Goal: Task Accomplishment & Management: Manage account settings

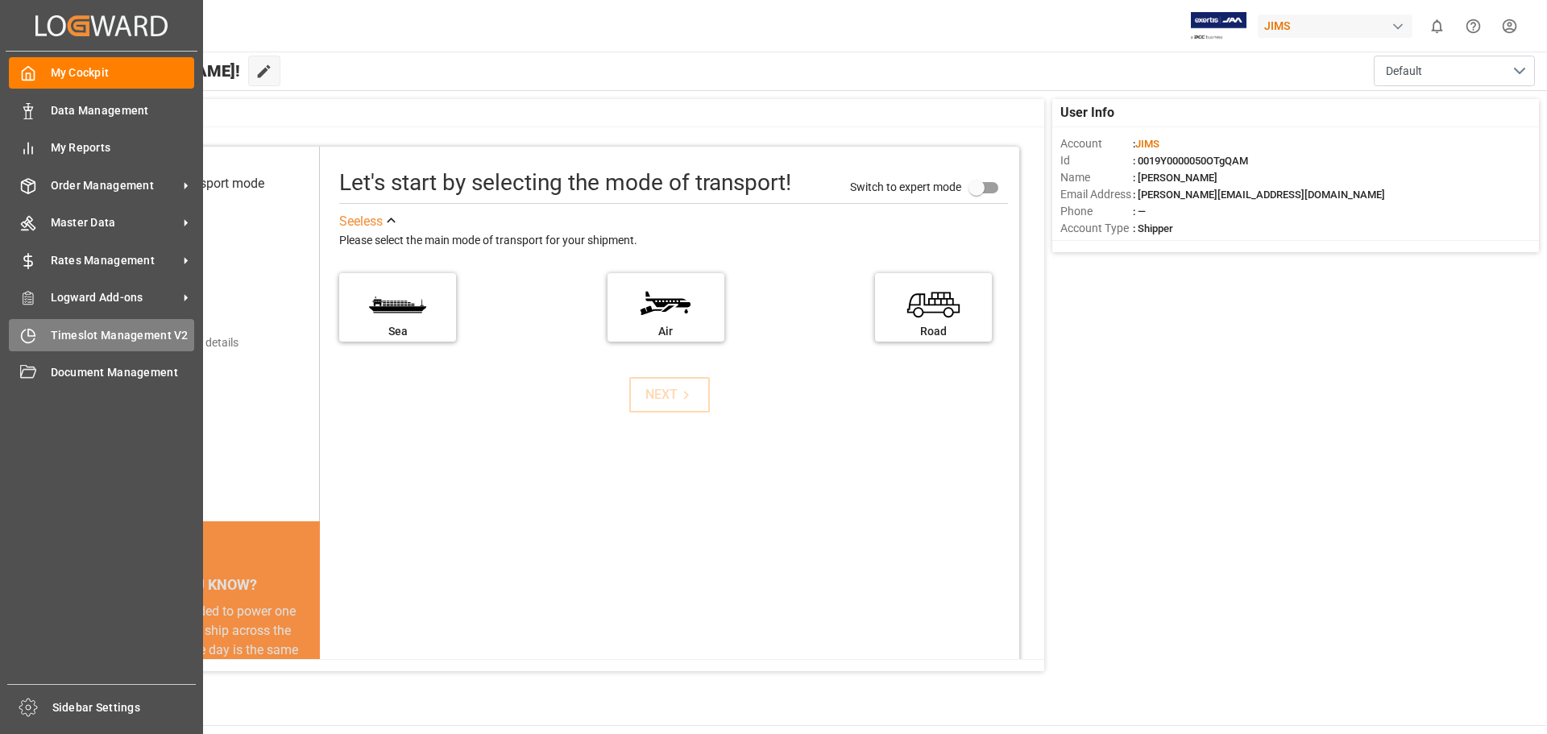
click at [135, 333] on span "Timeslot Management V2" at bounding box center [123, 335] width 144 height 17
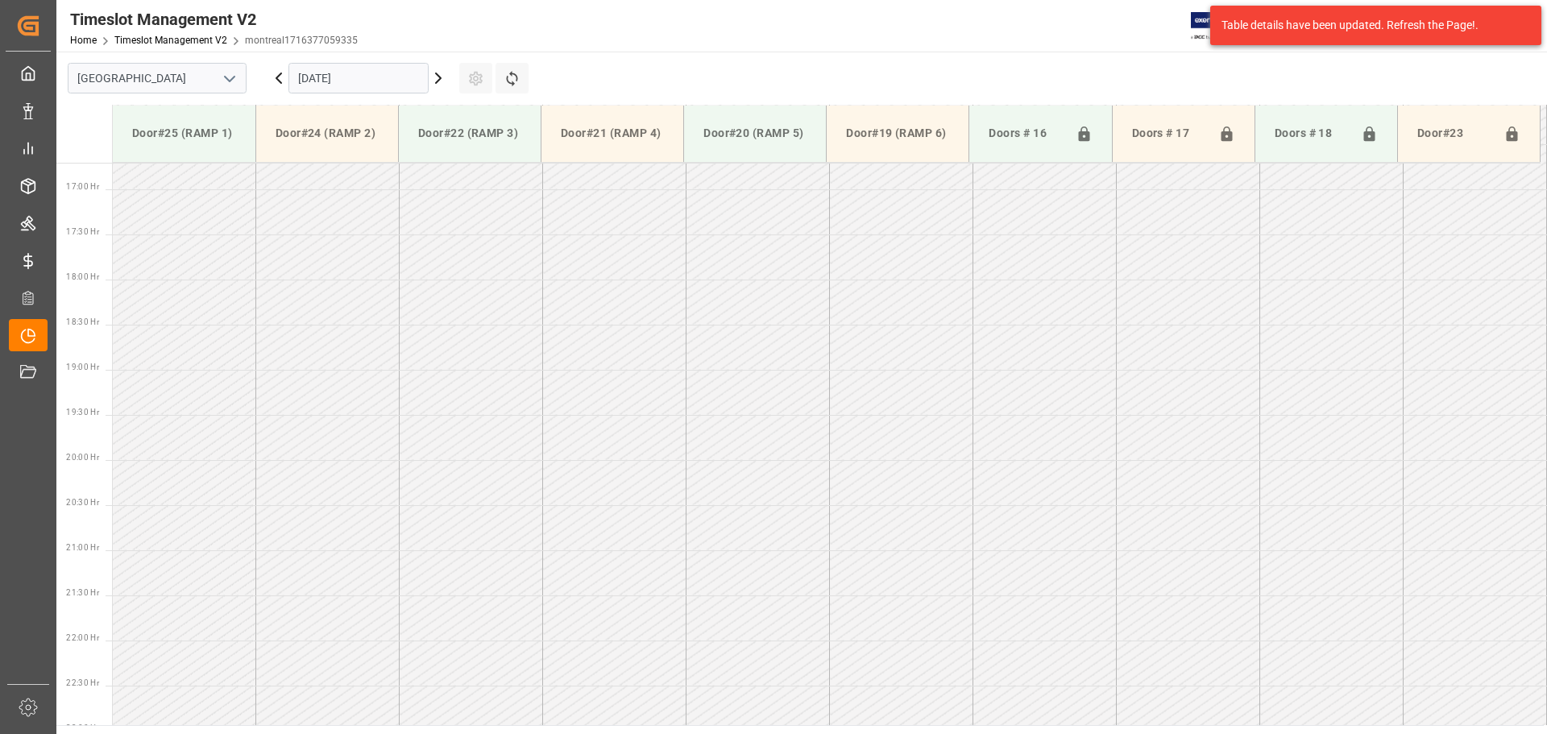
scroll to position [1524, 0]
click at [233, 77] on icon "open menu" at bounding box center [229, 78] width 19 height 19
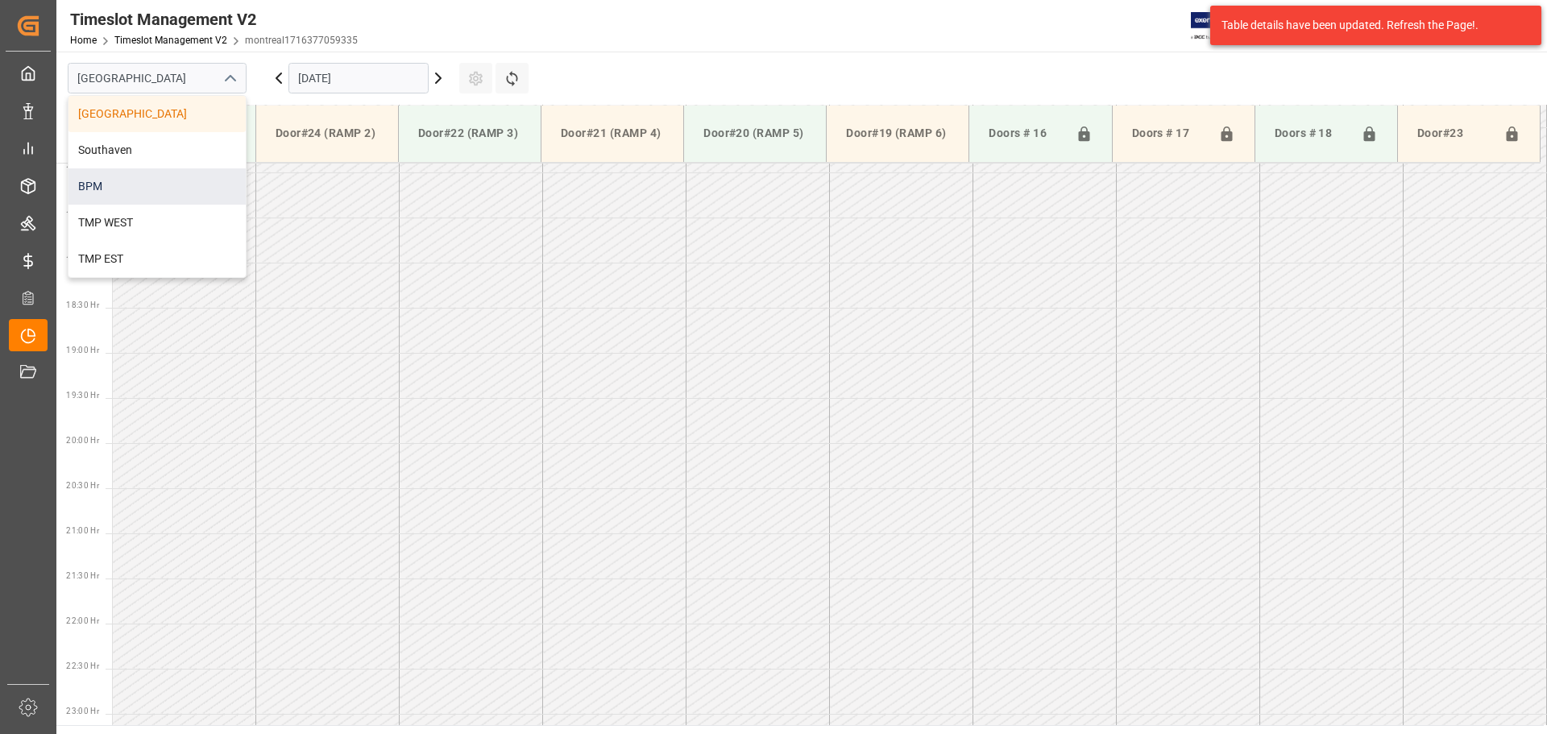
click at [184, 181] on div "BPM" at bounding box center [156, 186] width 177 height 36
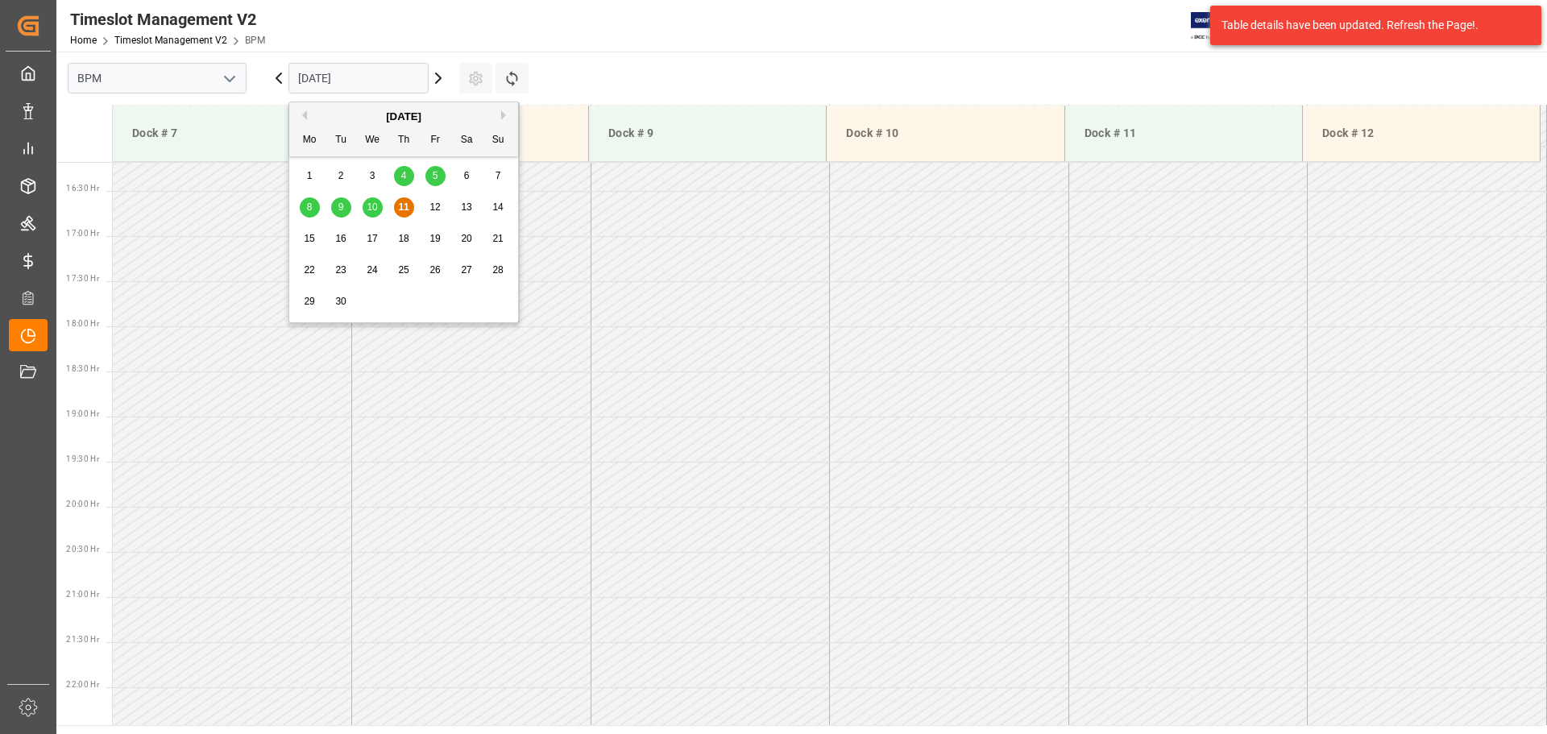
scroll to position [1523, 0]
click at [384, 80] on input "[DATE]" at bounding box center [358, 78] width 140 height 31
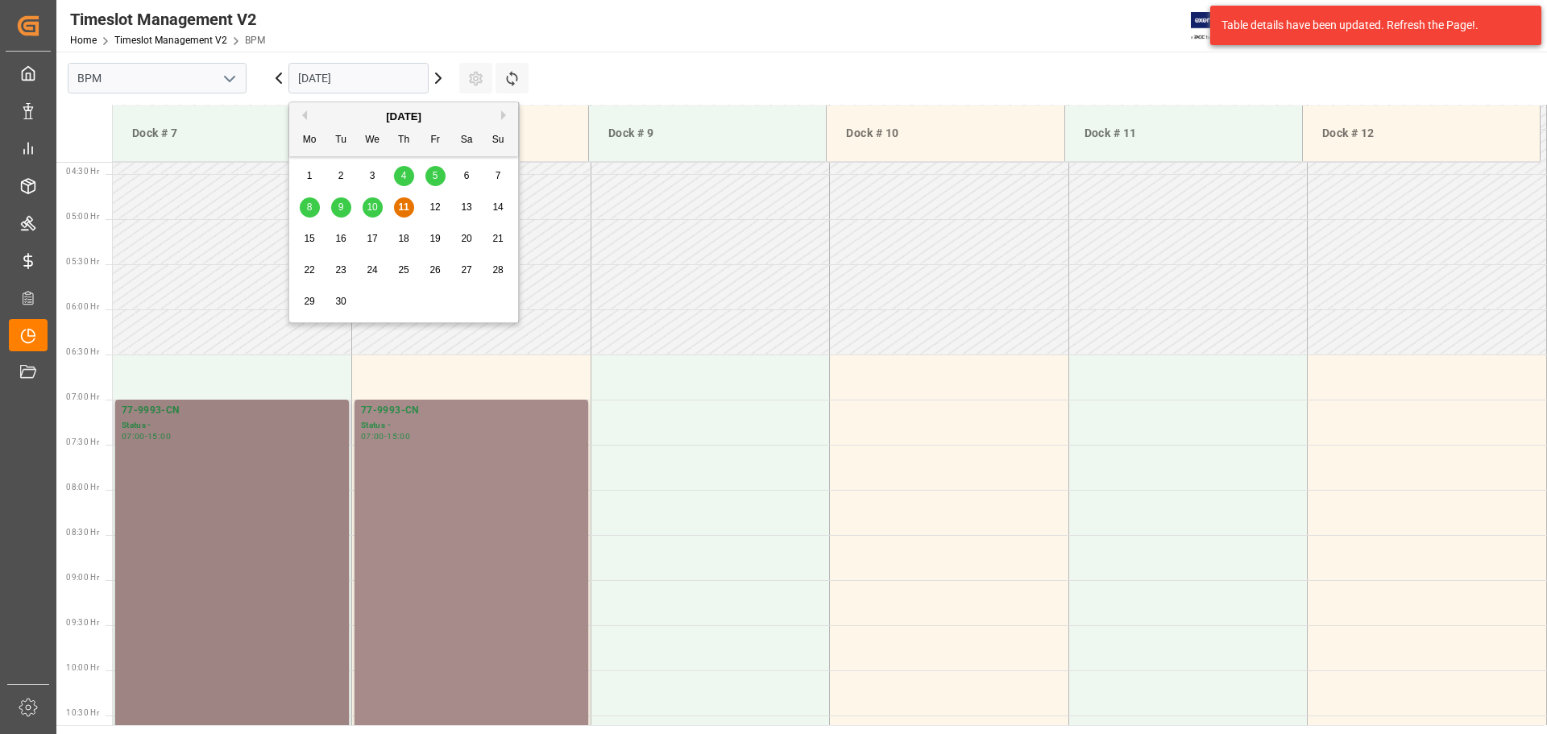
scroll to position [396, 0]
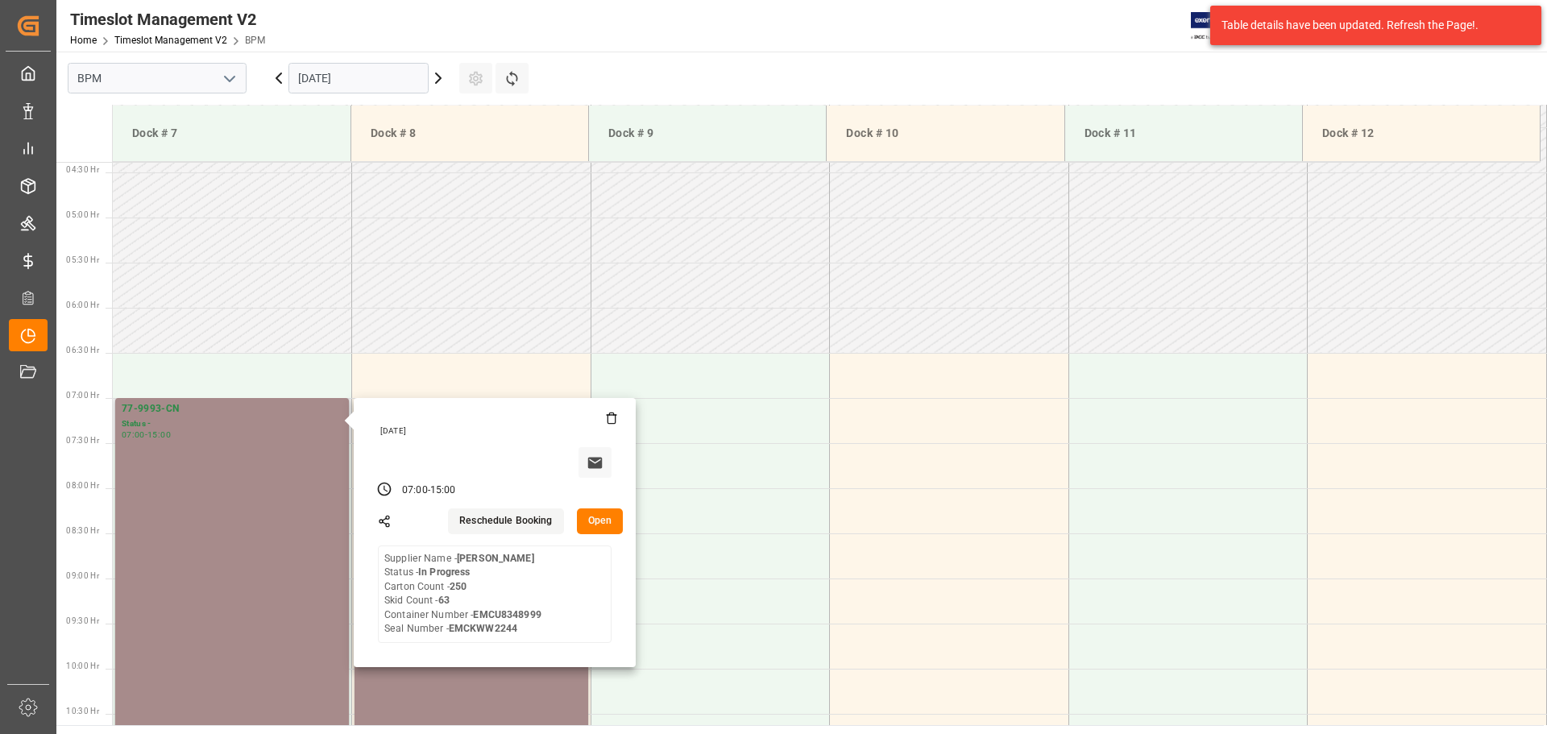
click at [594, 519] on button "Open" at bounding box center [600, 521] width 47 height 26
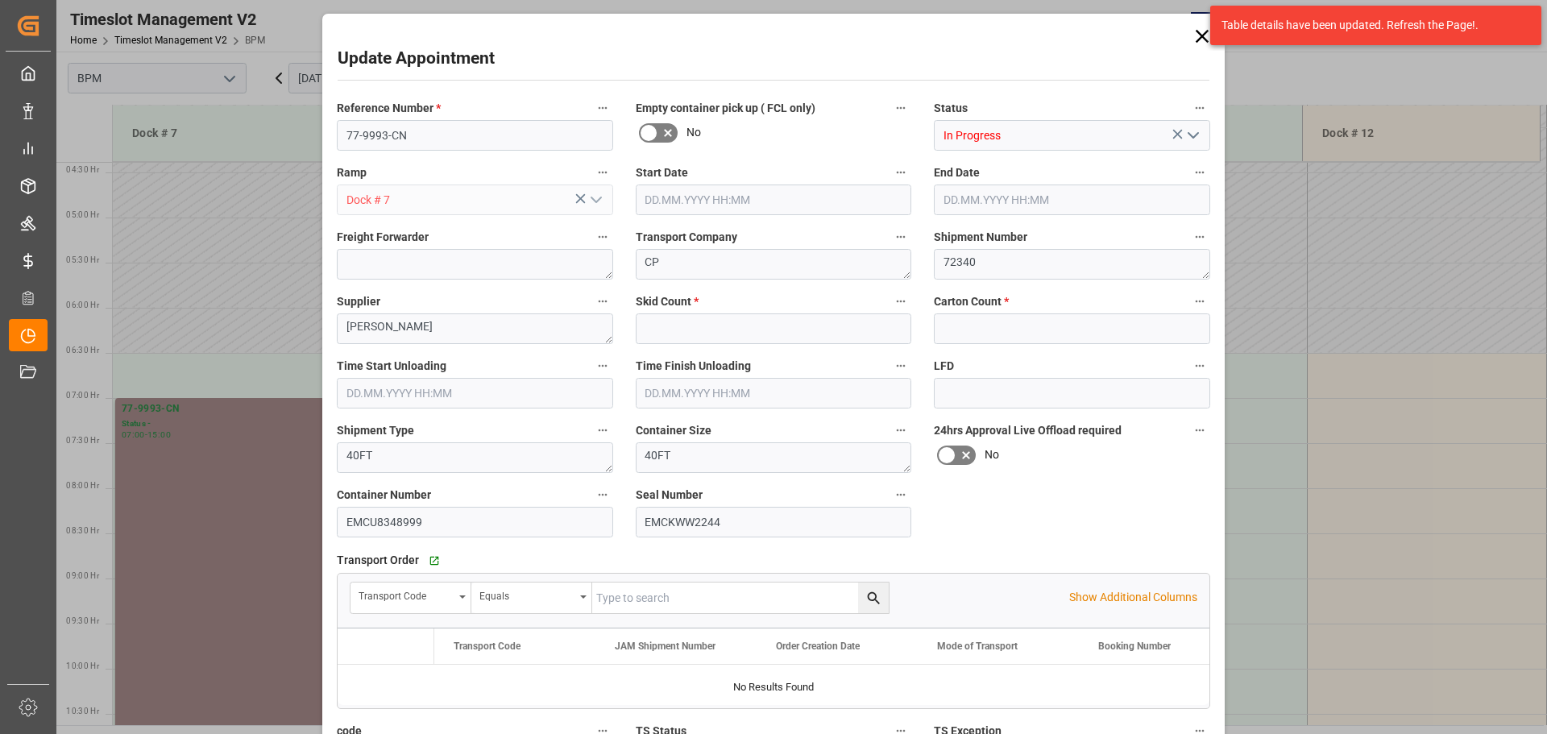
type input "63"
type input "250"
type input "[DATE] 07:00"
type input "[DATE] 15:00"
type input "[DATE] 07:30"
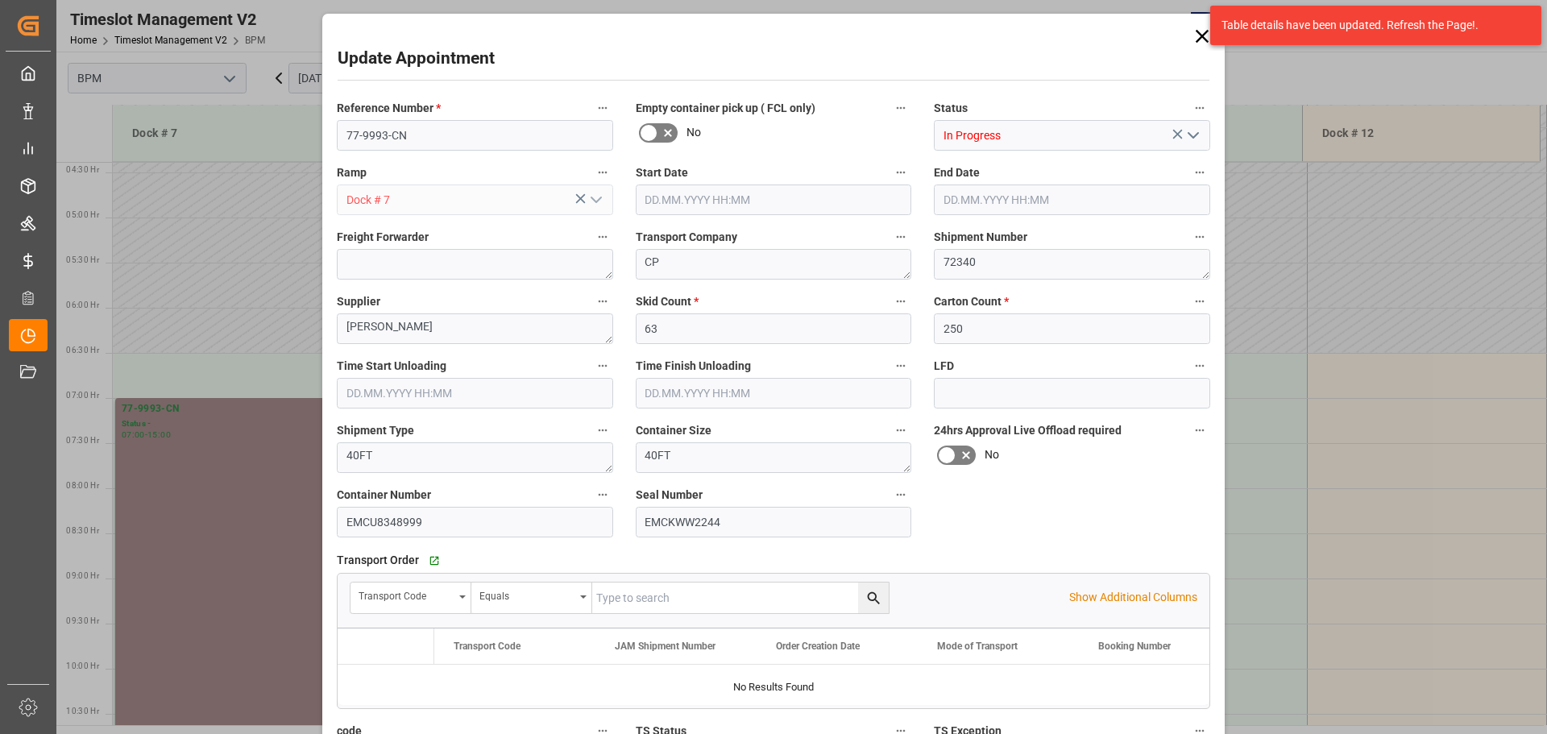
type input "[DATE] 10:30"
type input "[DATE] 22:35"
click at [1197, 137] on icon "open menu" at bounding box center [1192, 135] width 19 height 19
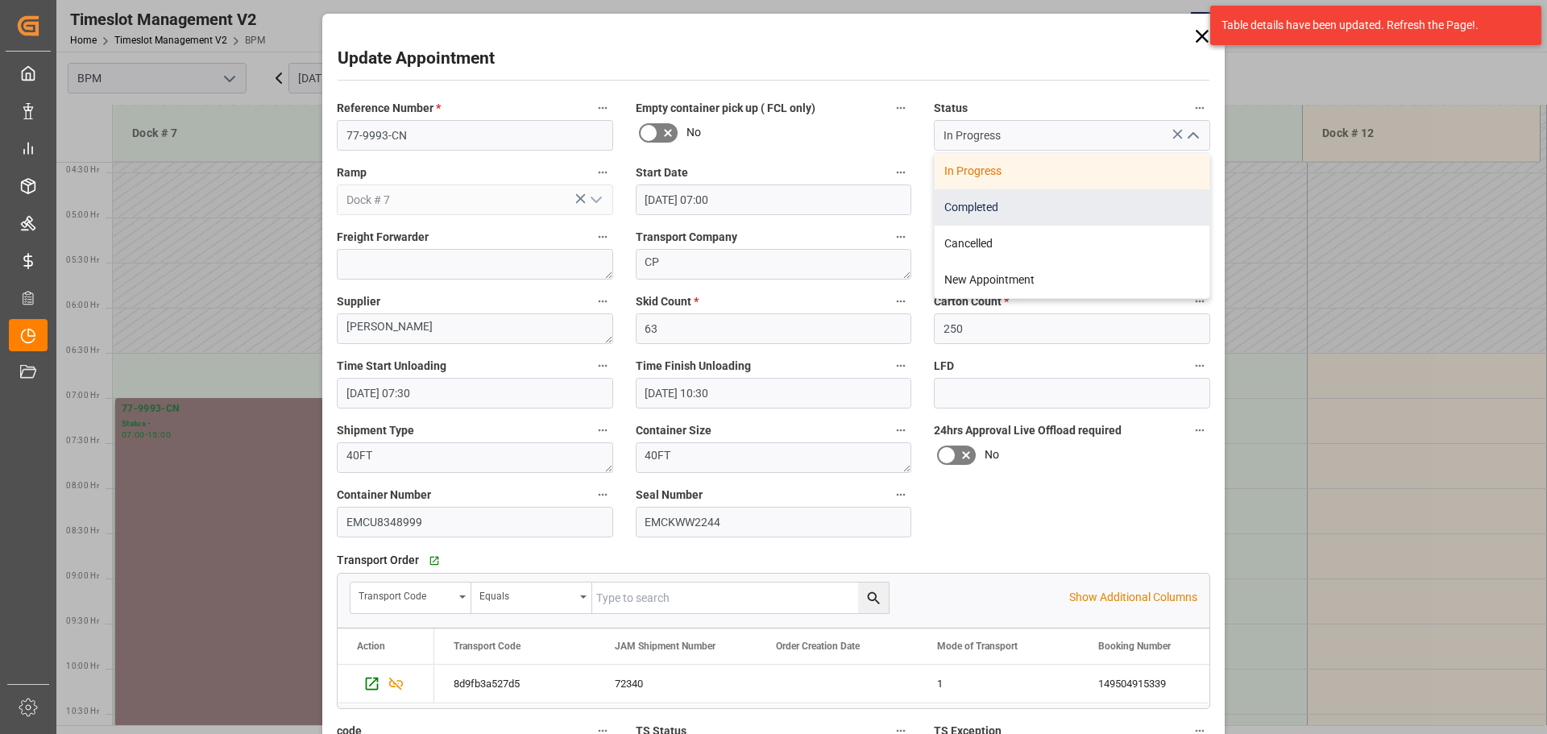
click at [1099, 215] on div "Completed" at bounding box center [1072, 207] width 275 height 36
type input "Completed"
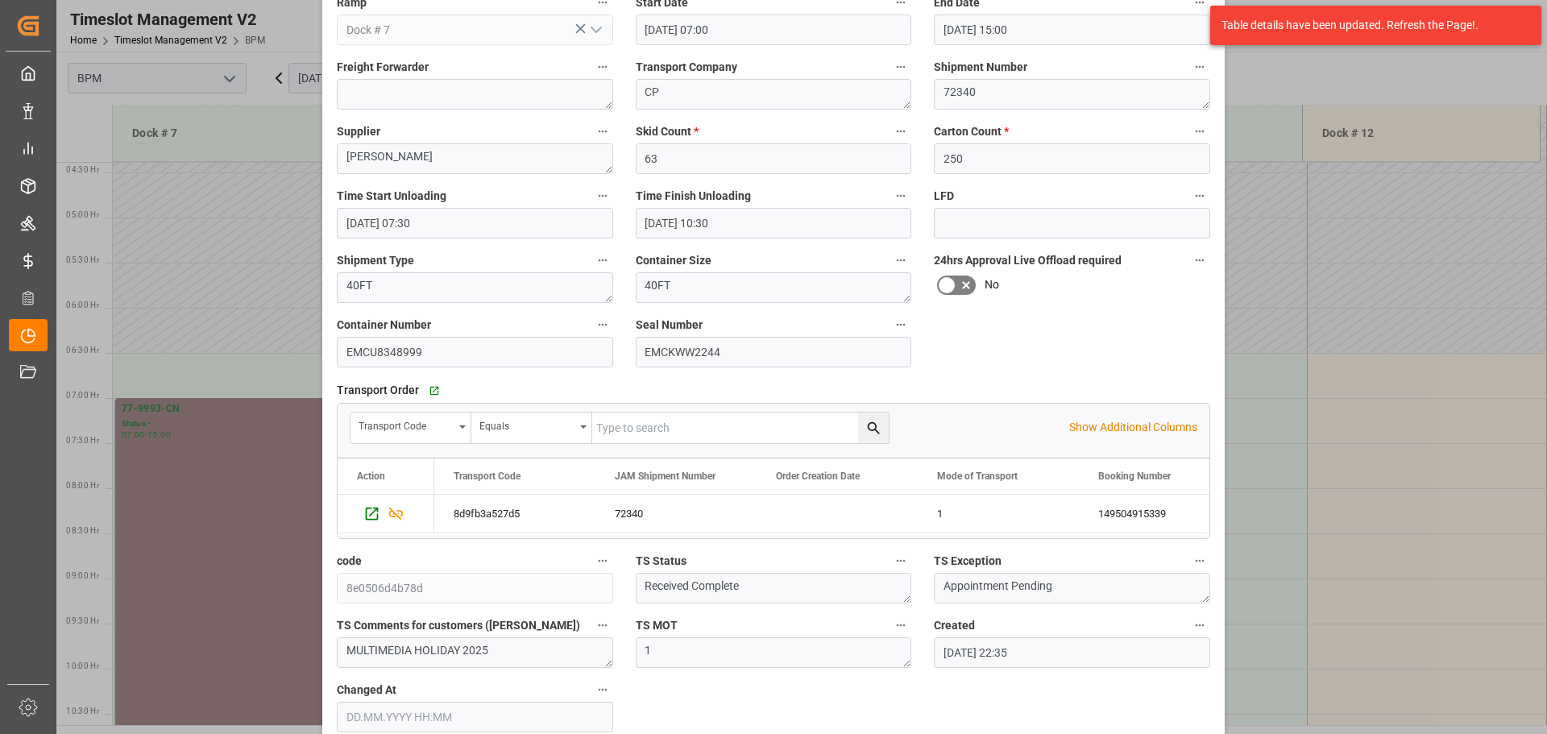
scroll to position [251, 0]
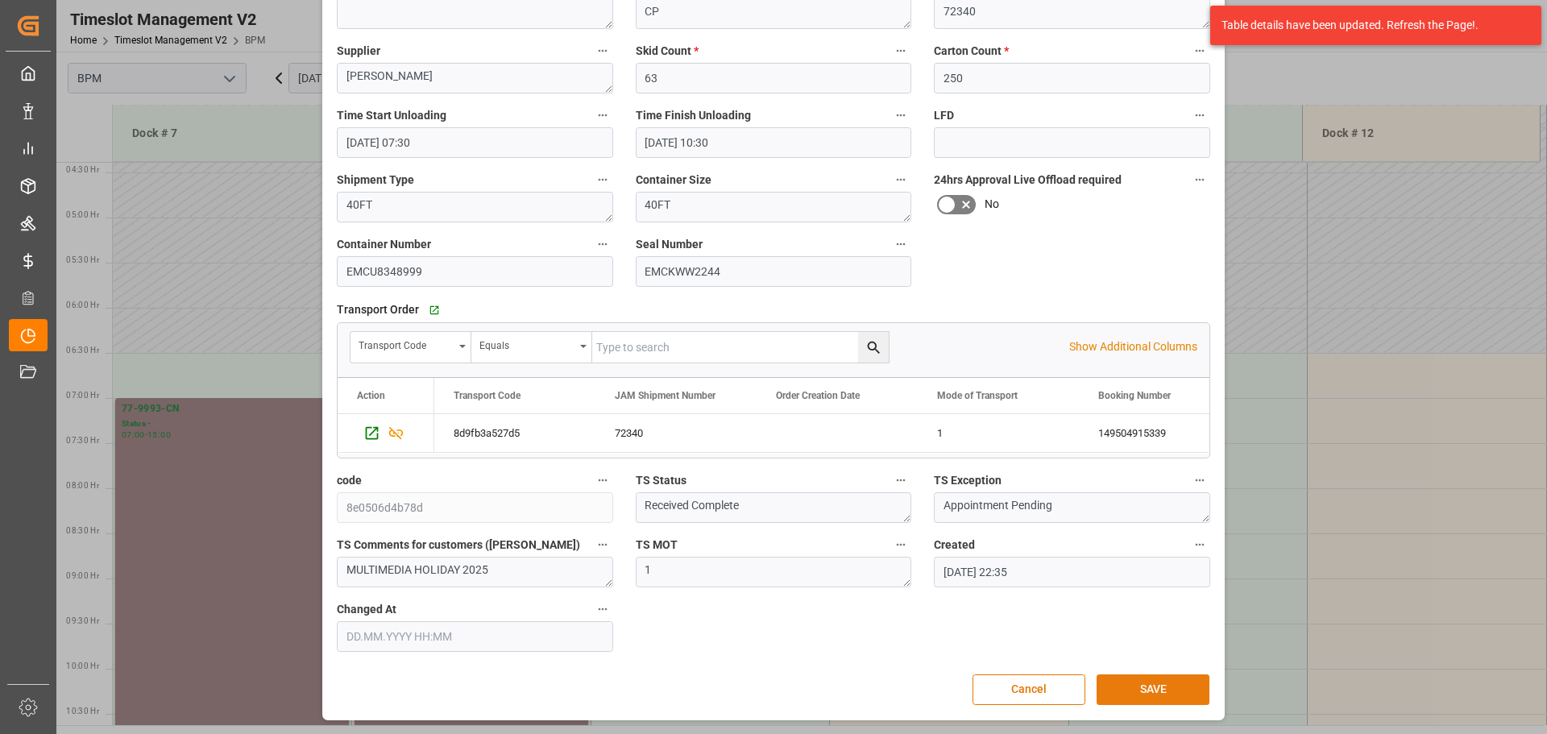
click at [1169, 688] on button "SAVE" at bounding box center [1152, 689] width 113 height 31
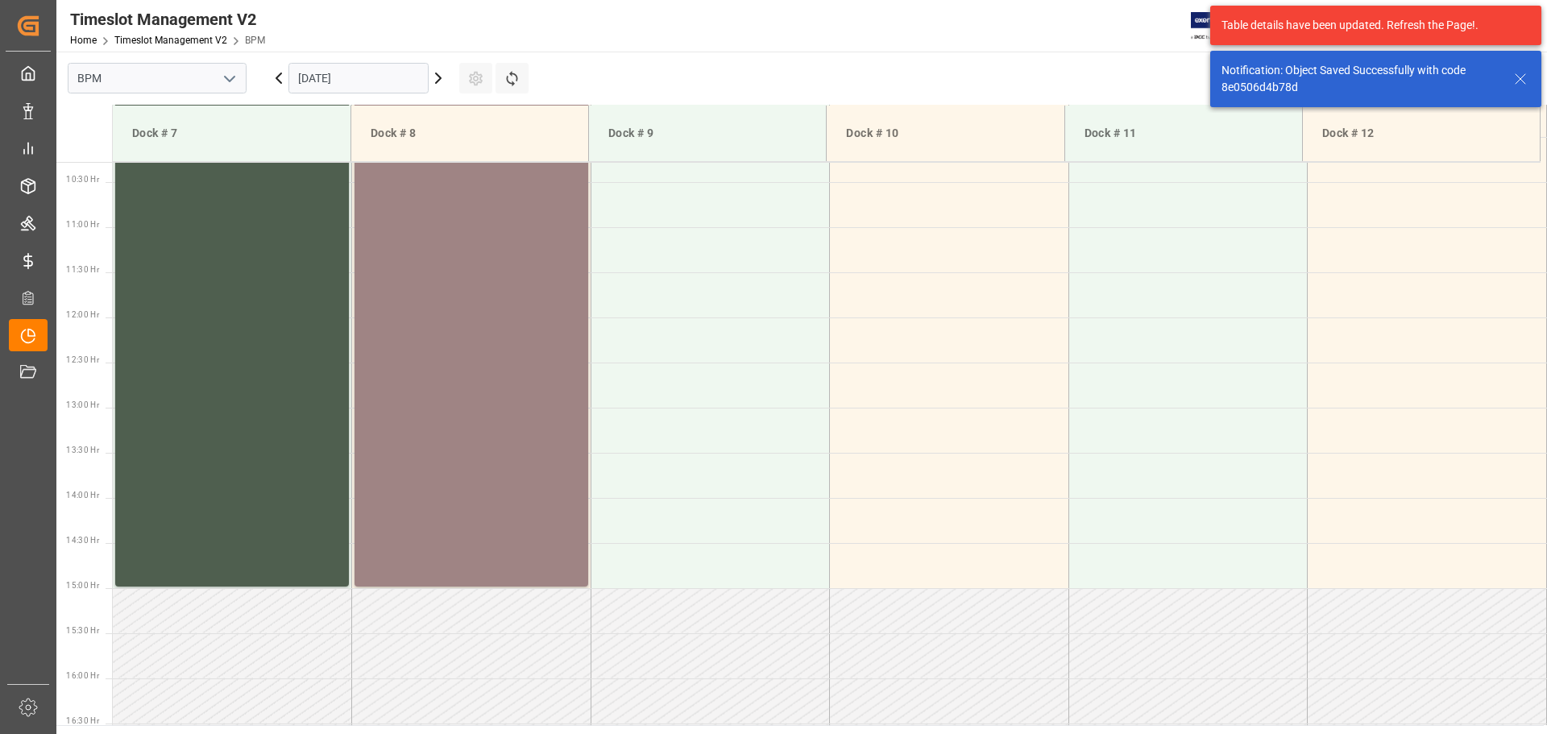
scroll to position [718, 0]
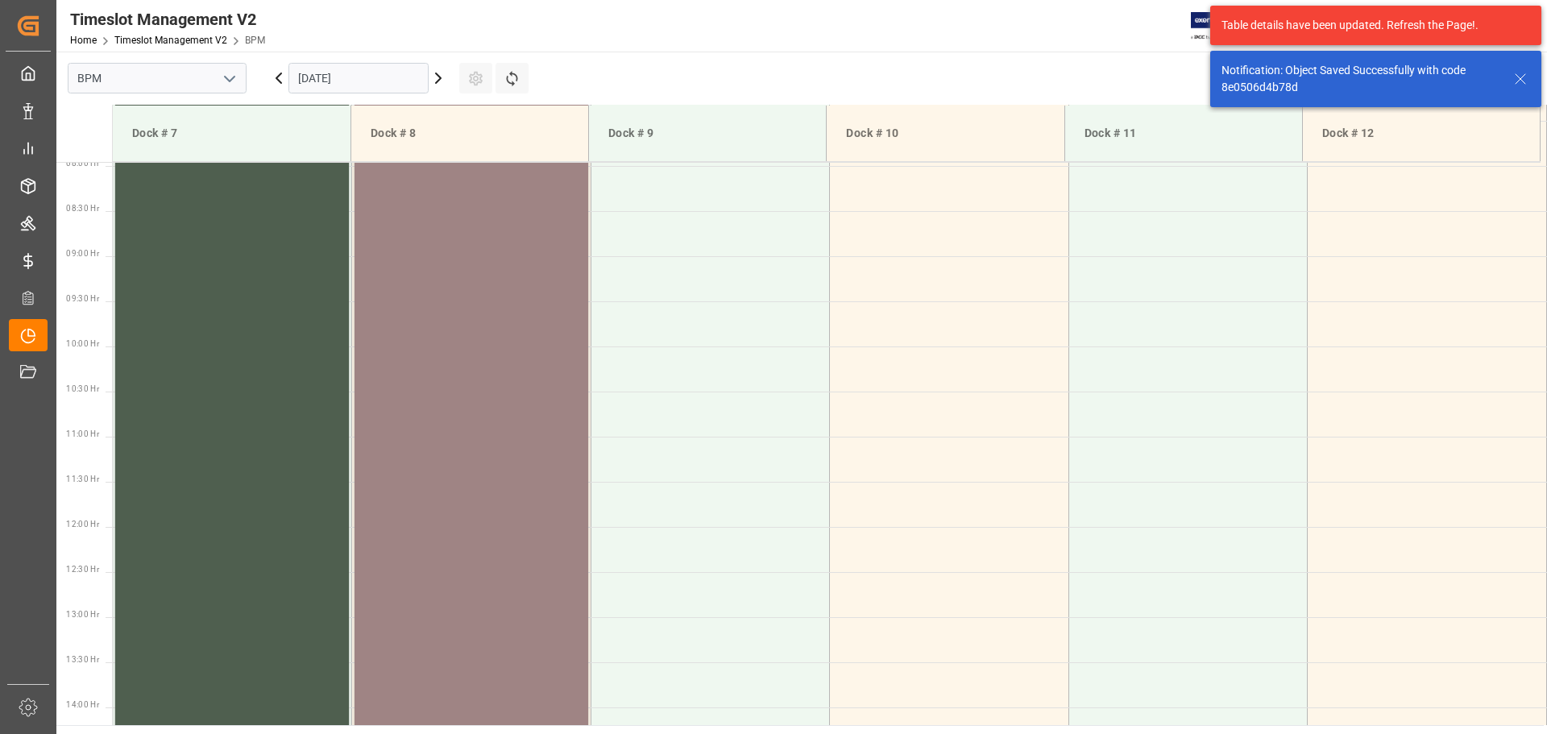
click at [521, 466] on div "77-9993-CN Status - 07:00 - 15:00" at bounding box center [471, 436] width 221 height 714
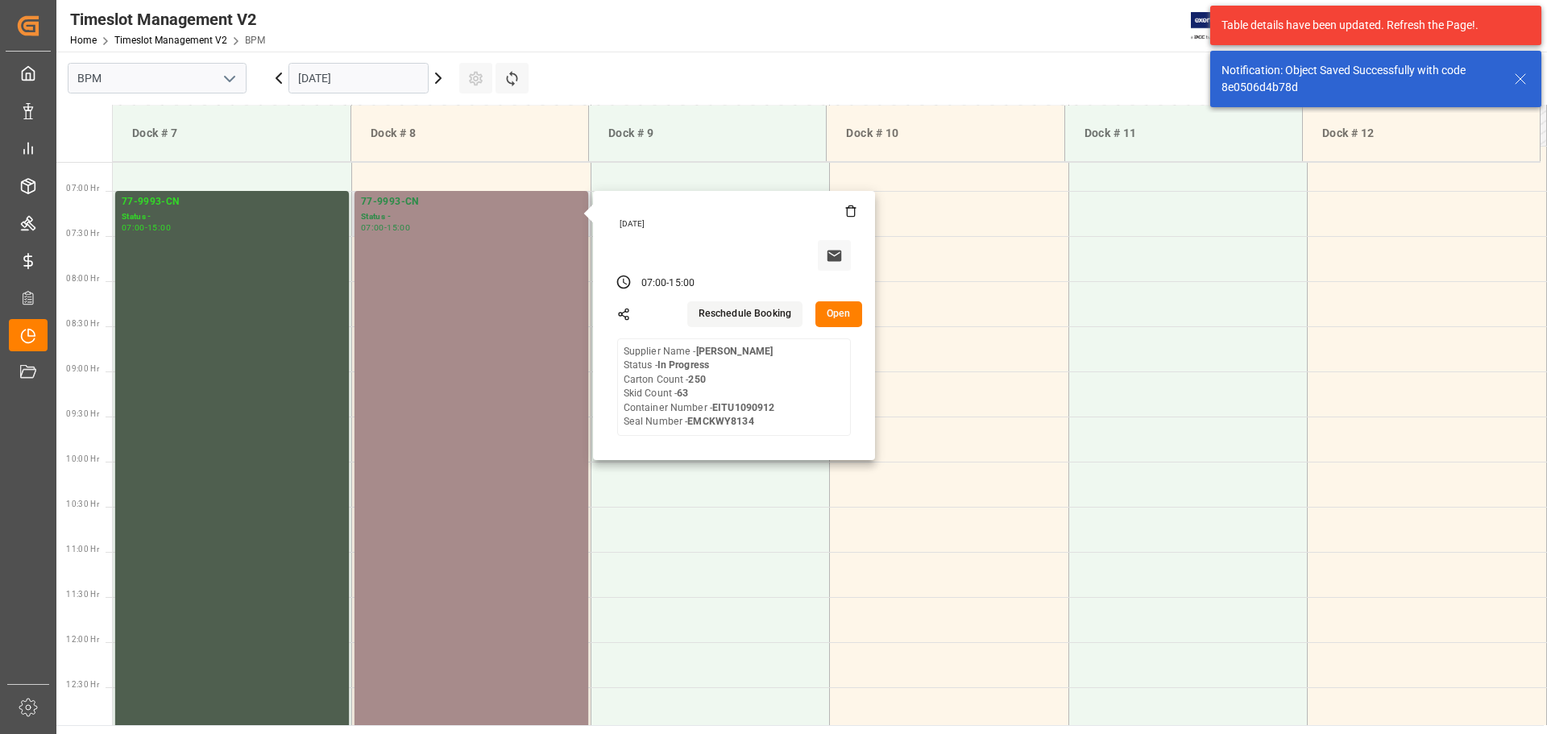
scroll to position [396, 0]
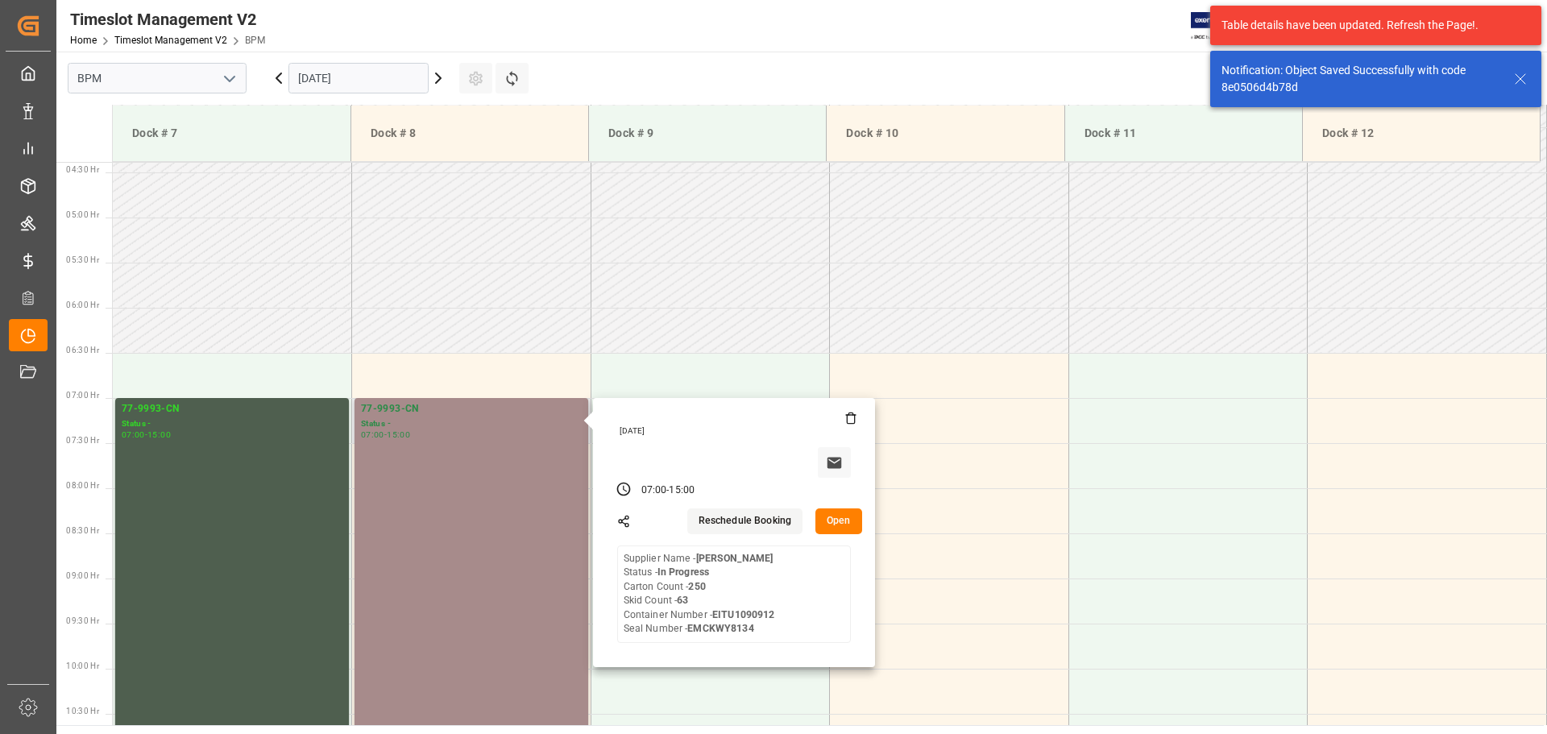
click at [835, 525] on button "Open" at bounding box center [838, 521] width 47 height 26
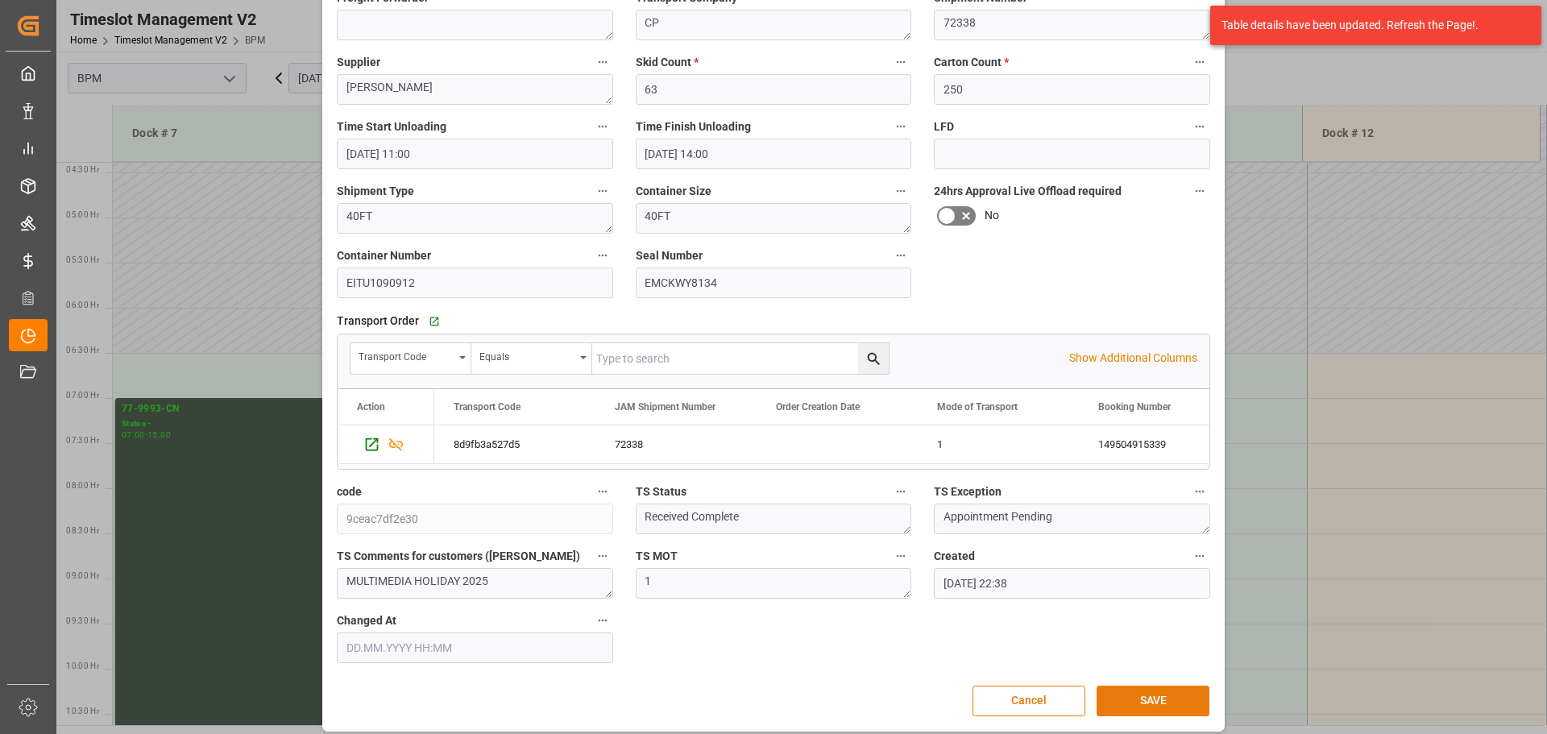
scroll to position [251, 0]
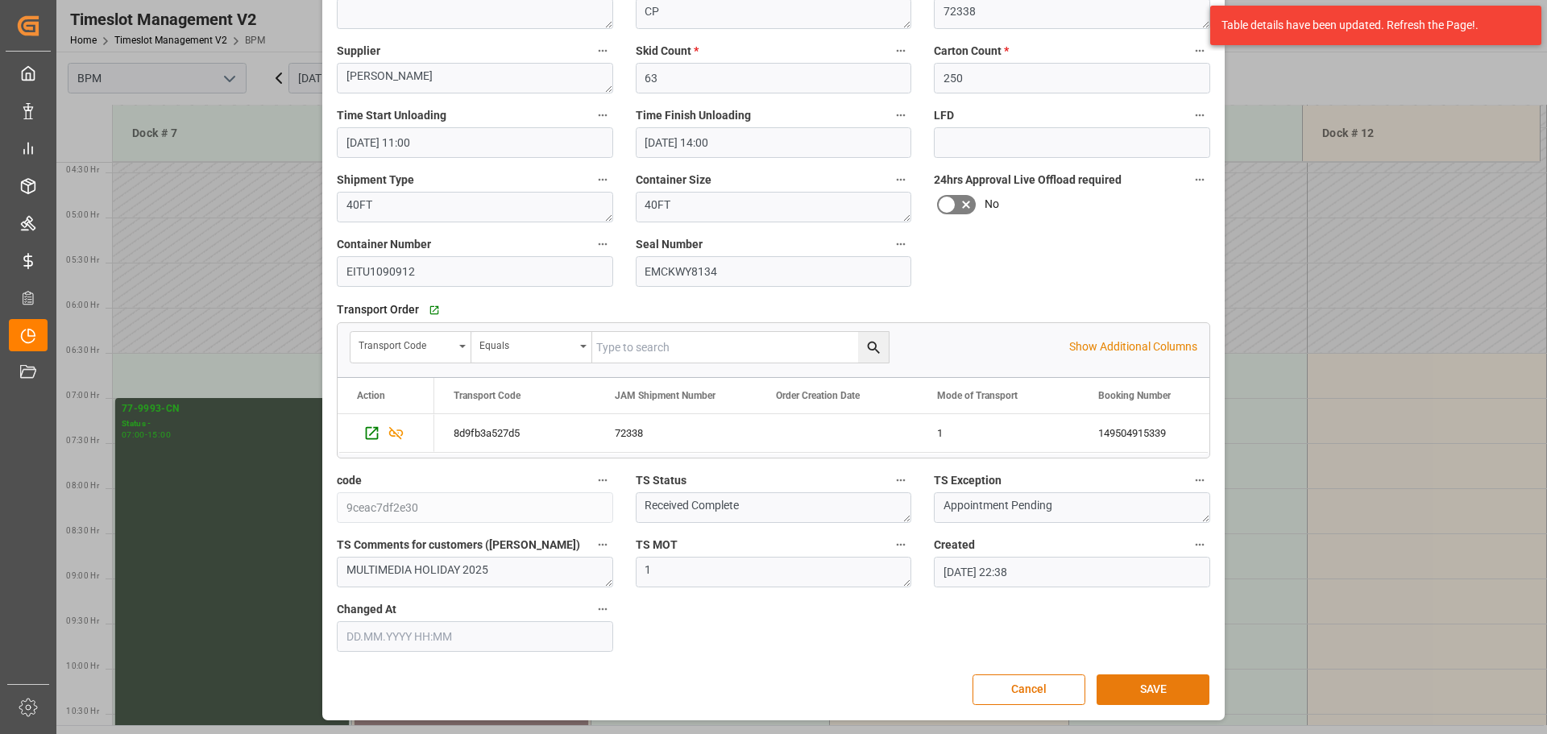
click at [1147, 688] on button "SAVE" at bounding box center [1152, 689] width 113 height 31
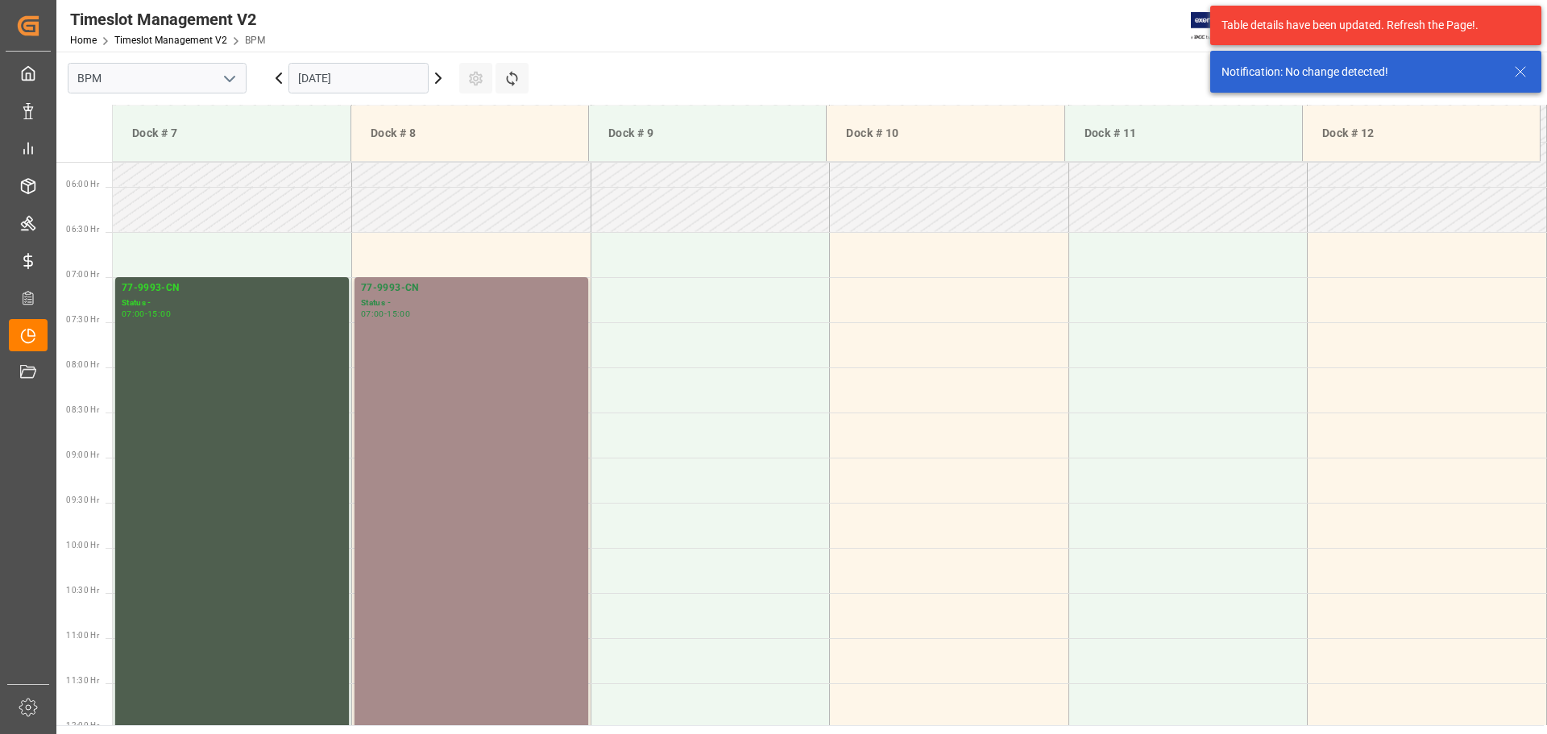
scroll to position [531, 0]
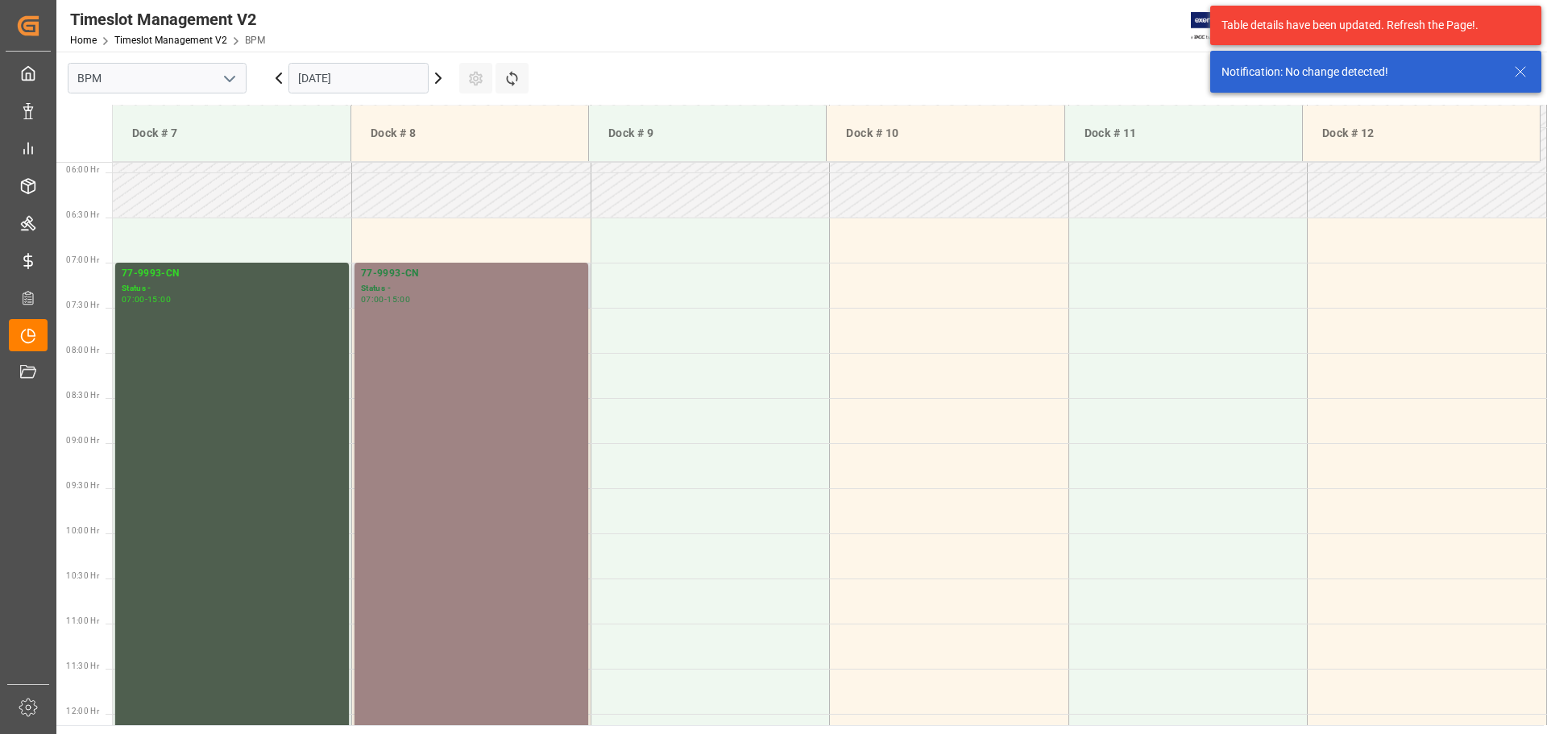
click at [524, 548] on div "77-9993-CN Status - 07:00 - 15:00" at bounding box center [471, 623] width 221 height 714
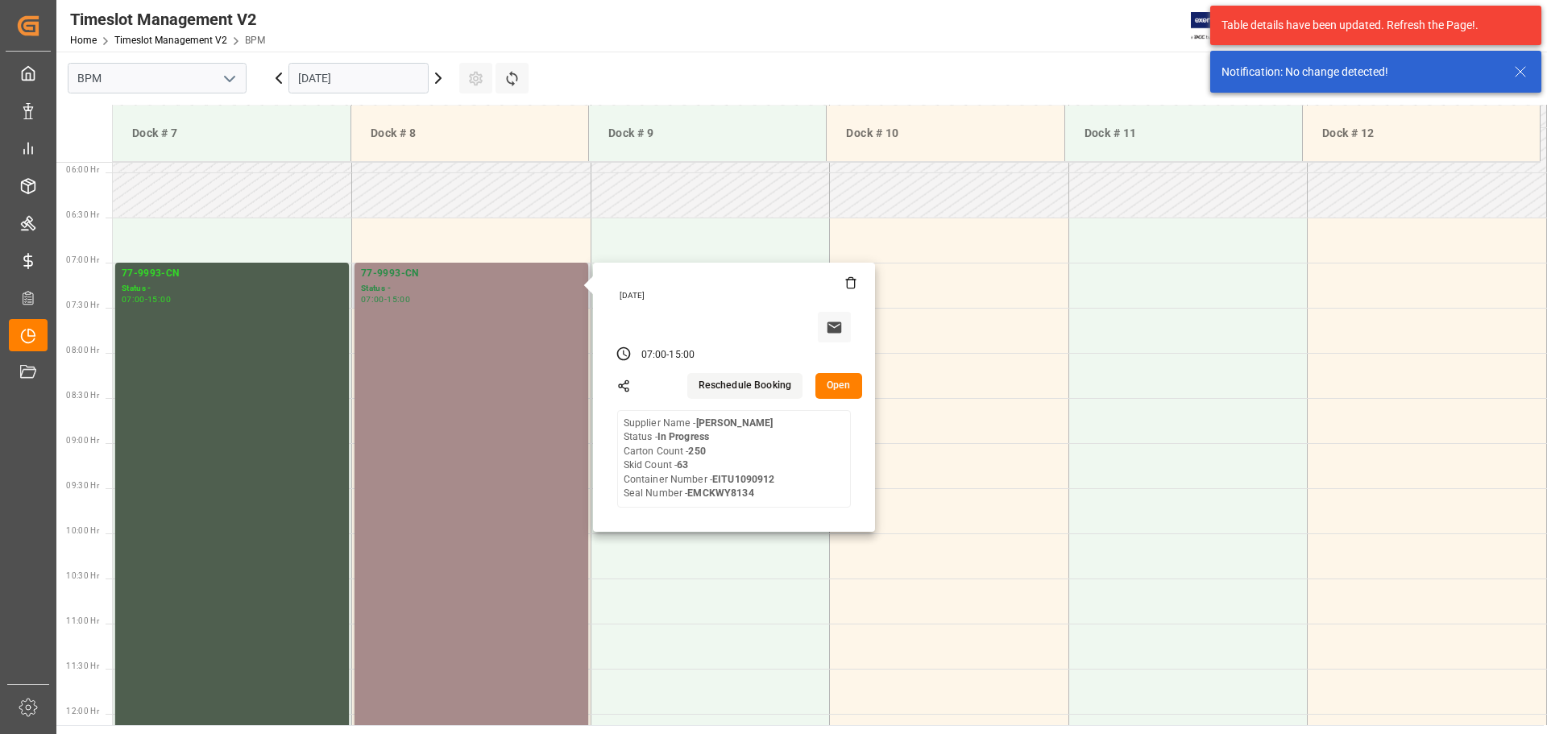
click at [834, 389] on button "Open" at bounding box center [838, 386] width 47 height 26
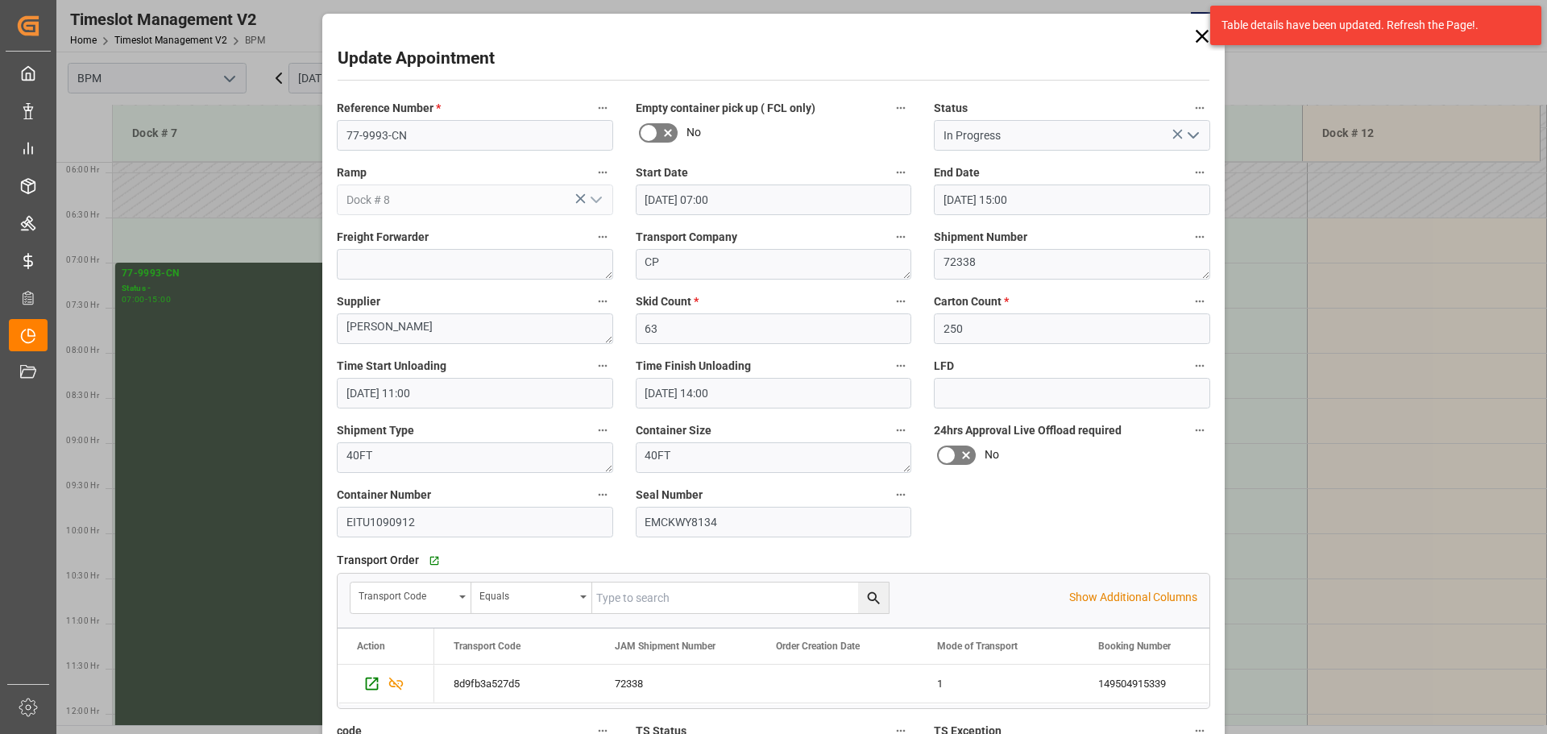
click at [1188, 136] on polyline "open menu" at bounding box center [1193, 135] width 10 height 5
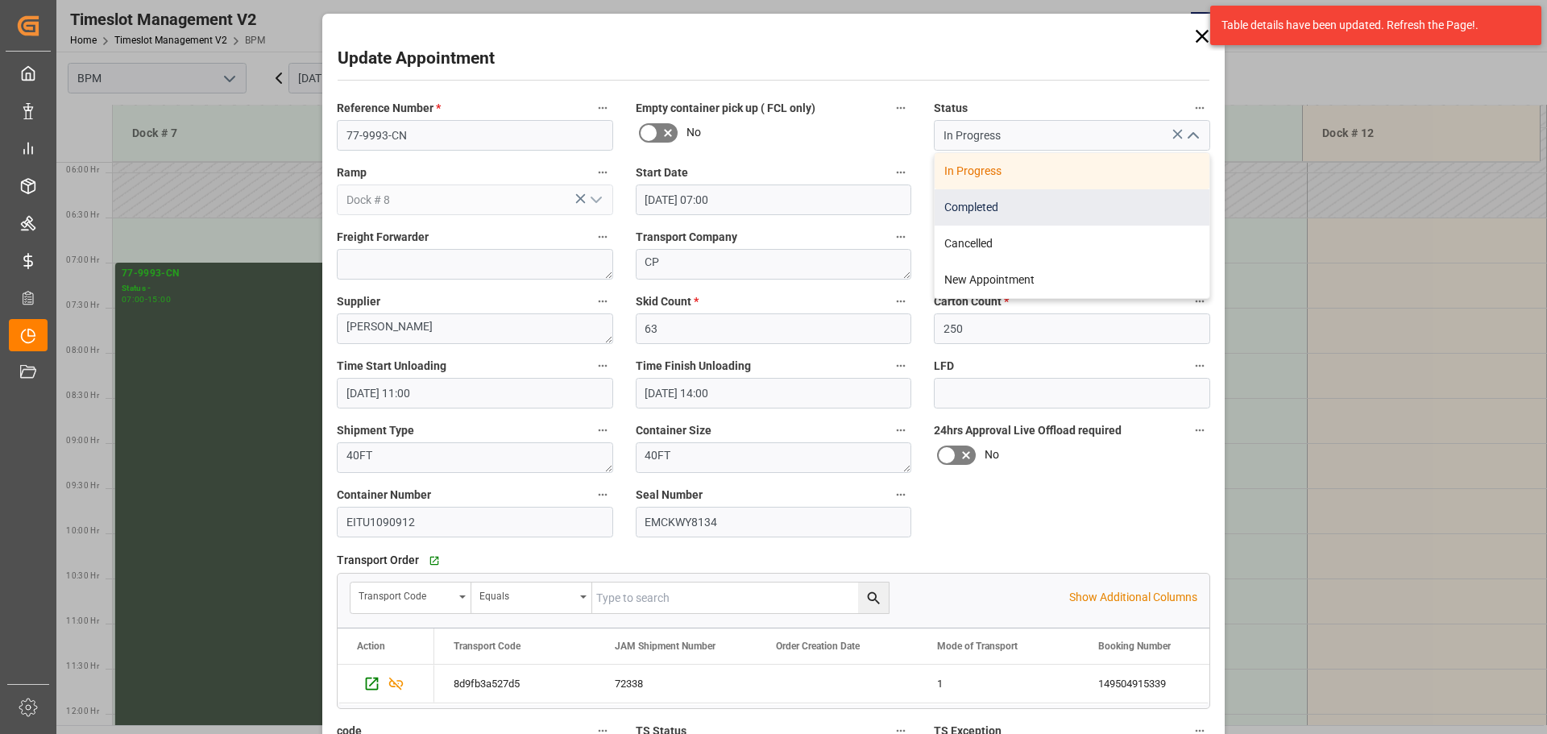
click at [1065, 211] on div "Completed" at bounding box center [1072, 207] width 275 height 36
type input "Completed"
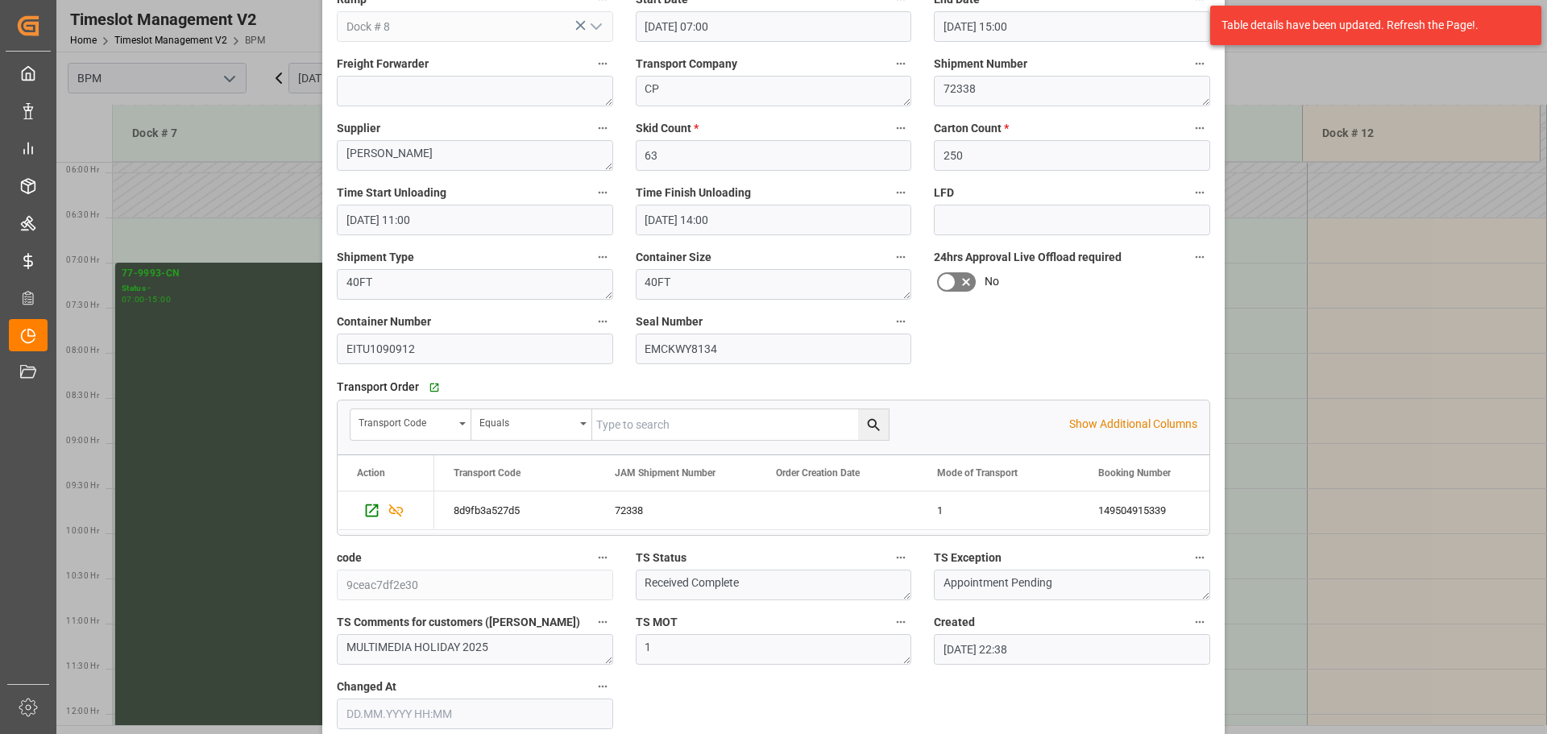
scroll to position [251, 0]
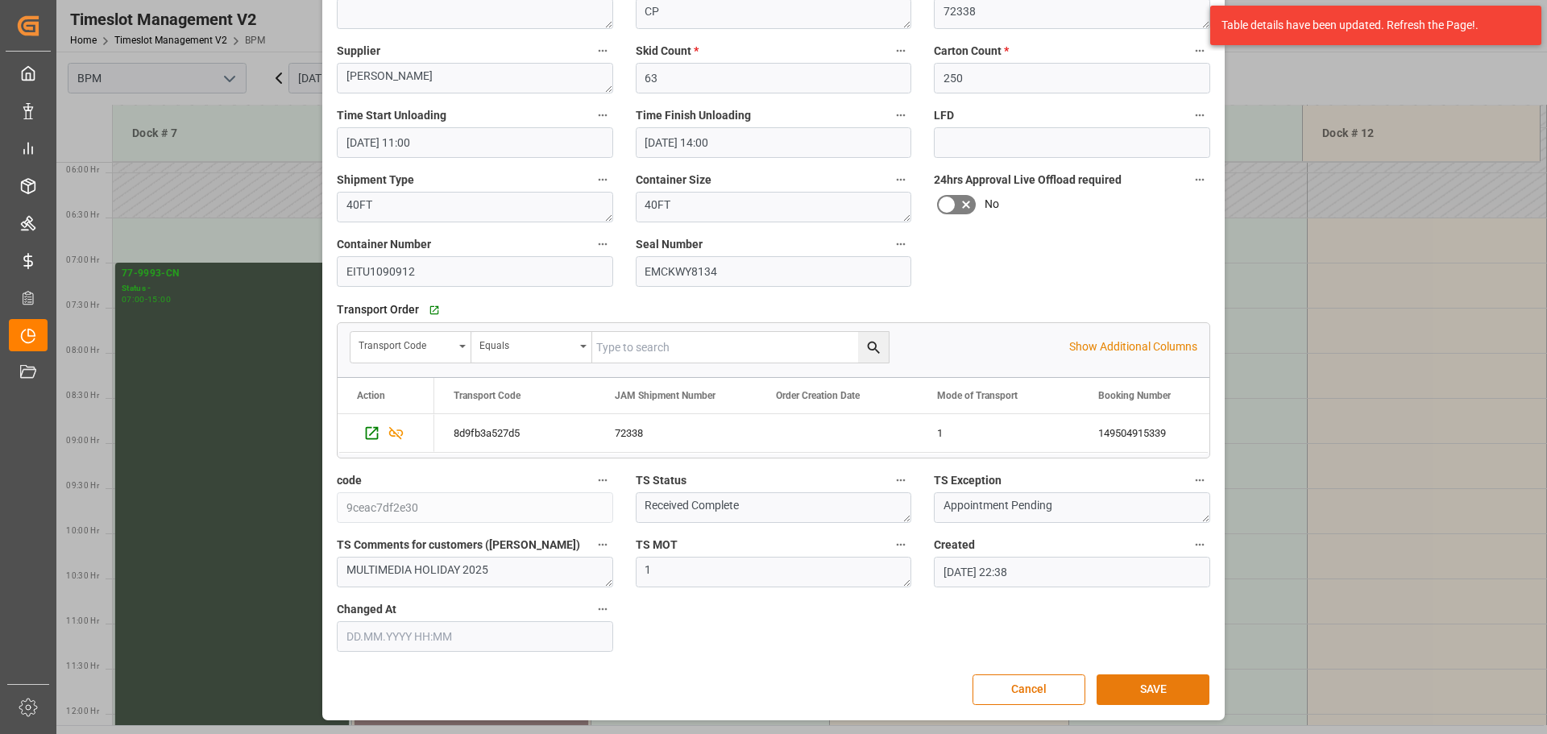
click at [1141, 700] on button "SAVE" at bounding box center [1152, 689] width 113 height 31
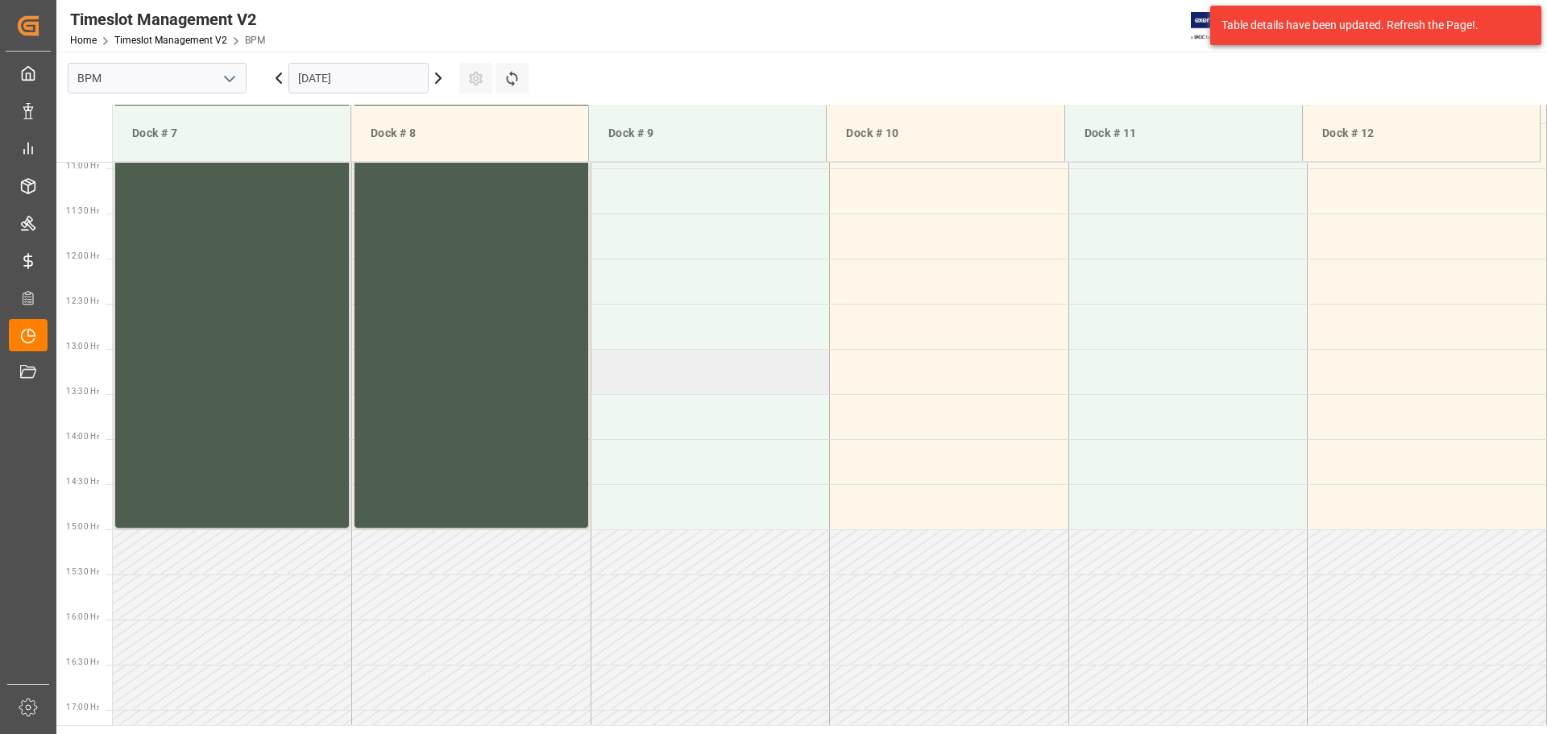
scroll to position [1014, 0]
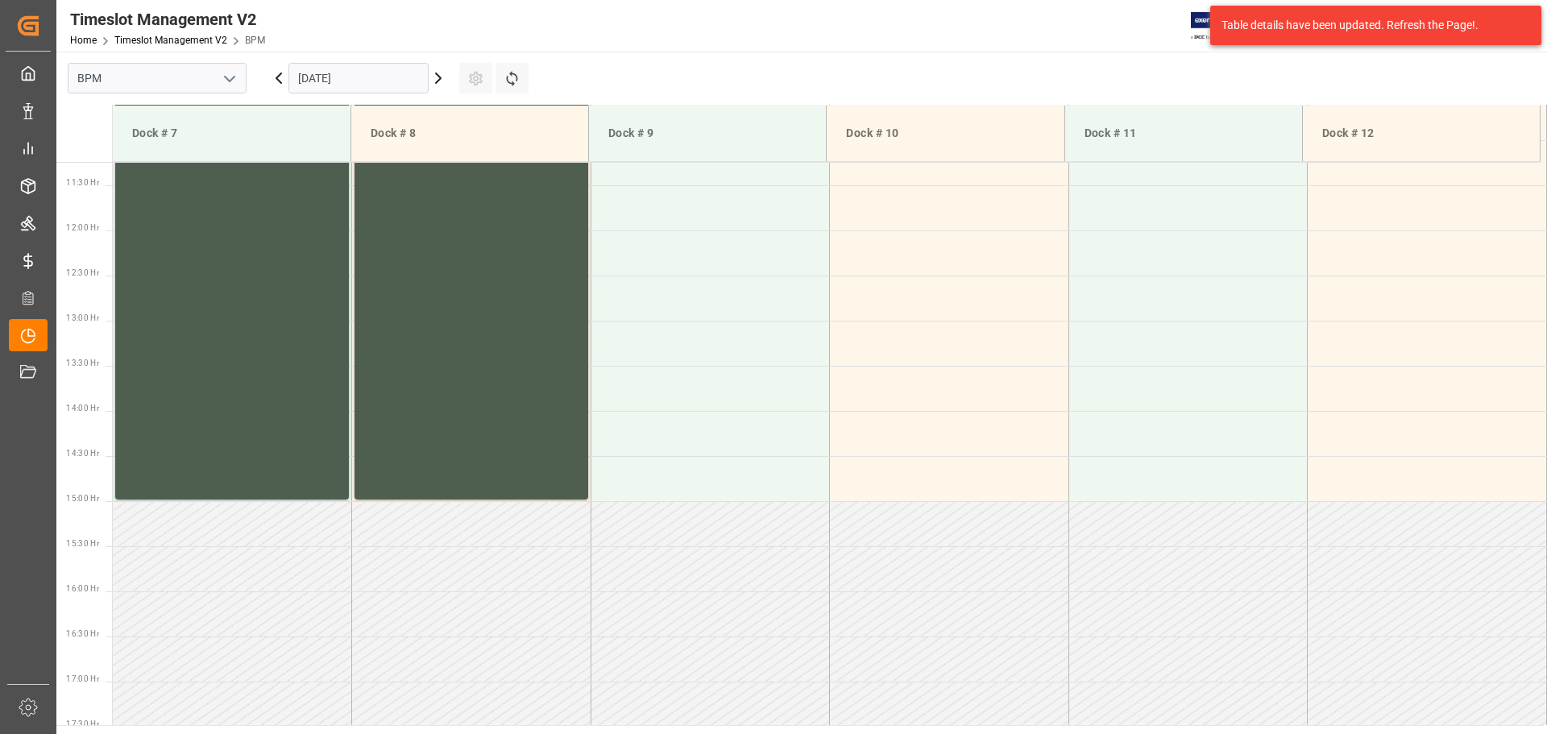
click at [401, 86] on input "[DATE]" at bounding box center [358, 78] width 140 height 31
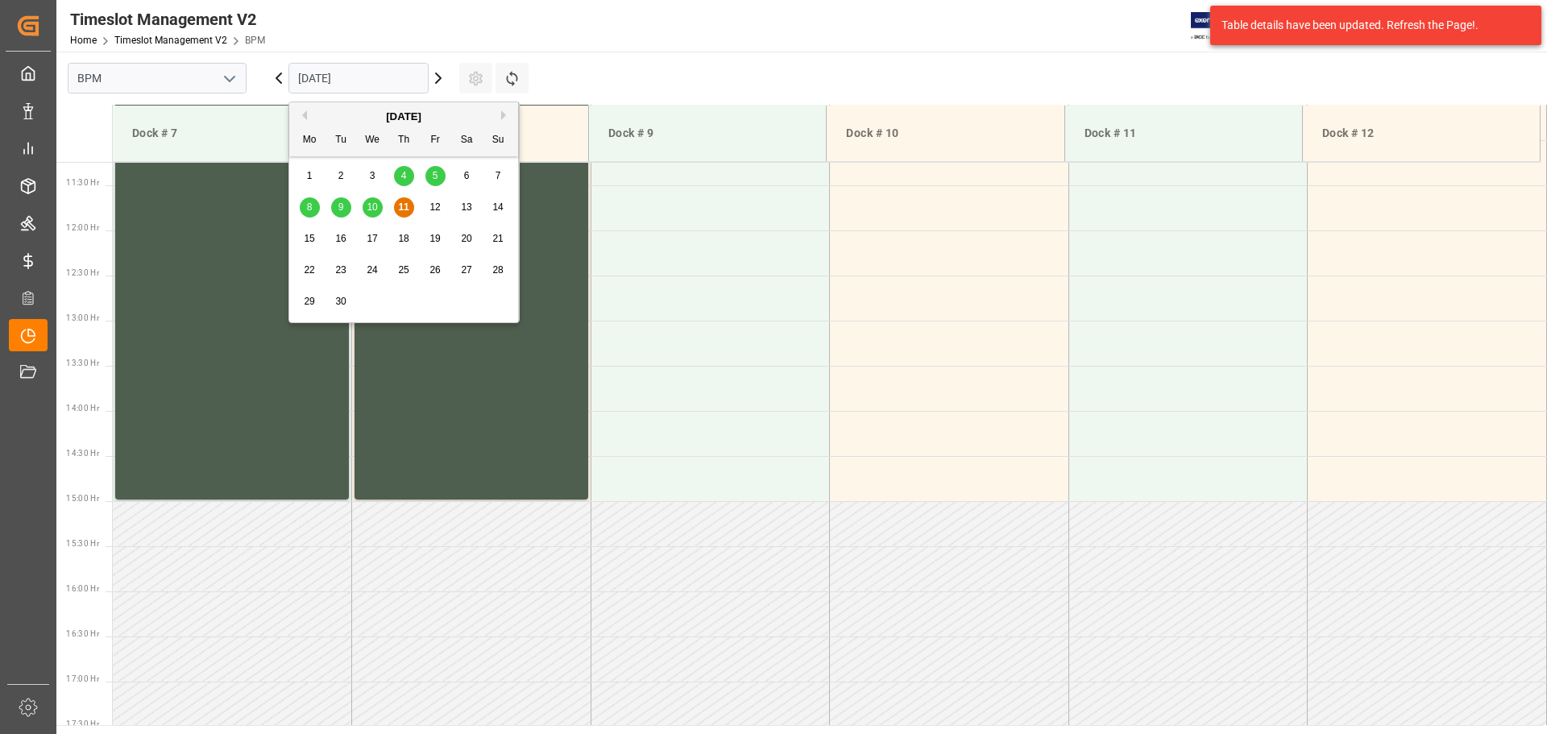
click at [434, 211] on span "12" at bounding box center [434, 206] width 10 height 11
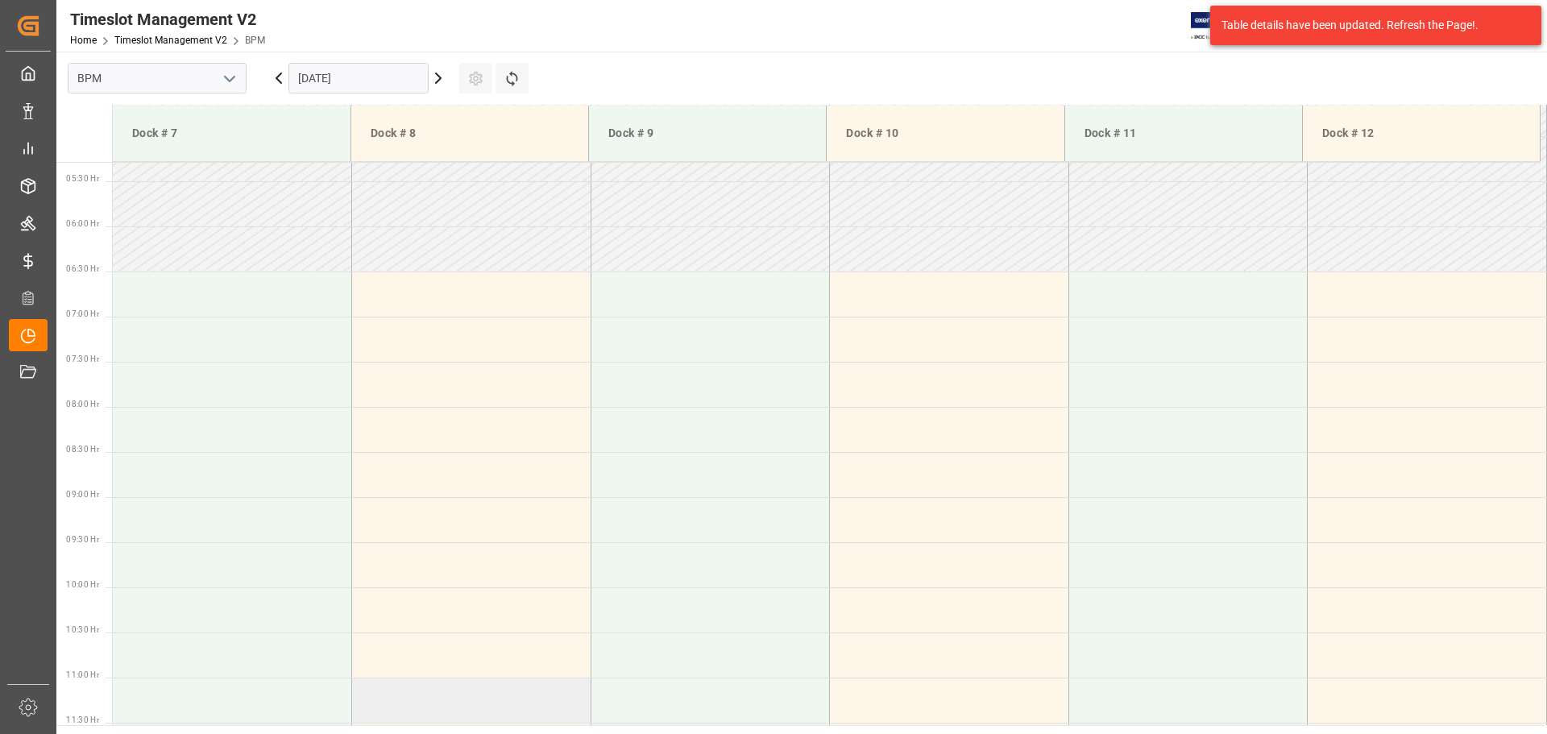
scroll to position [476, 0]
click at [209, 313] on td at bounding box center [232, 294] width 239 height 45
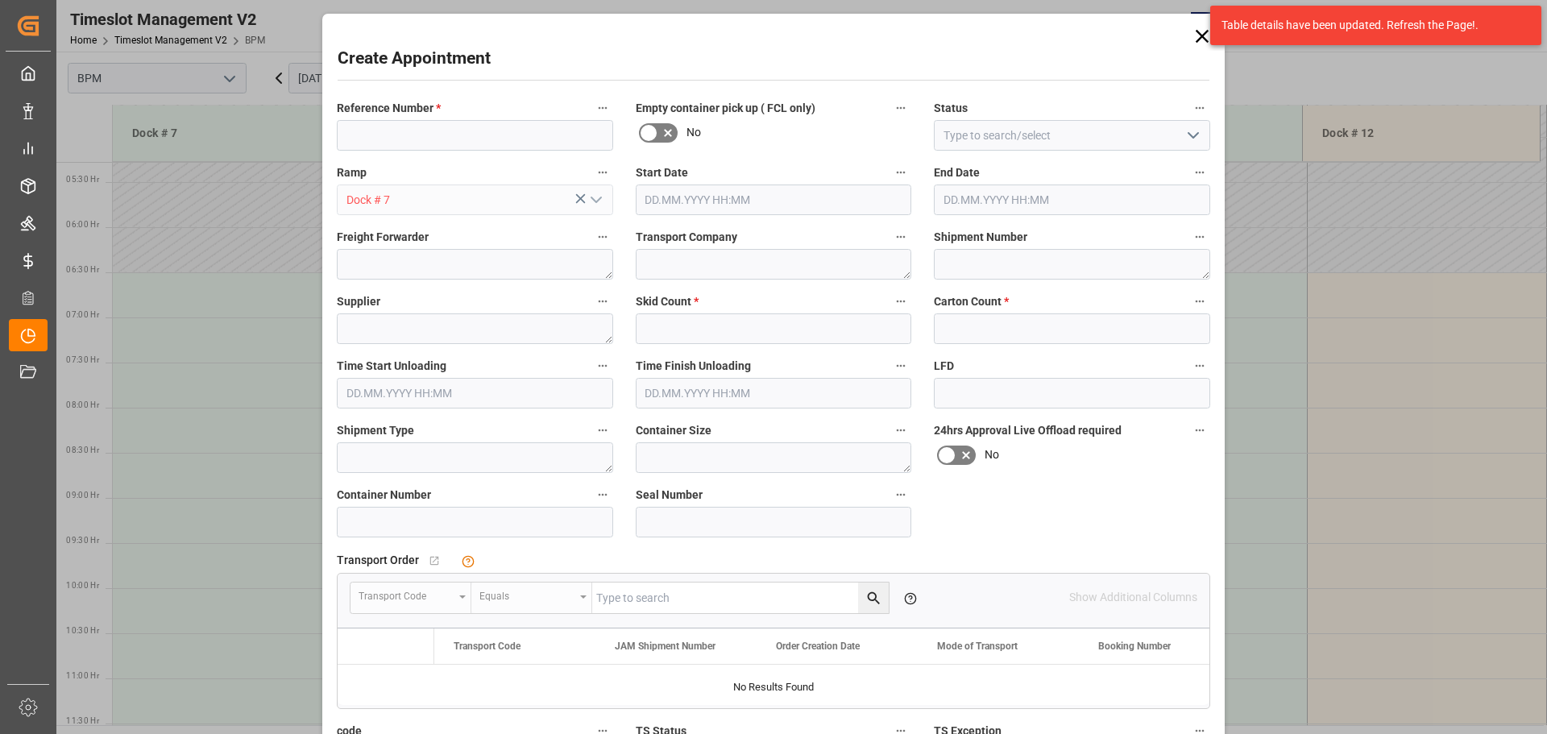
type input "[DATE] 06:30"
type input "[DATE] 07:00"
click at [196, 313] on div "Create Appointment Reference Number * Empty container pick up ( FCL only) No St…" at bounding box center [773, 367] width 1547 height 734
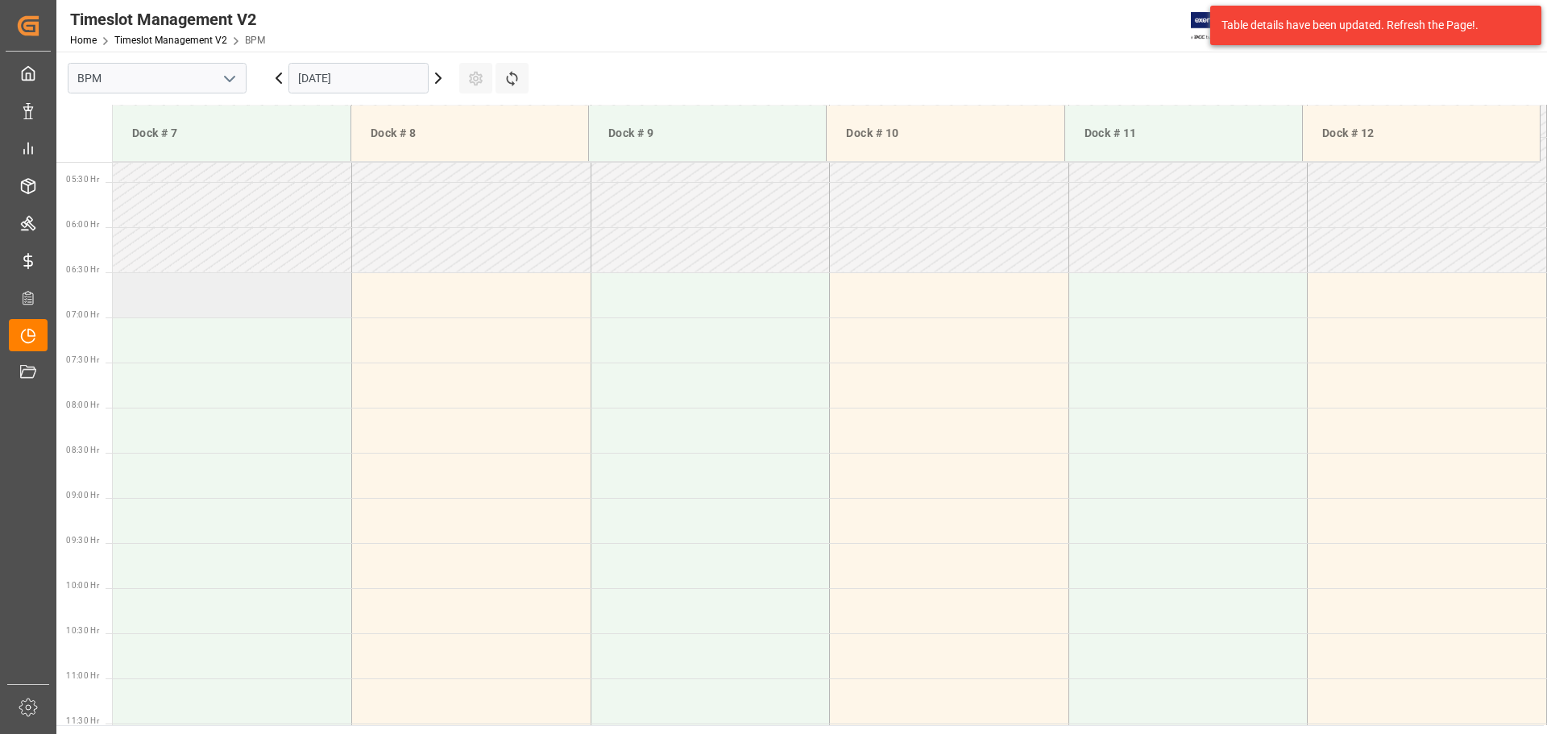
click at [236, 300] on td at bounding box center [232, 294] width 239 height 45
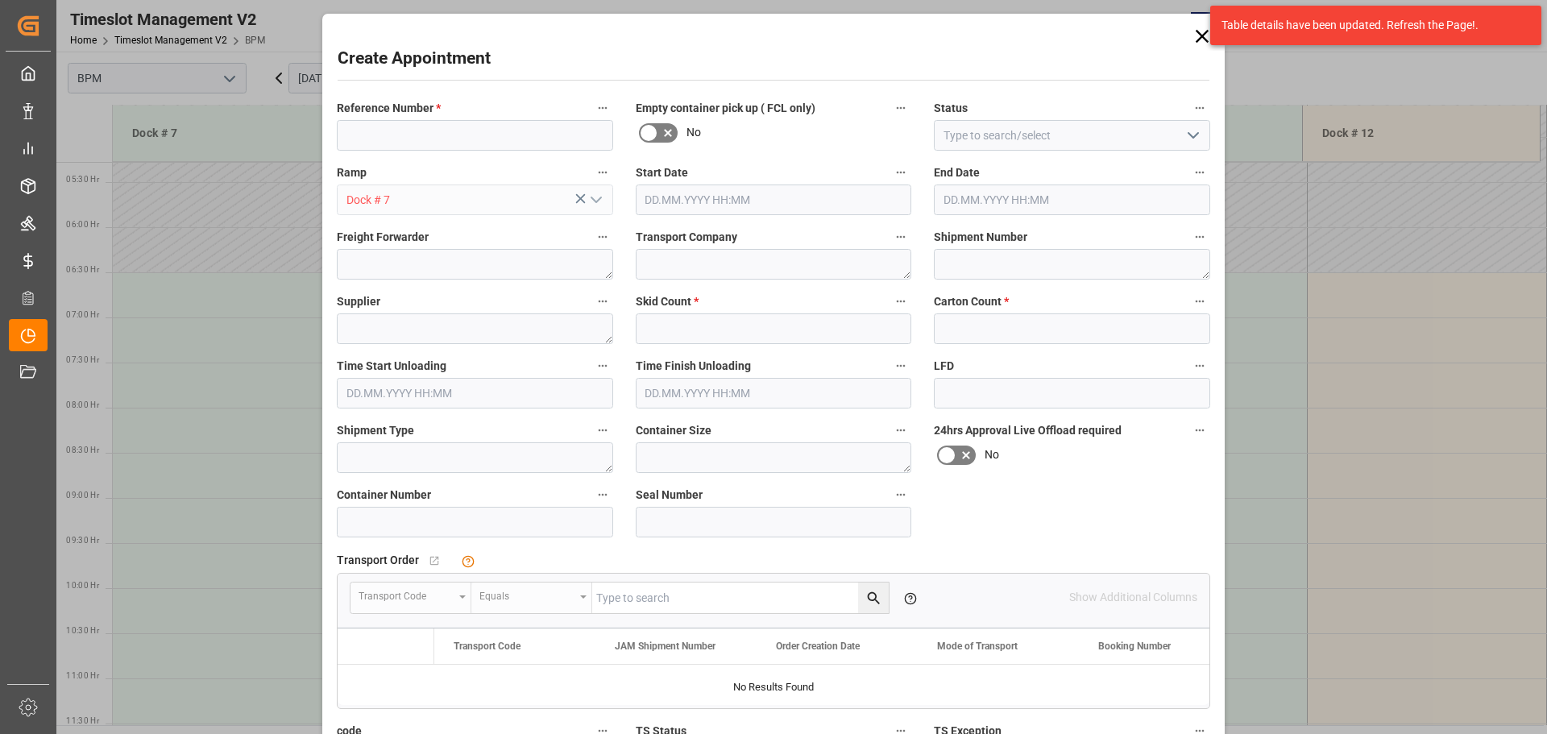
type input "[DATE] 06:30"
type input "[DATE] 07:00"
click at [466, 136] on input at bounding box center [475, 135] width 276 height 31
paste input "77-9615-VN"
type input "77-9615-VN"
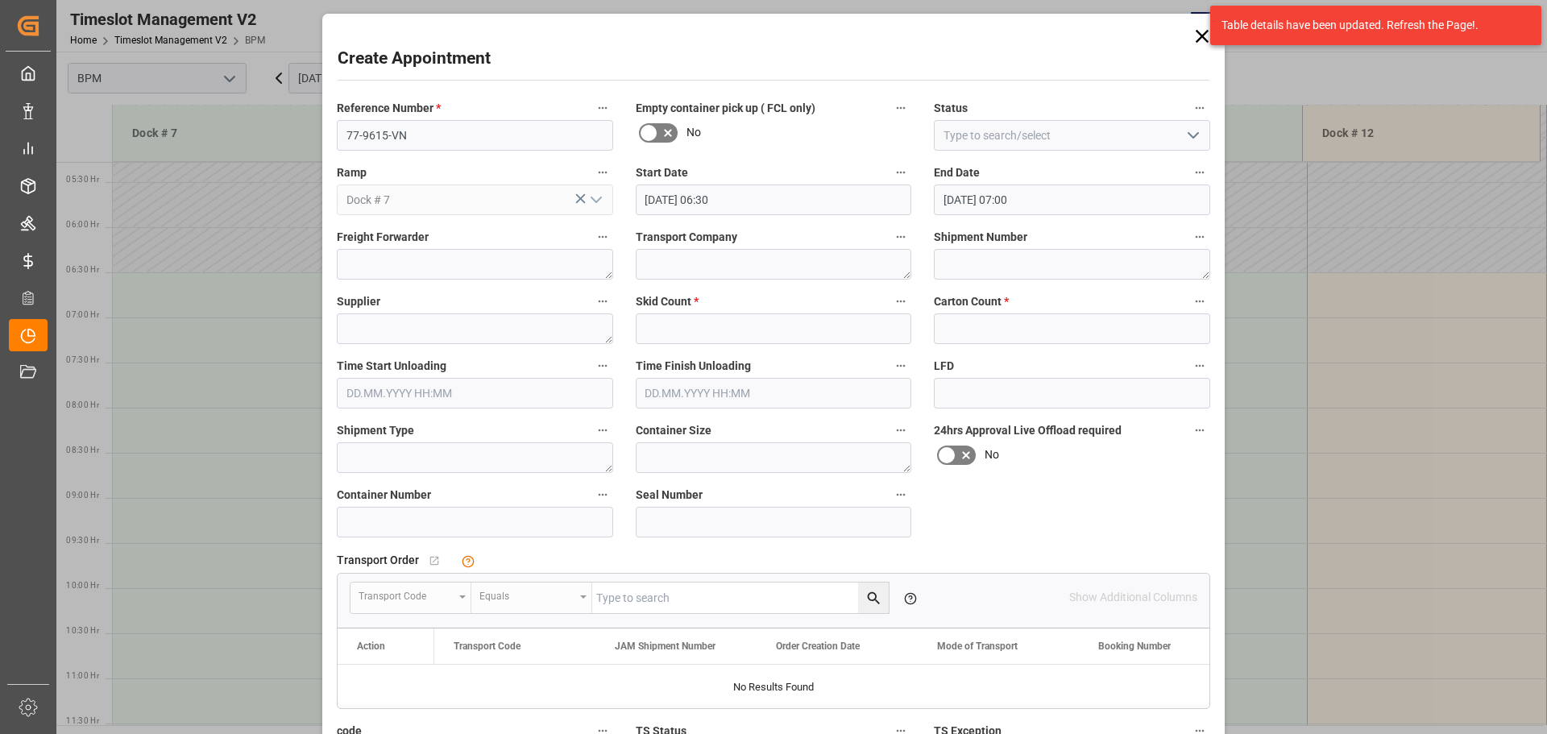
click at [1184, 140] on icon "open menu" at bounding box center [1192, 135] width 19 height 19
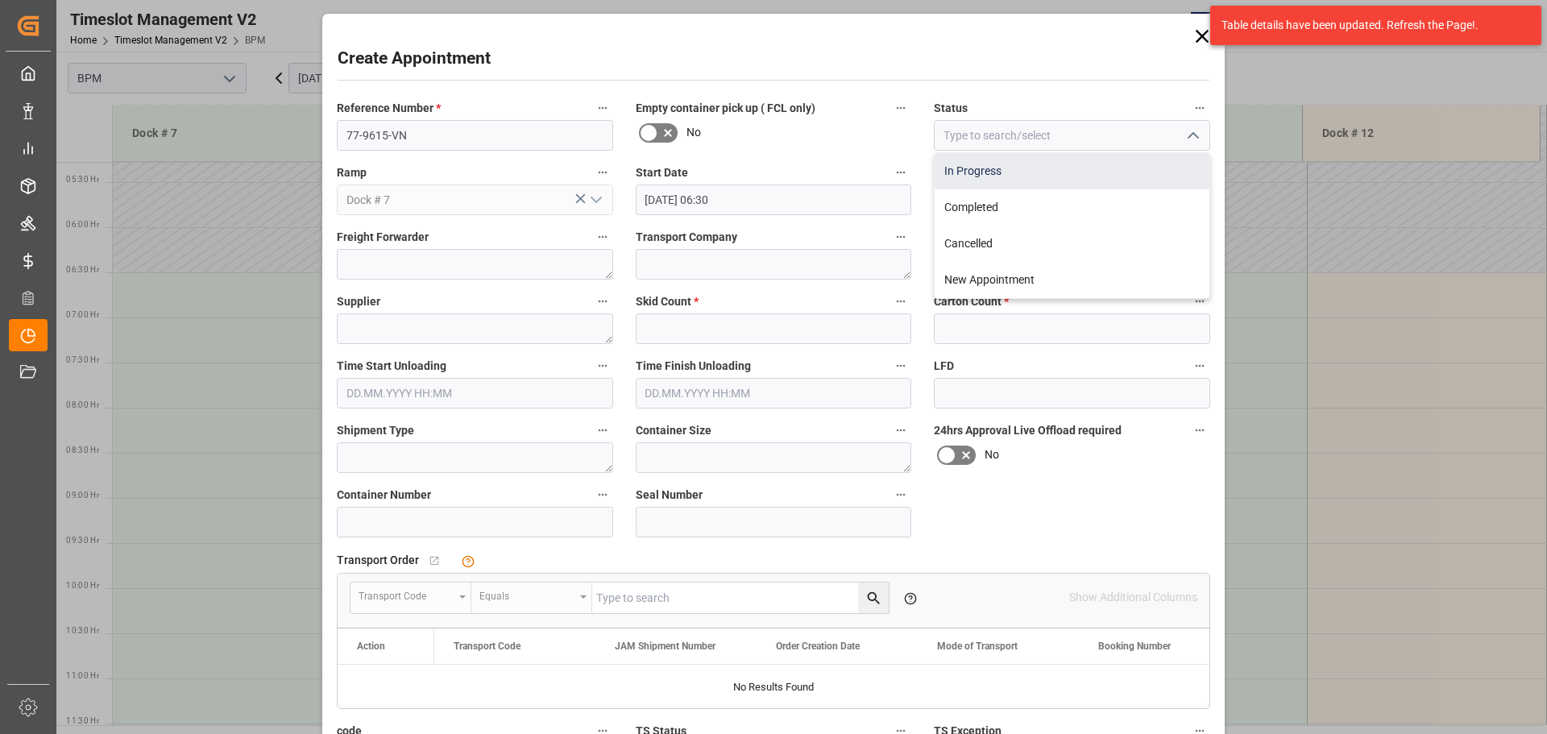
click at [1129, 185] on div "In Progress" at bounding box center [1072, 171] width 275 height 36
type input "In Progress"
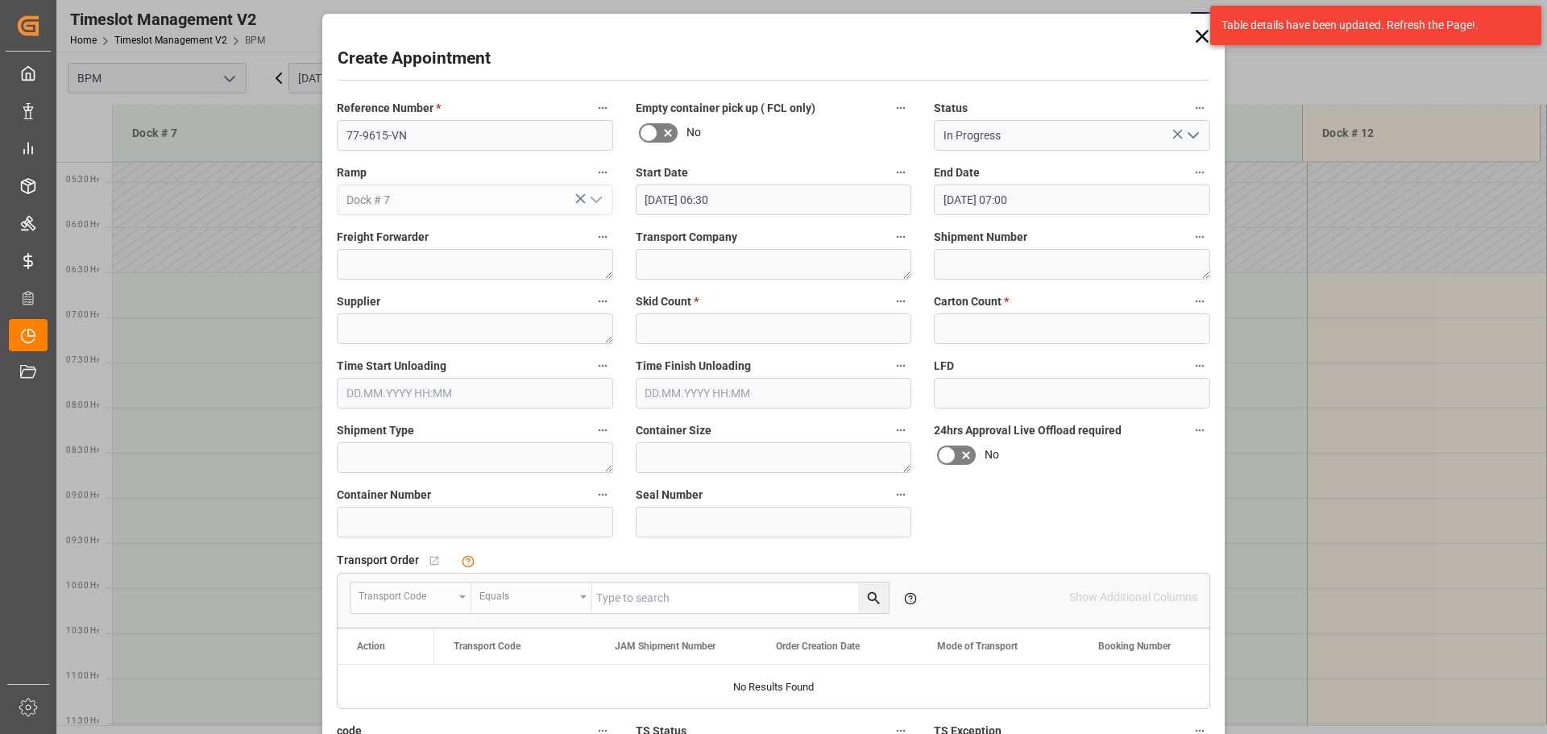
click at [843, 207] on input "[DATE] 06:30" at bounding box center [774, 199] width 276 height 31
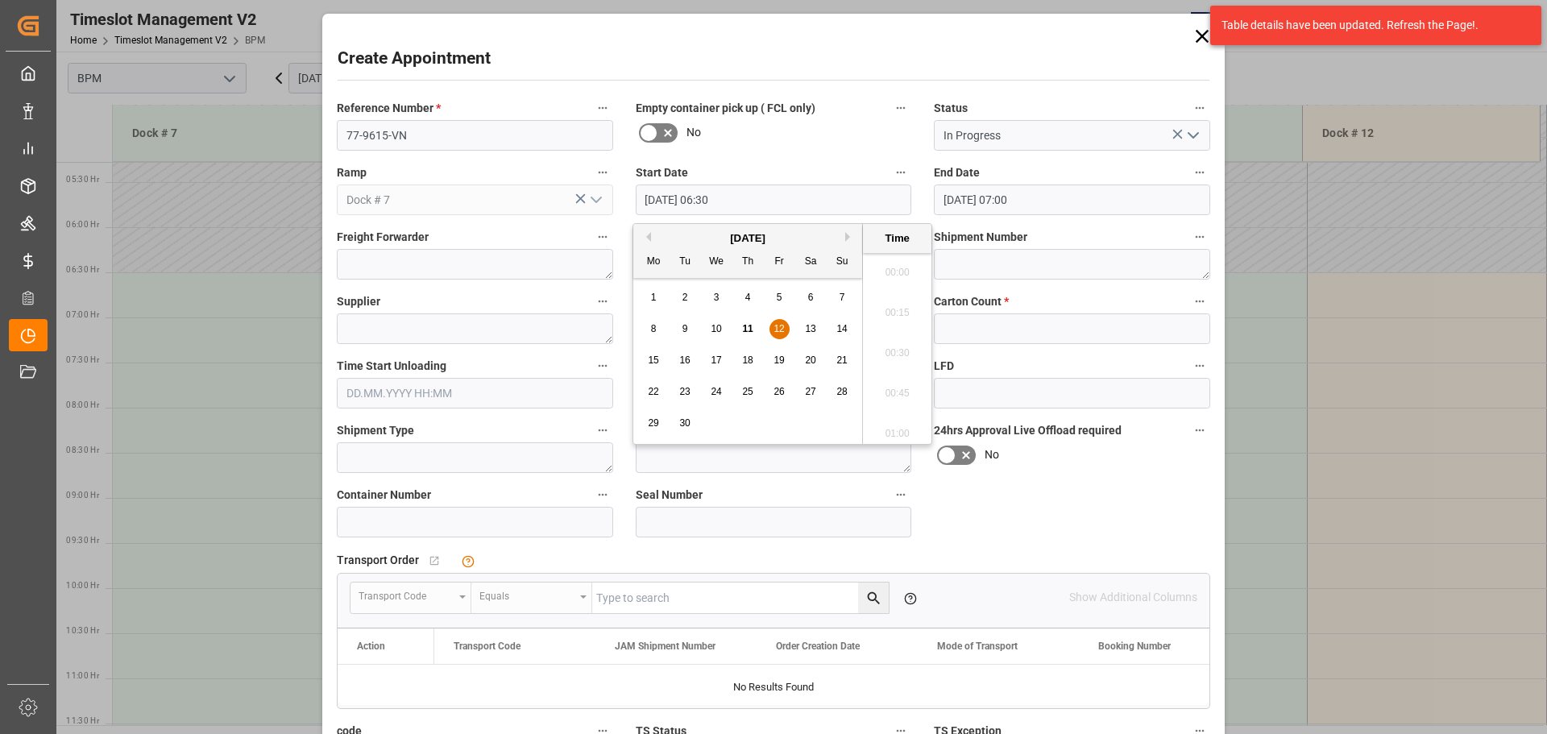
scroll to position [972, 0]
click at [784, 329] on span "12" at bounding box center [778, 328] width 10 height 11
click at [893, 350] on li "07:30" at bounding box center [897, 348] width 68 height 40
type input "[DATE] 07:30"
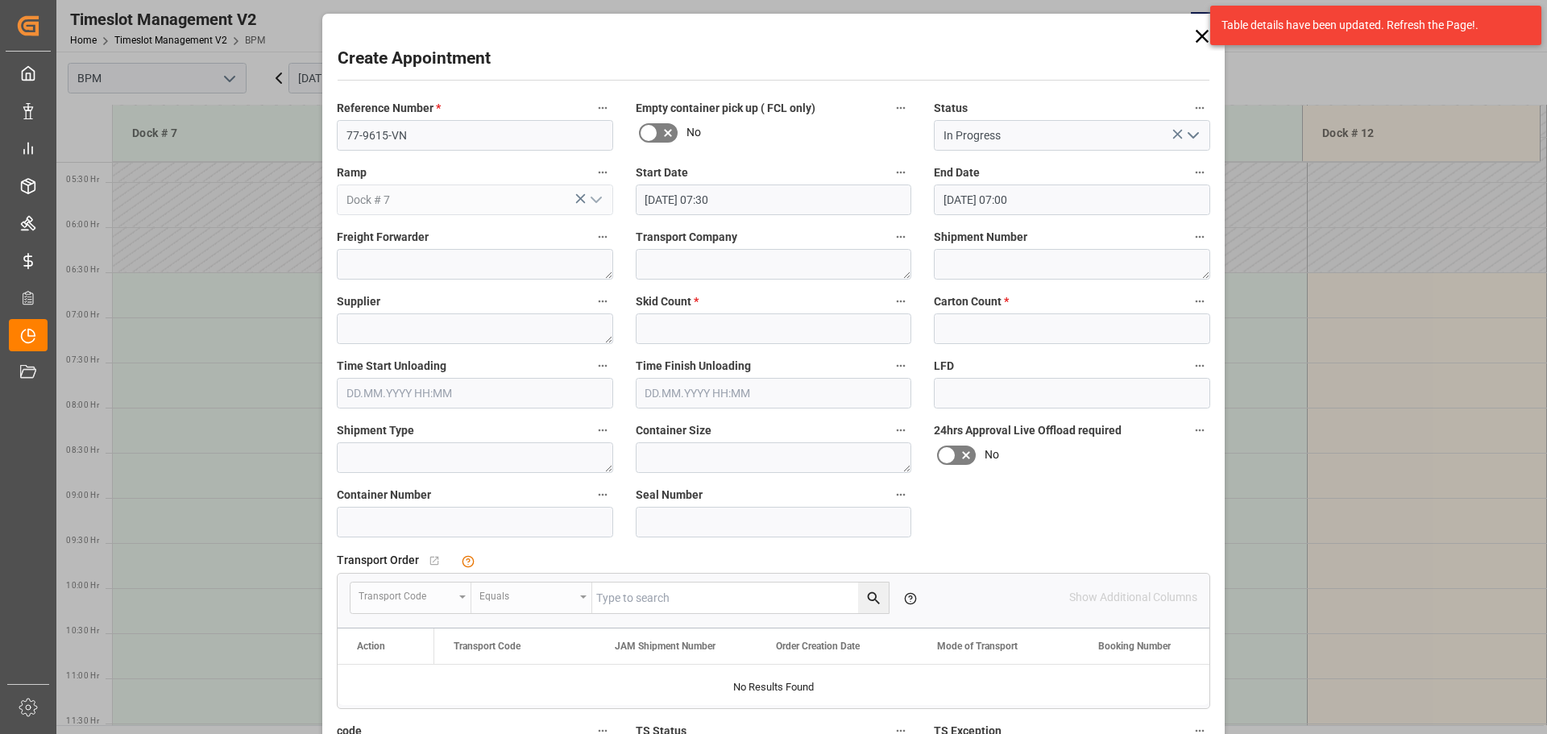
click at [1055, 192] on input "[DATE] 07:00" at bounding box center [1072, 199] width 276 height 31
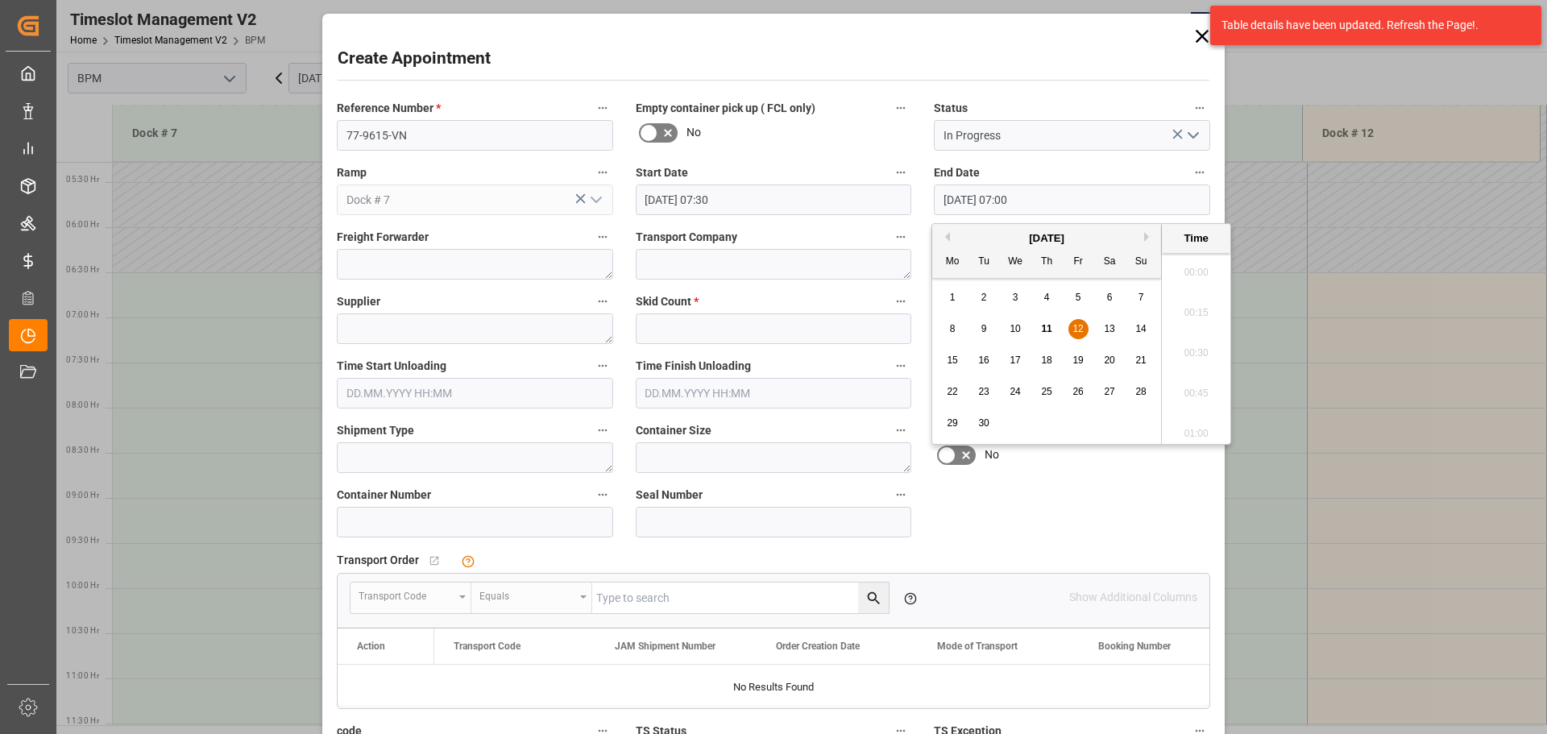
scroll to position [1053, 0]
click at [1080, 329] on span "12" at bounding box center [1077, 328] width 10 height 11
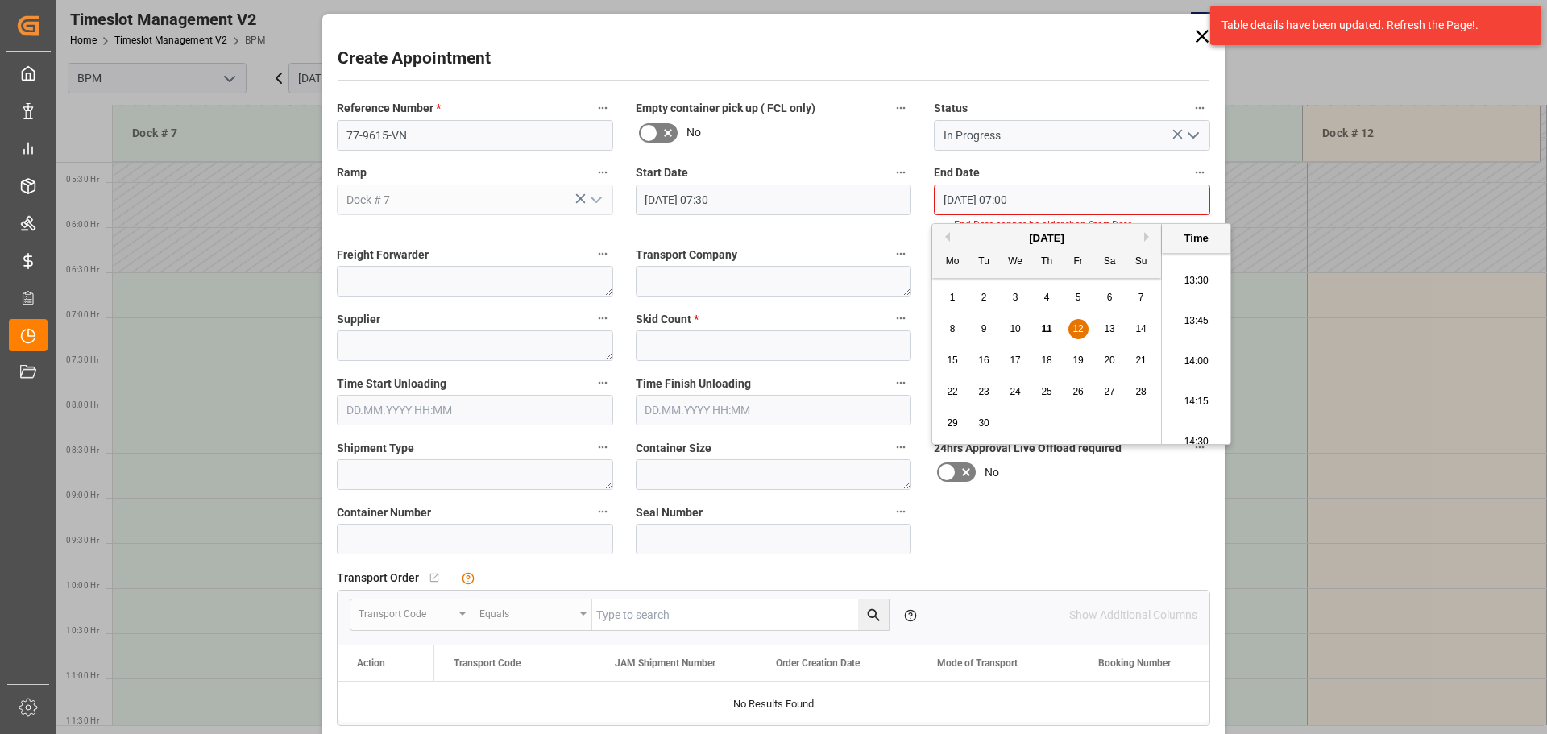
scroll to position [2342, 0]
click at [1197, 349] on li "15:00" at bounding box center [1196, 348] width 68 height 40
type input "[DATE] 15:00"
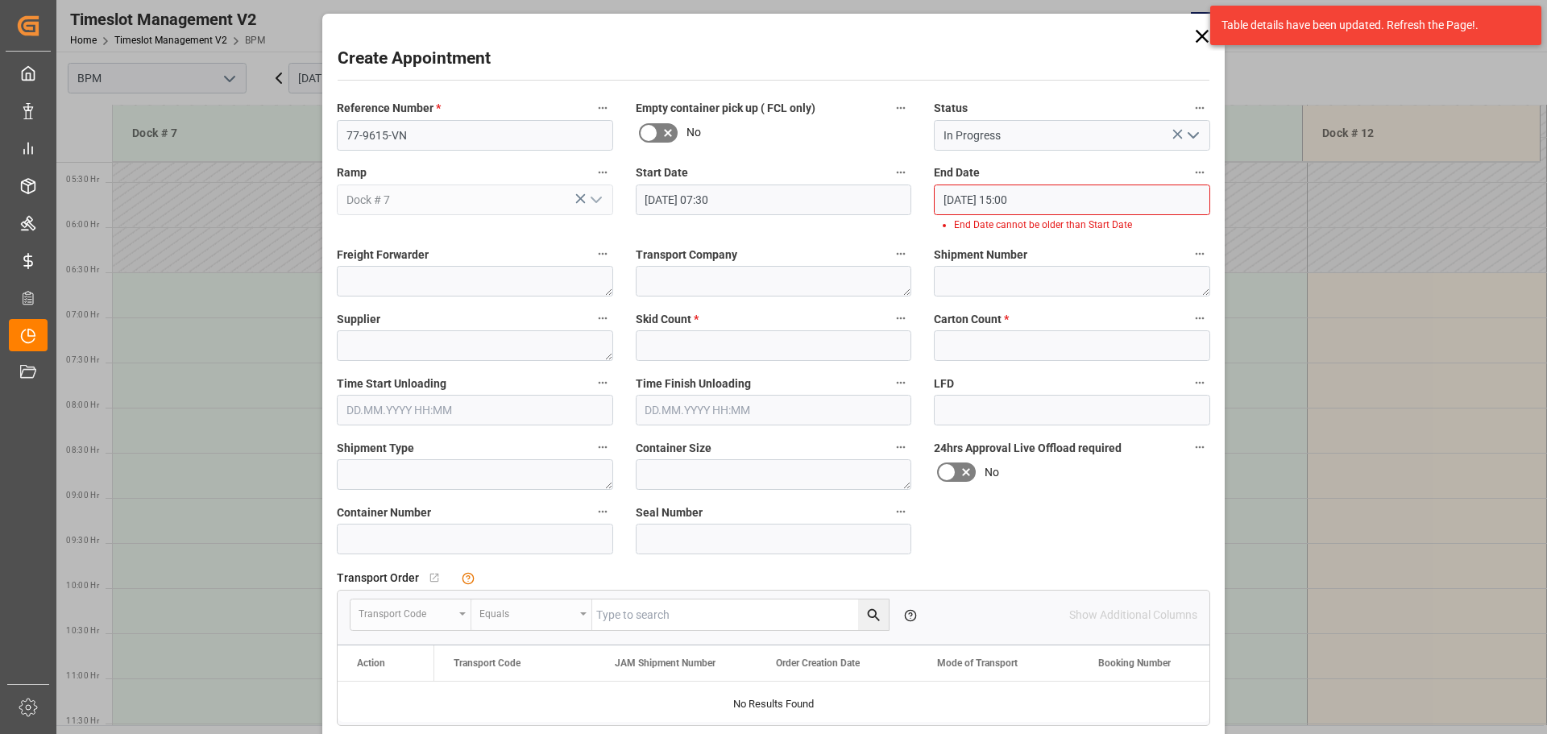
click at [835, 205] on input "[DATE] 07:30" at bounding box center [774, 199] width 276 height 31
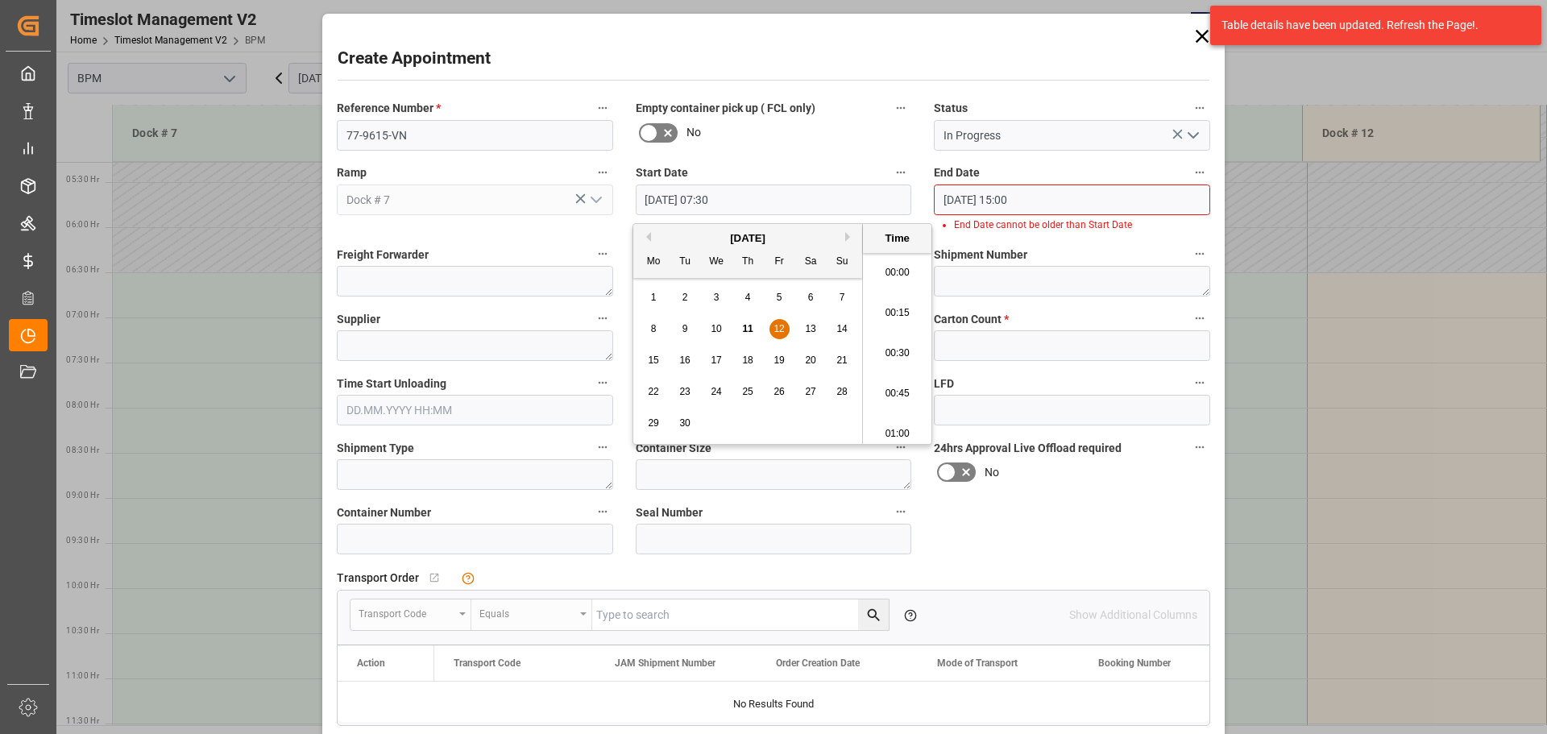
scroll to position [1133, 0]
click at [1032, 201] on input "[DATE] 15:00" at bounding box center [1072, 199] width 276 height 31
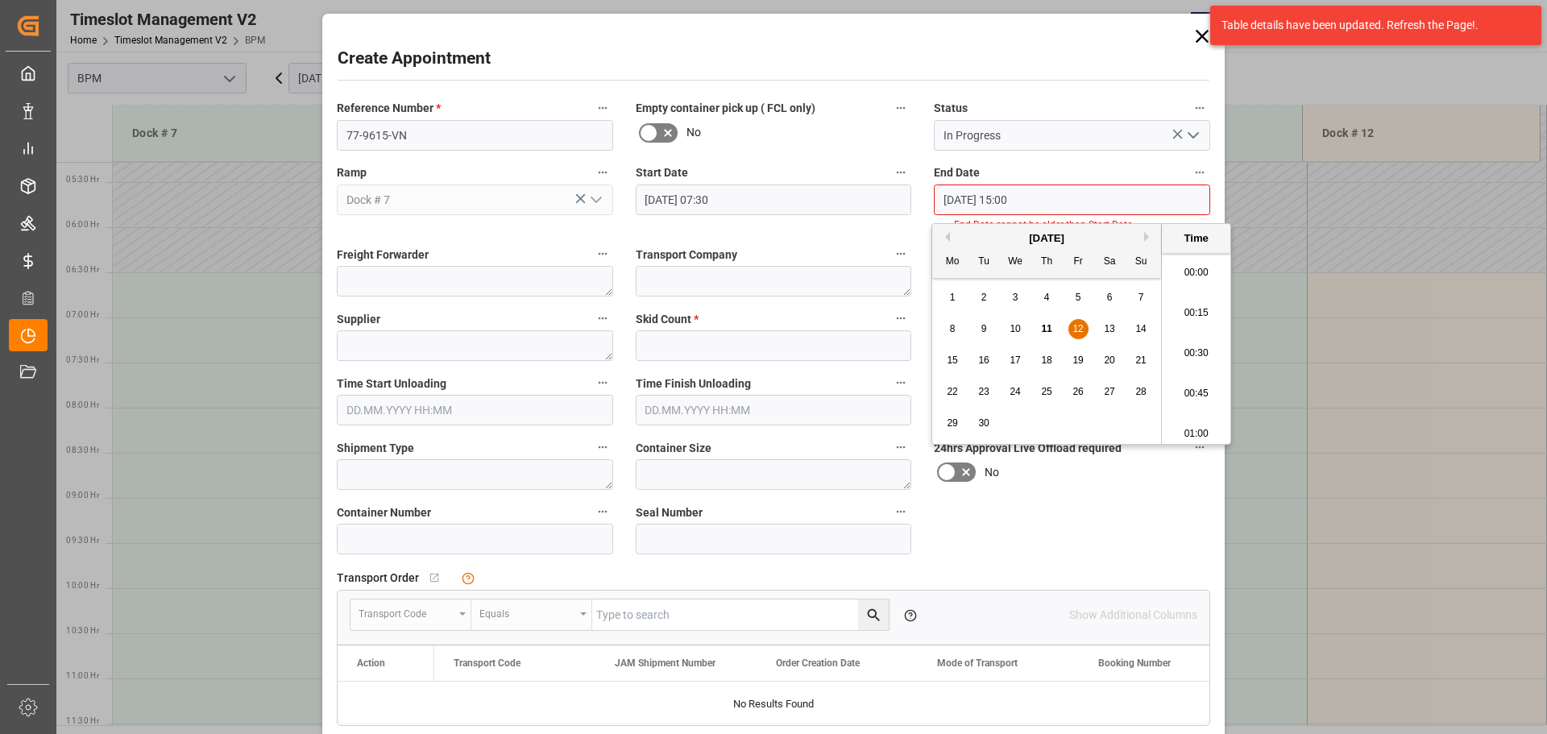
scroll to position [2342, 0]
click at [1083, 330] on span "12" at bounding box center [1077, 328] width 10 height 11
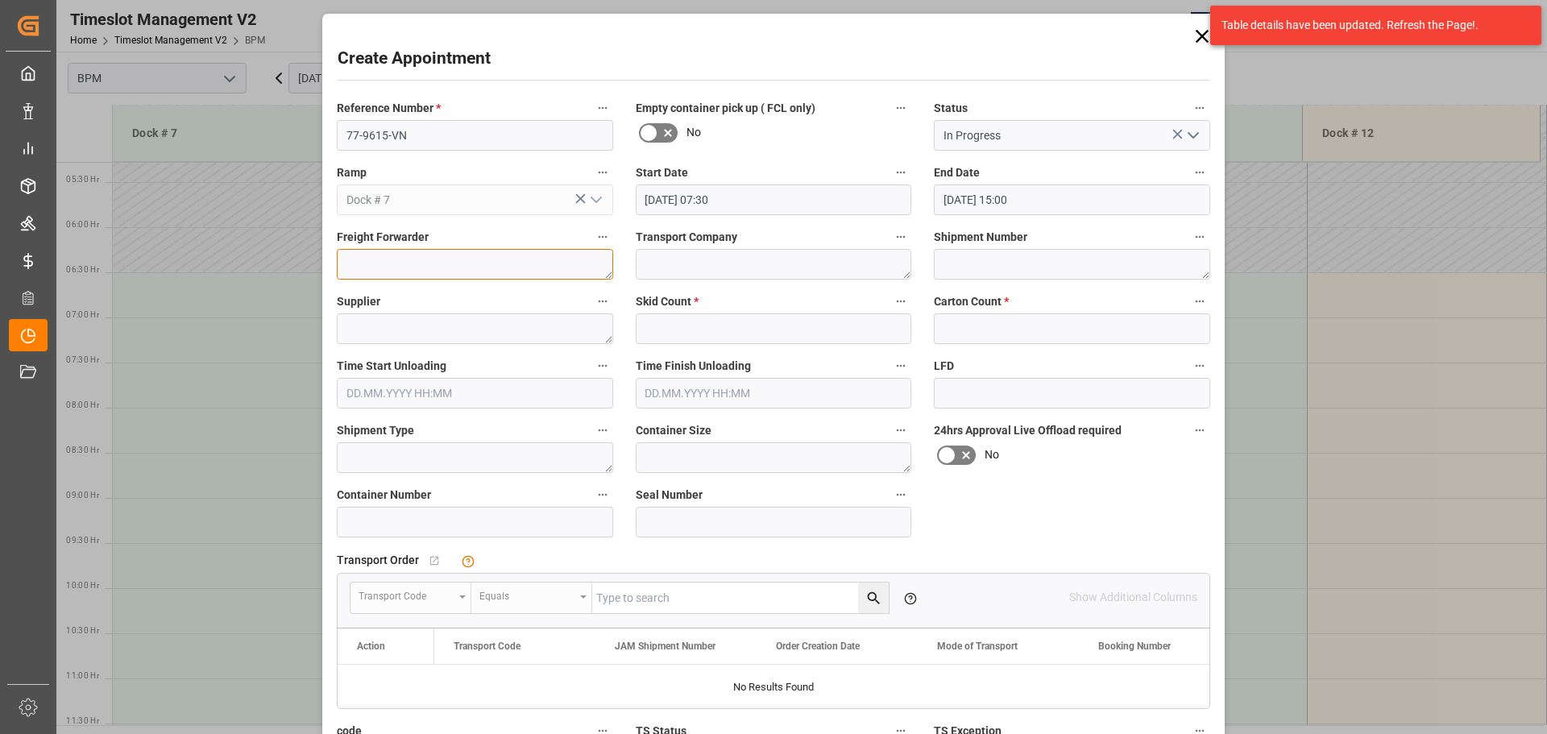
click at [446, 265] on textarea at bounding box center [475, 264] width 276 height 31
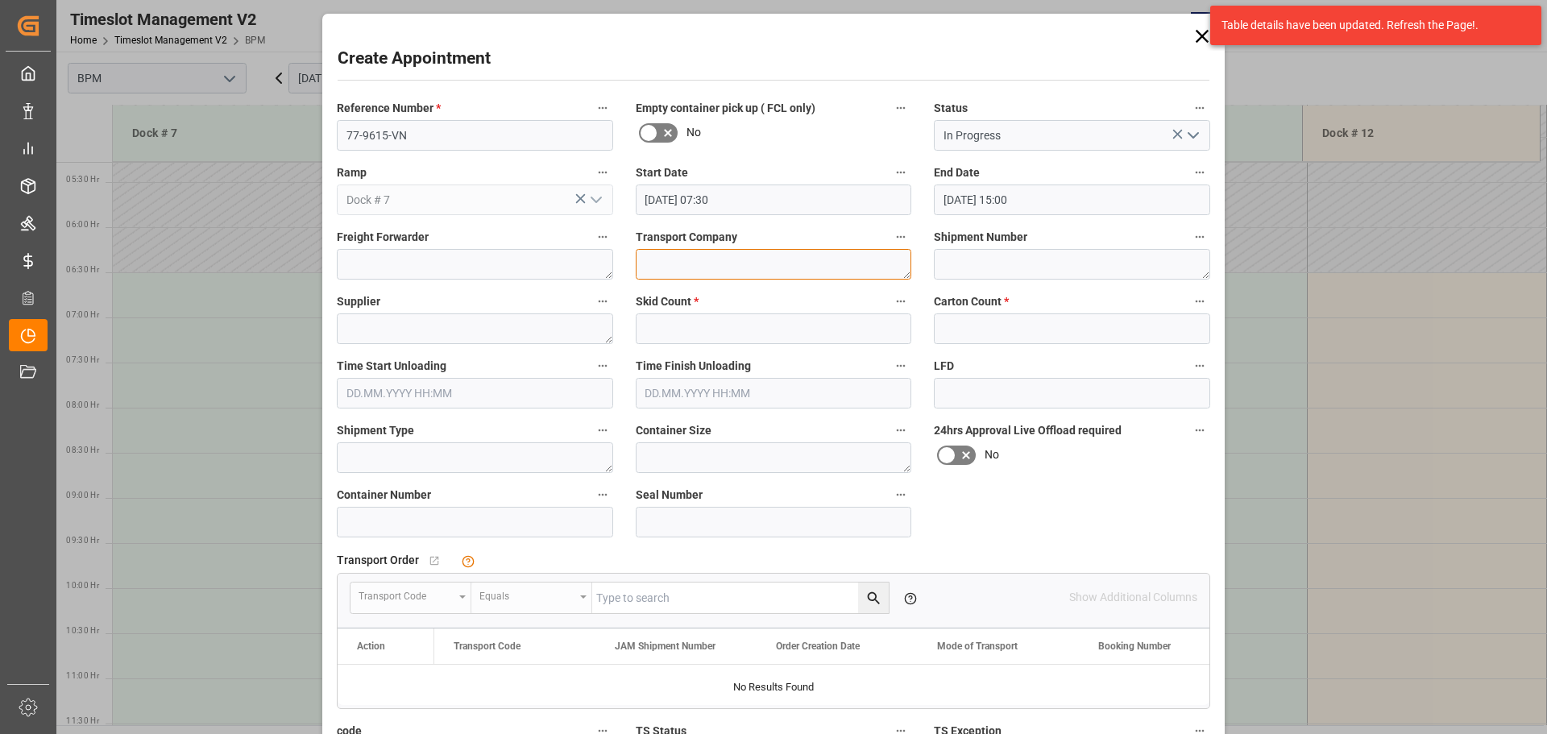
click at [673, 274] on textarea at bounding box center [774, 264] width 276 height 31
type textarea "CP"
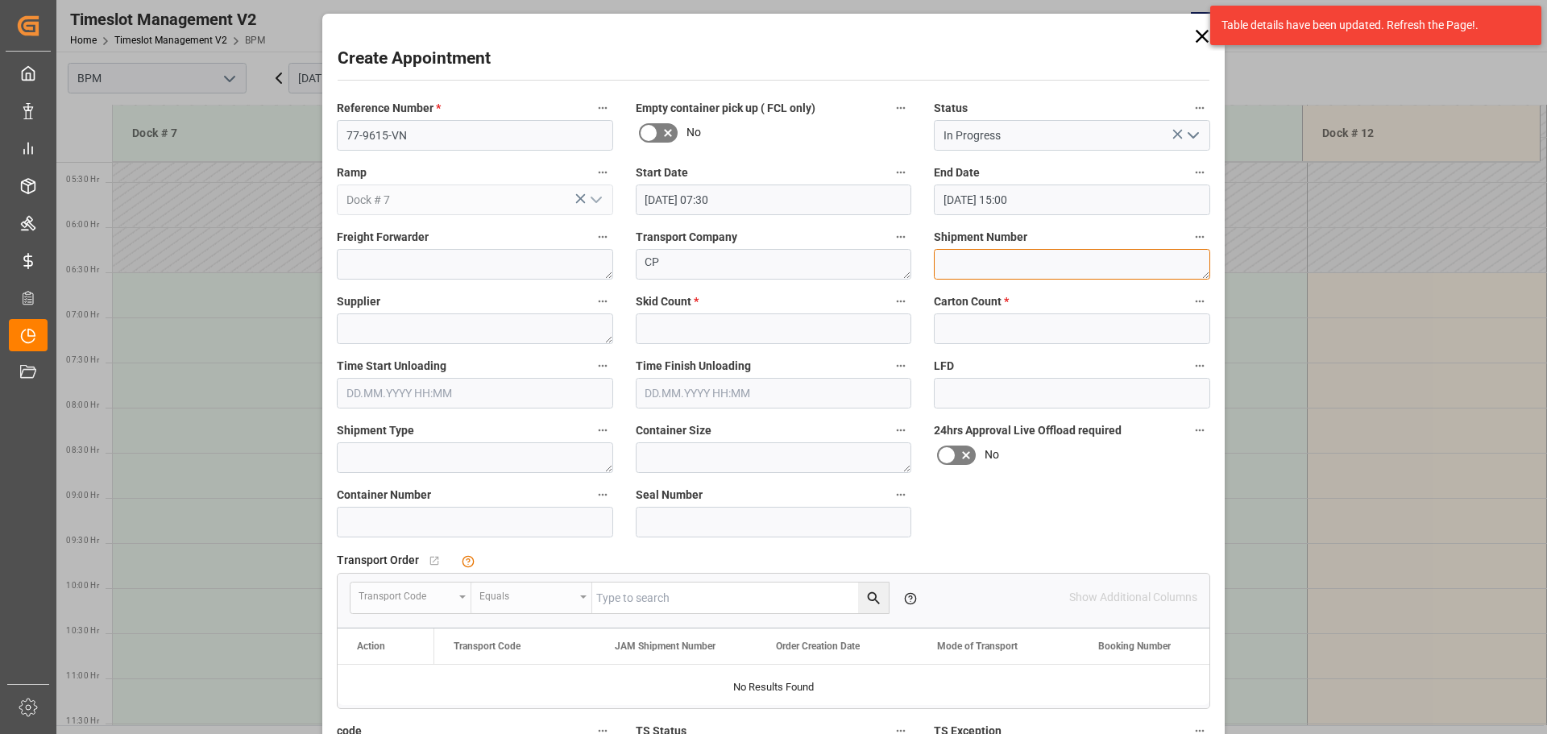
click at [968, 263] on textarea at bounding box center [1072, 264] width 276 height 31
type textarea "72260"
click at [492, 322] on textarea at bounding box center [475, 328] width 276 height 31
type textarea "[PERSON_NAME]"
click at [702, 329] on input "text" at bounding box center [774, 328] width 276 height 31
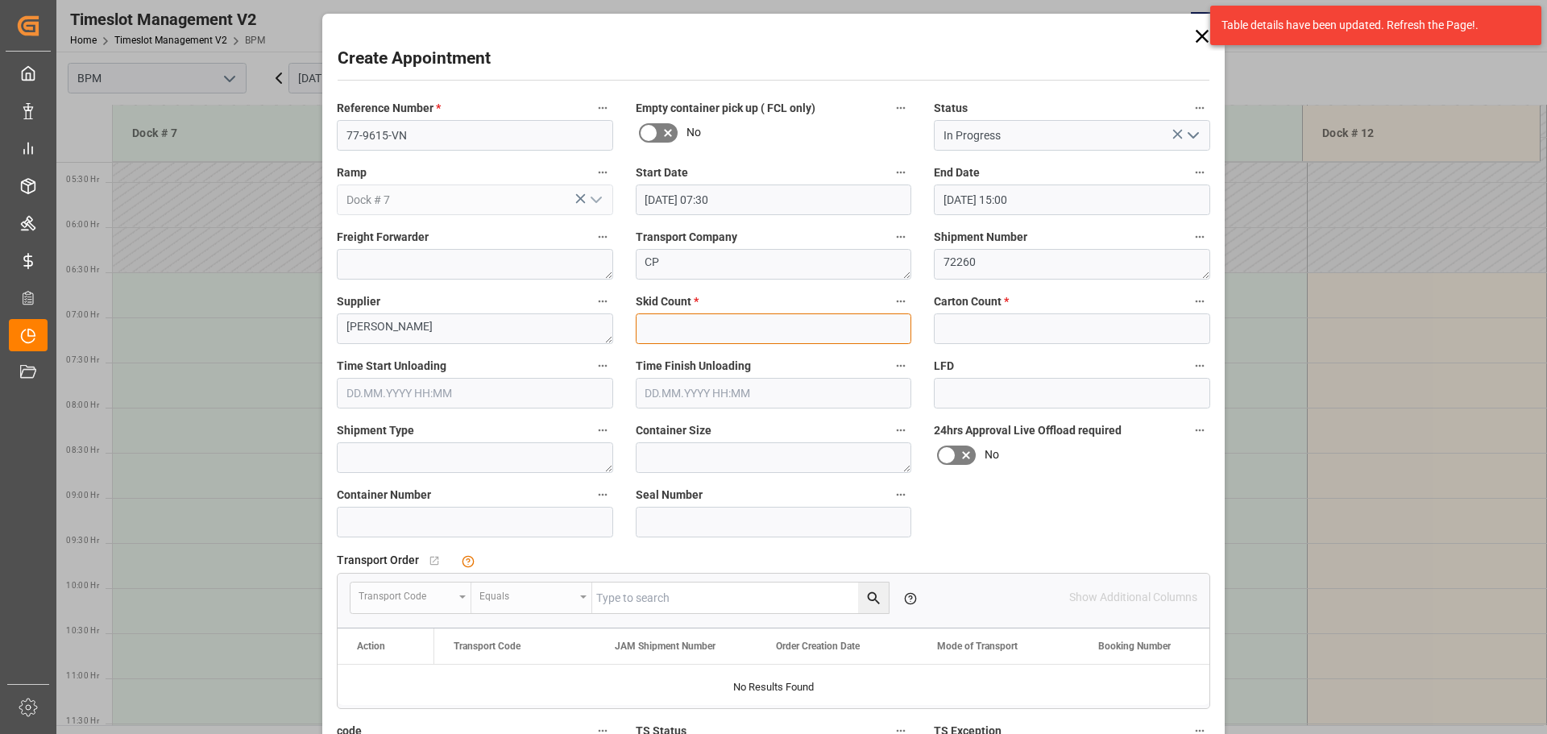
type input "0"
click at [958, 338] on input "text" at bounding box center [1072, 328] width 276 height 31
type input "2182"
click at [470, 383] on input "text" at bounding box center [475, 393] width 276 height 31
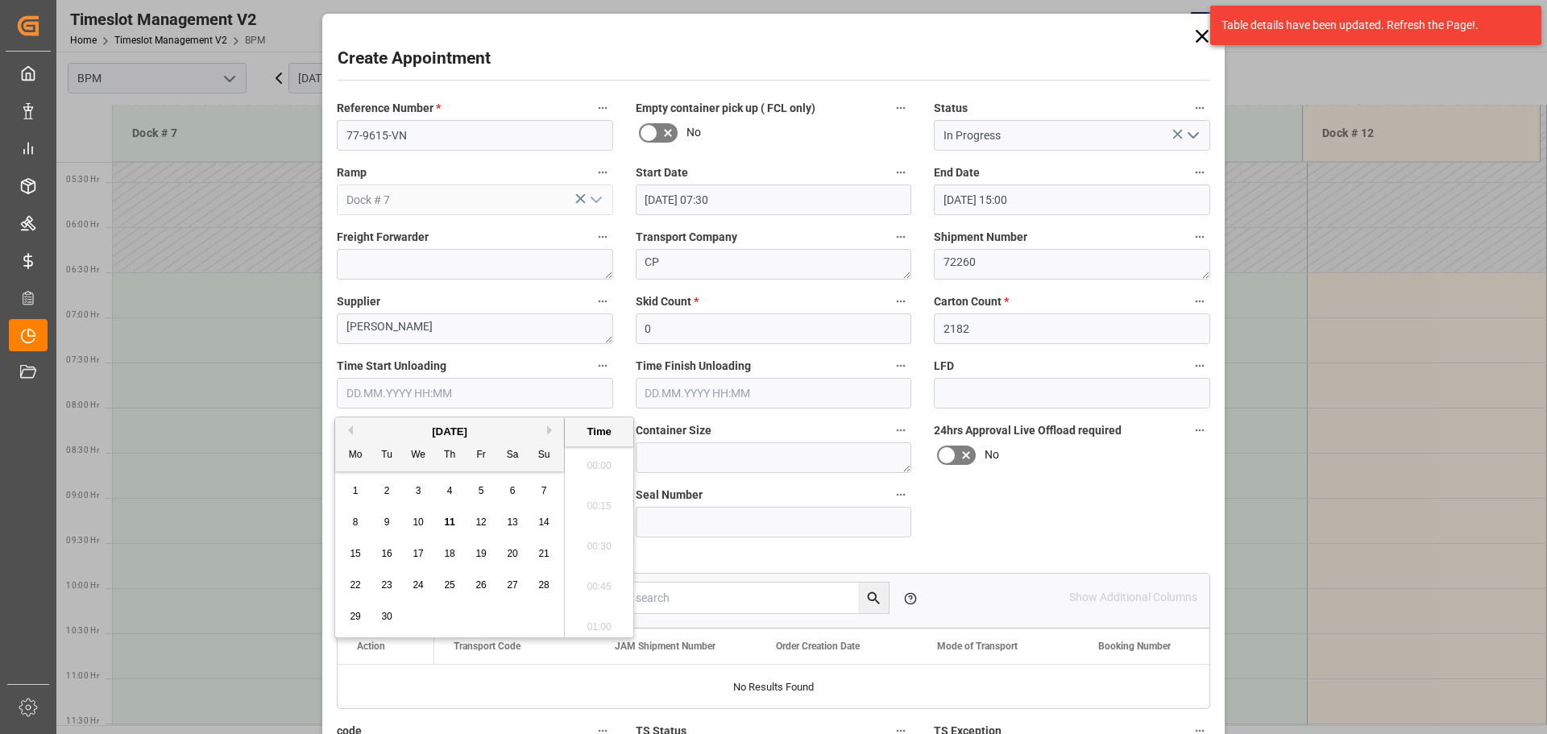
scroll to position [2866, 0]
click at [371, 427] on div "[DATE]" at bounding box center [449, 432] width 229 height 16
click at [488, 521] on div "12" at bounding box center [481, 522] width 20 height 19
click at [605, 504] on li "07:30" at bounding box center [599, 501] width 68 height 40
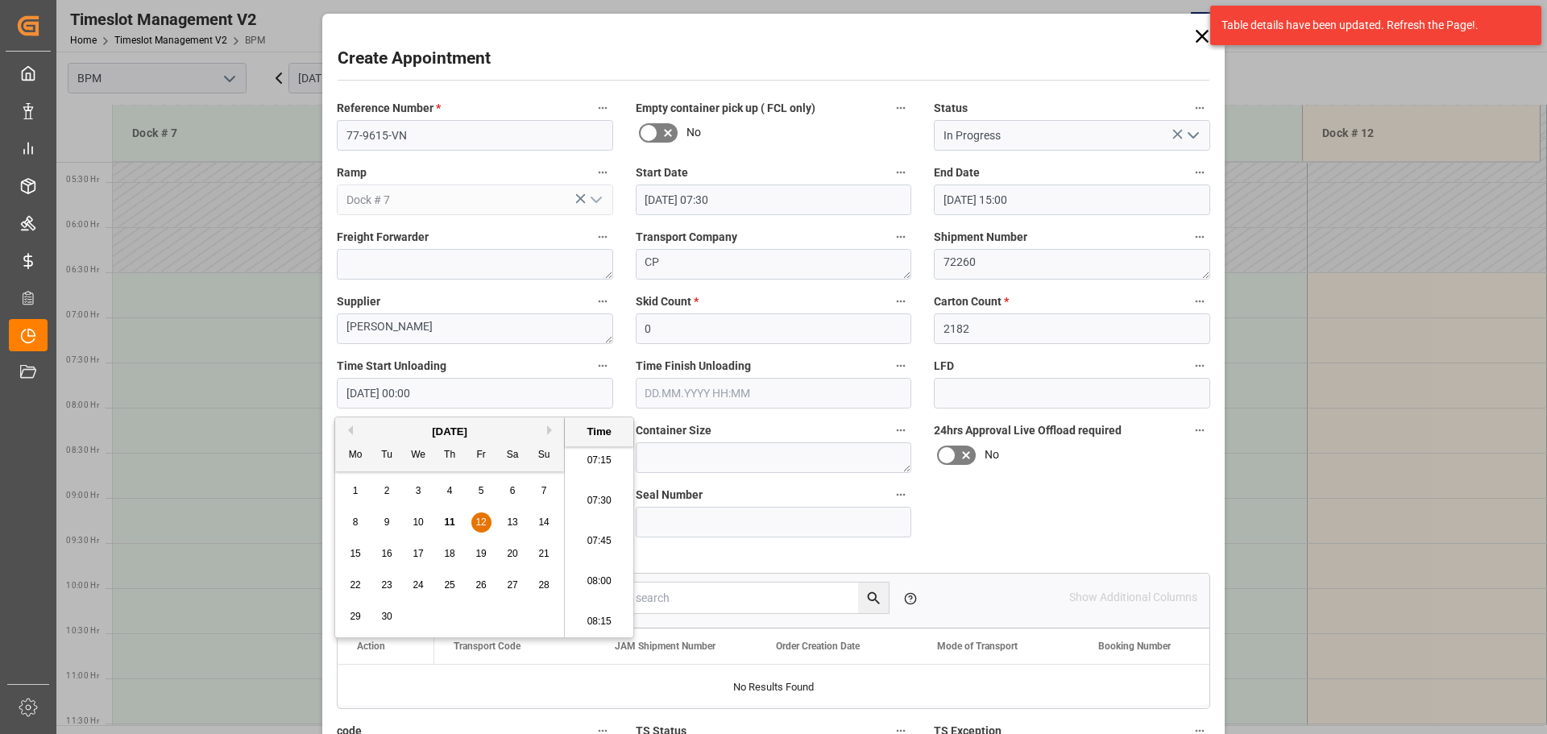
type input "[DATE] 07:30"
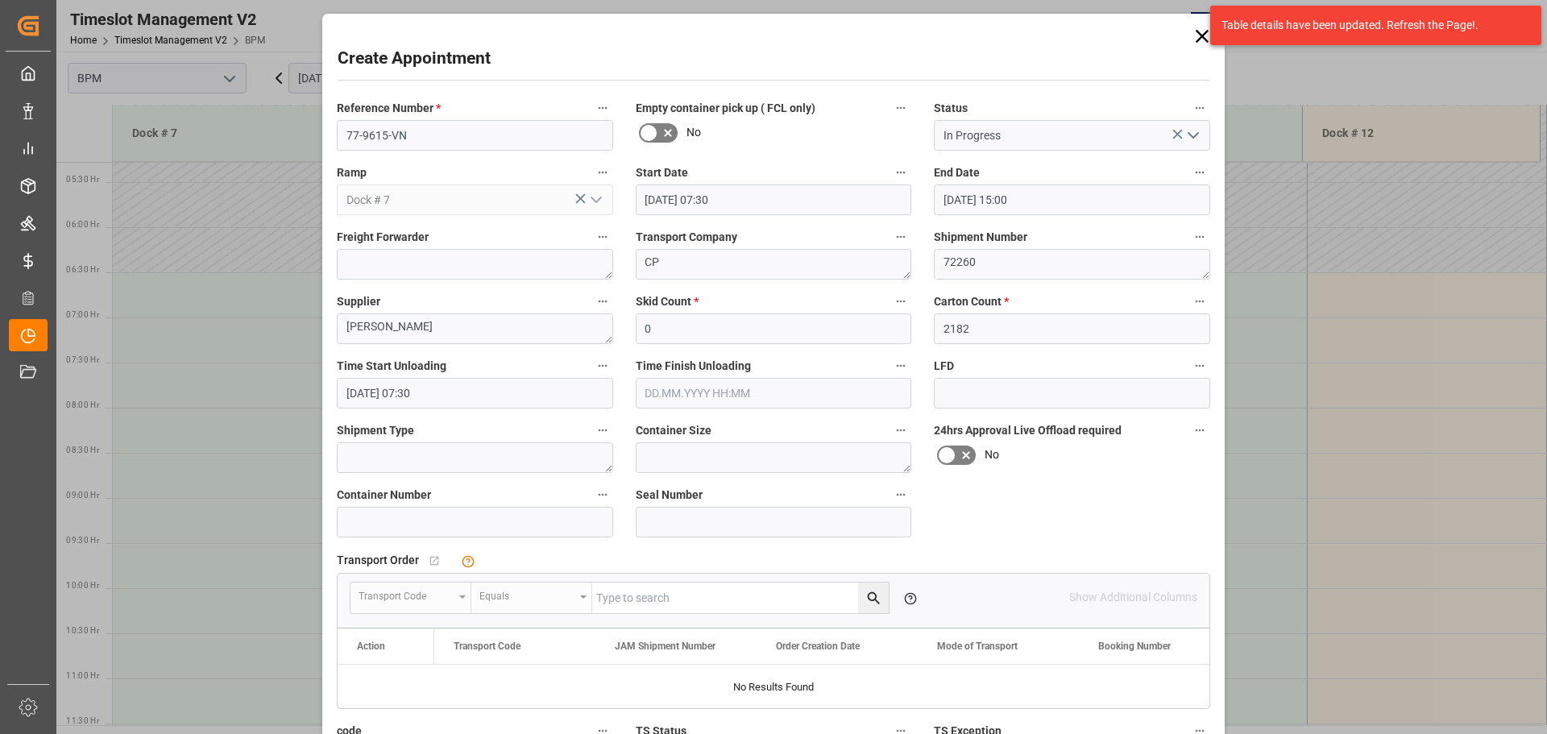
click at [818, 392] on input "text" at bounding box center [774, 393] width 276 height 31
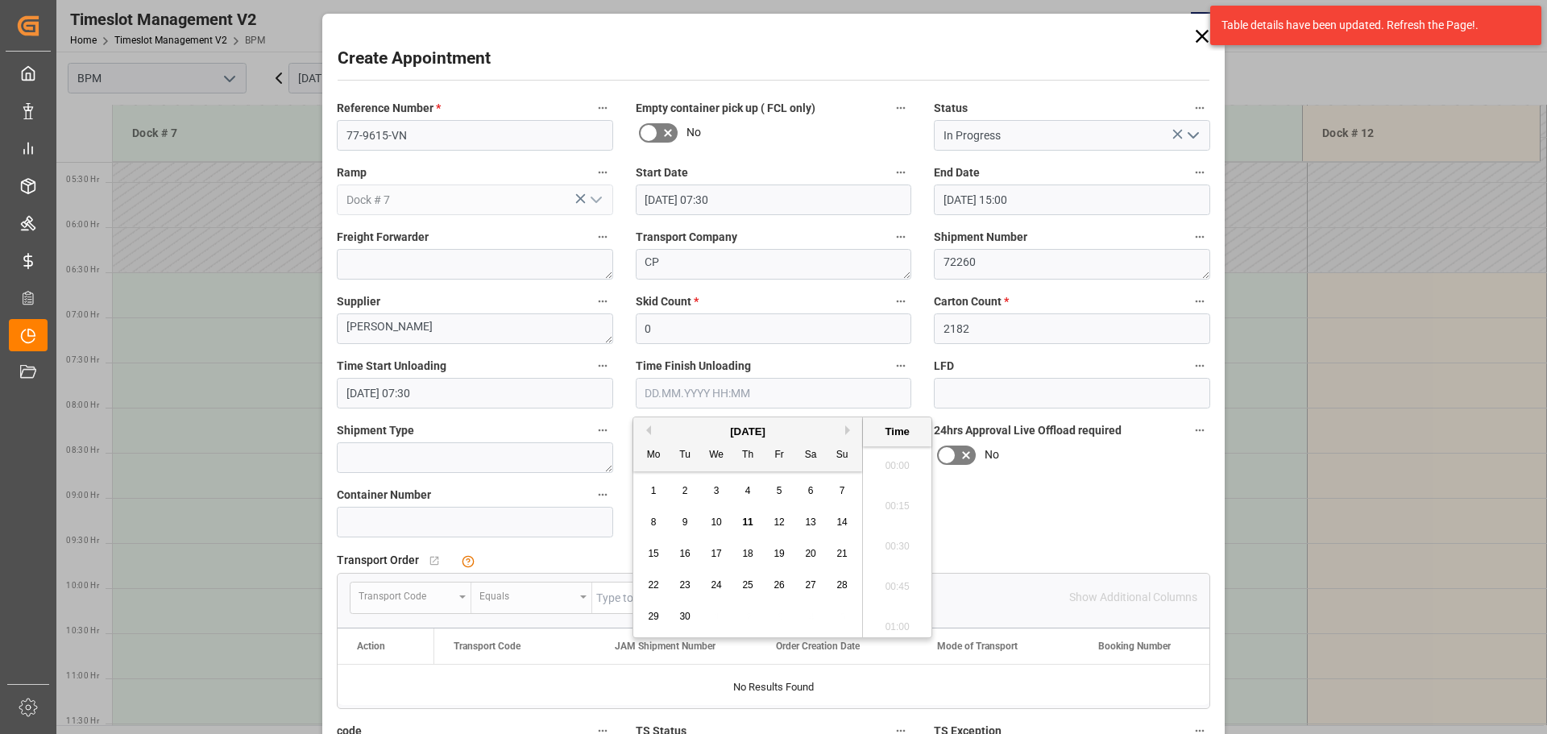
scroll to position [2866, 0]
click at [674, 430] on div "[DATE]" at bounding box center [747, 432] width 229 height 16
drag, startPoint x: 777, startPoint y: 521, endPoint x: 784, endPoint y: 514, distance: 9.7
click at [781, 519] on span "12" at bounding box center [778, 521] width 10 height 11
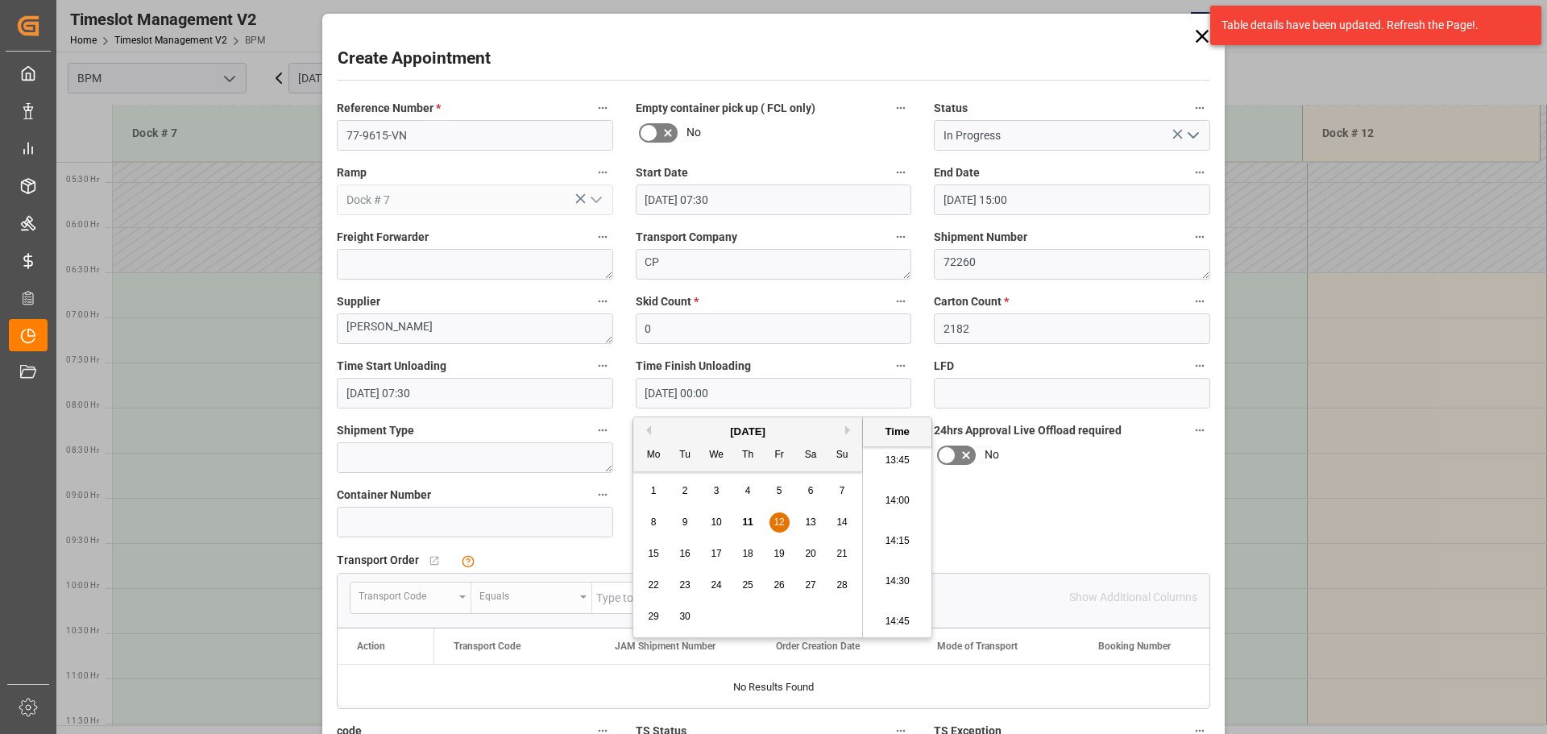
click at [901, 503] on li "14:00" at bounding box center [897, 501] width 68 height 40
type input "[DATE] 14:00"
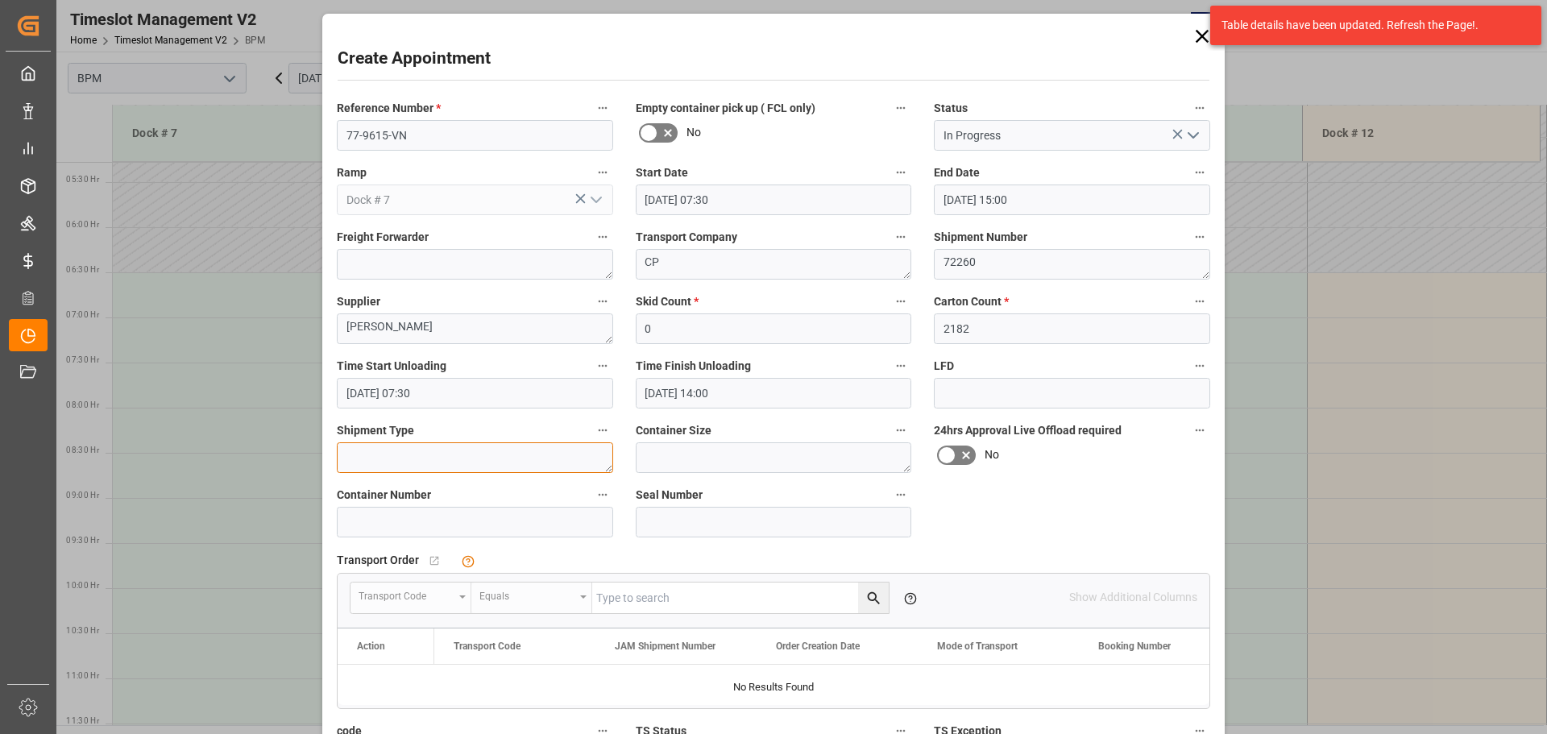
click at [355, 454] on textarea at bounding box center [475, 457] width 276 height 31
type textarea "40FT"
click at [760, 461] on textarea at bounding box center [774, 457] width 276 height 31
type textarea "40FT"
drag, startPoint x: 491, startPoint y: 524, endPoint x: 500, endPoint y: 524, distance: 8.9
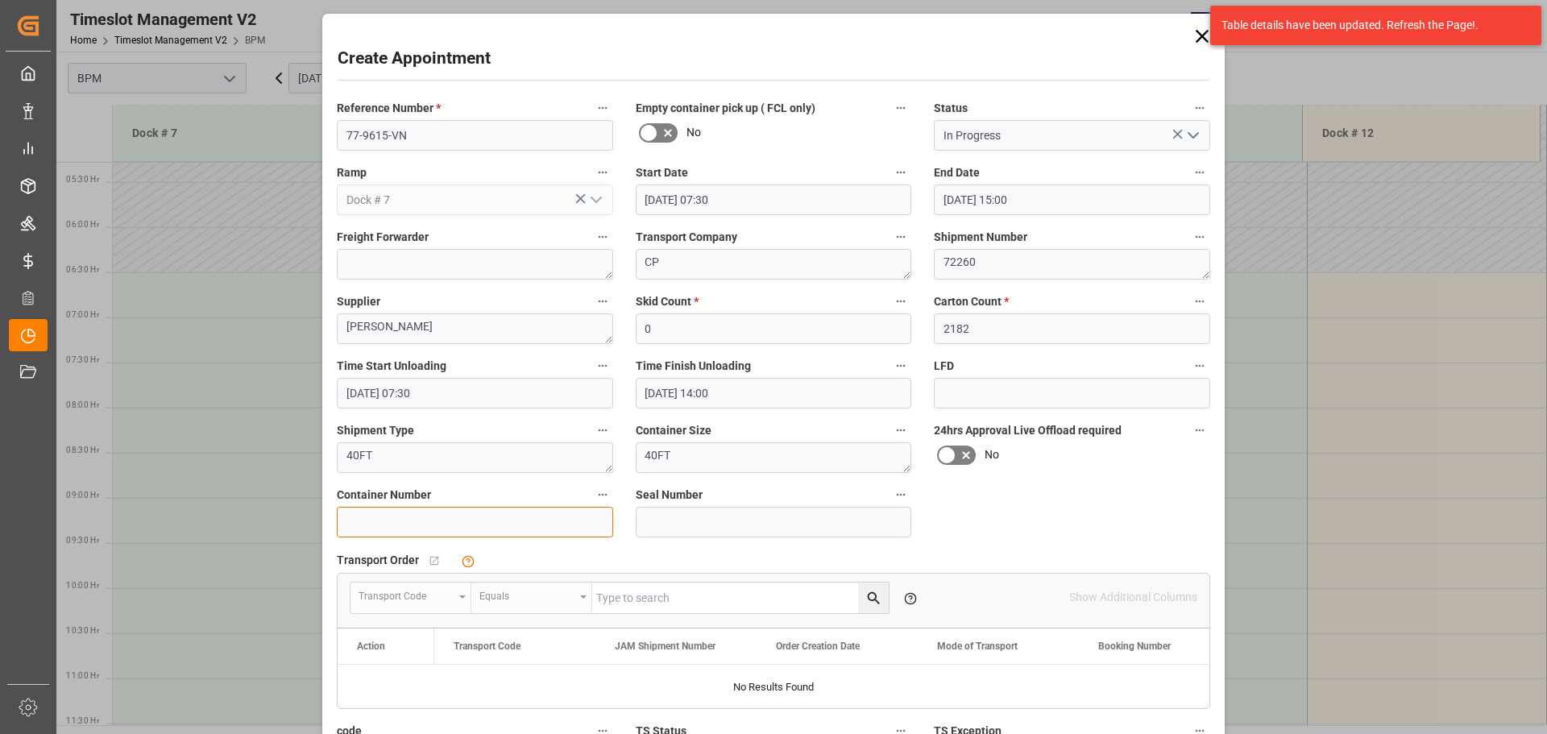
click at [491, 524] on input at bounding box center [475, 522] width 276 height 31
click at [663, 700] on div at bounding box center [774, 685] width 872 height 40
click at [444, 529] on input at bounding box center [475, 522] width 276 height 31
paste input "BMOU5015134"
type input "BMOU5015134"
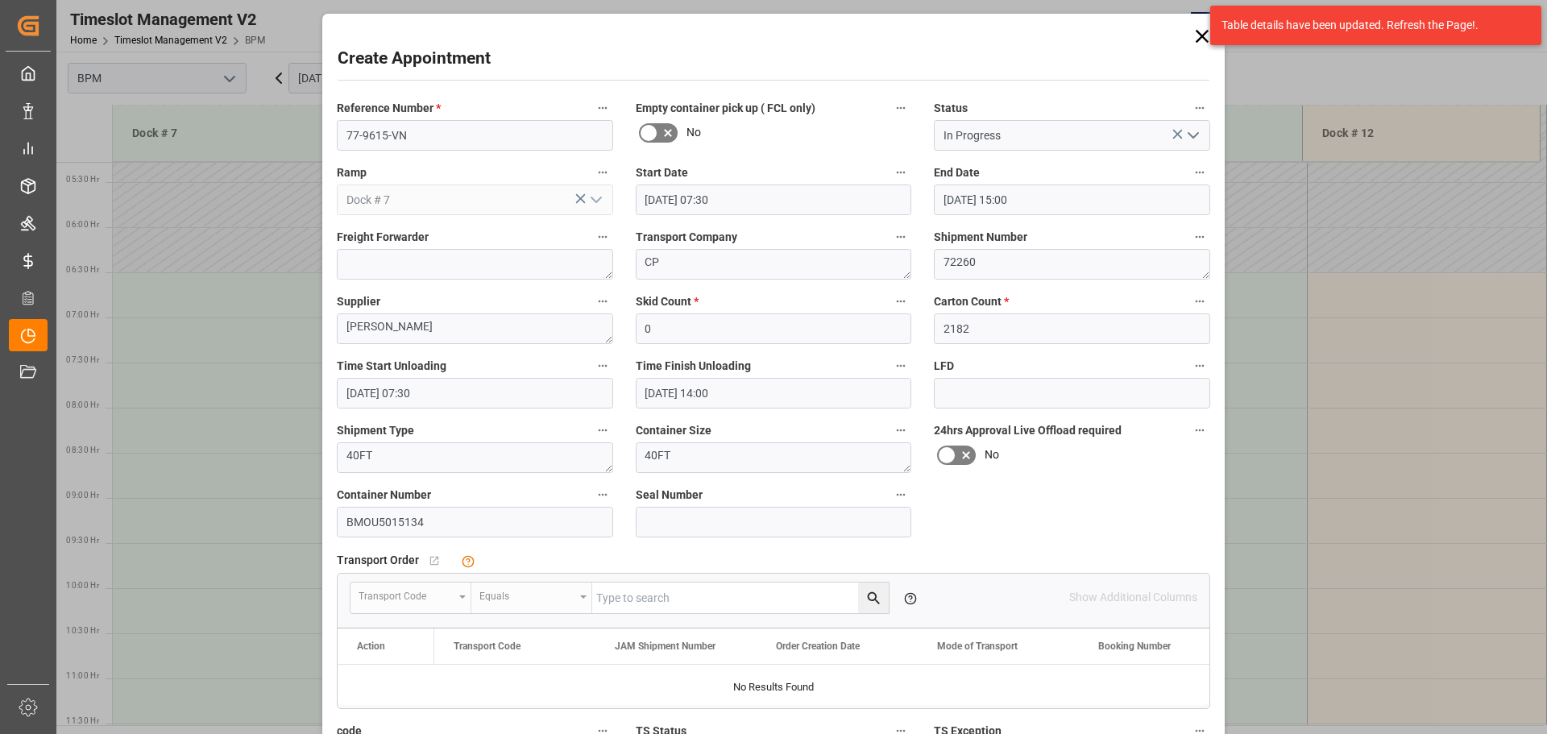
click at [900, 690] on div at bounding box center [774, 685] width 872 height 40
click at [704, 524] on input at bounding box center [774, 522] width 276 height 31
paste input "EMCSQG6584"
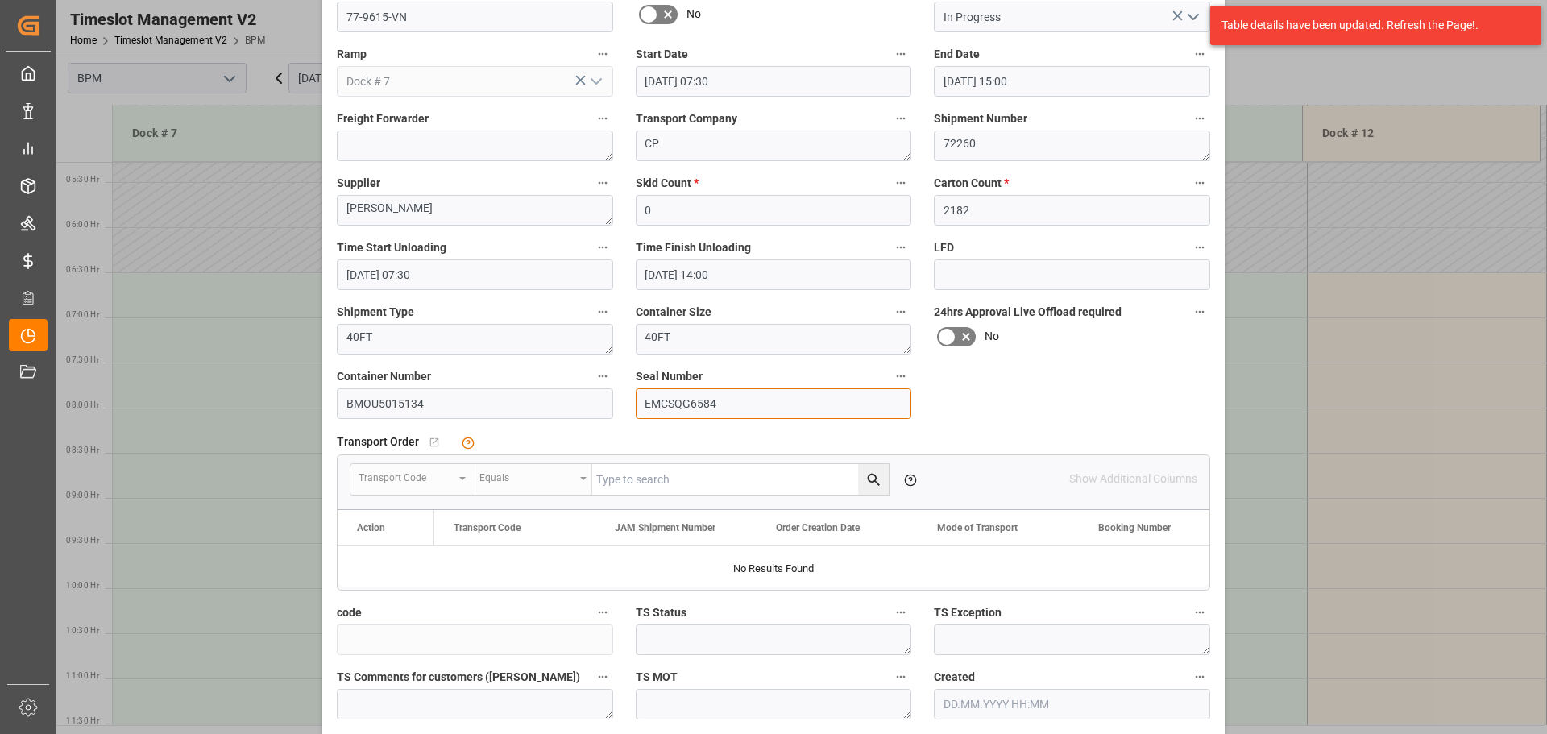
scroll to position [251, 0]
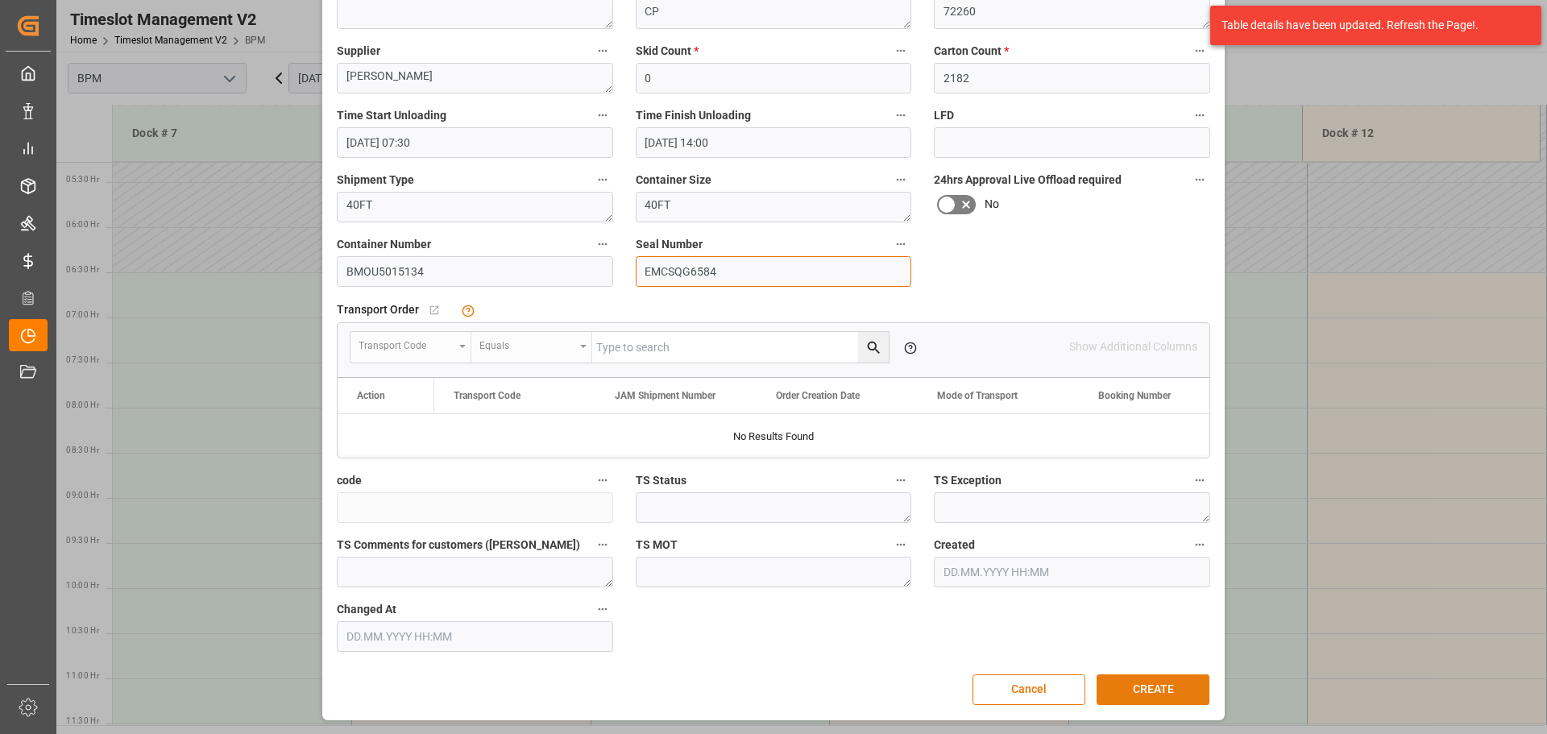
type input "EMCSQG6584"
click at [1143, 694] on button "CREATE" at bounding box center [1152, 689] width 113 height 31
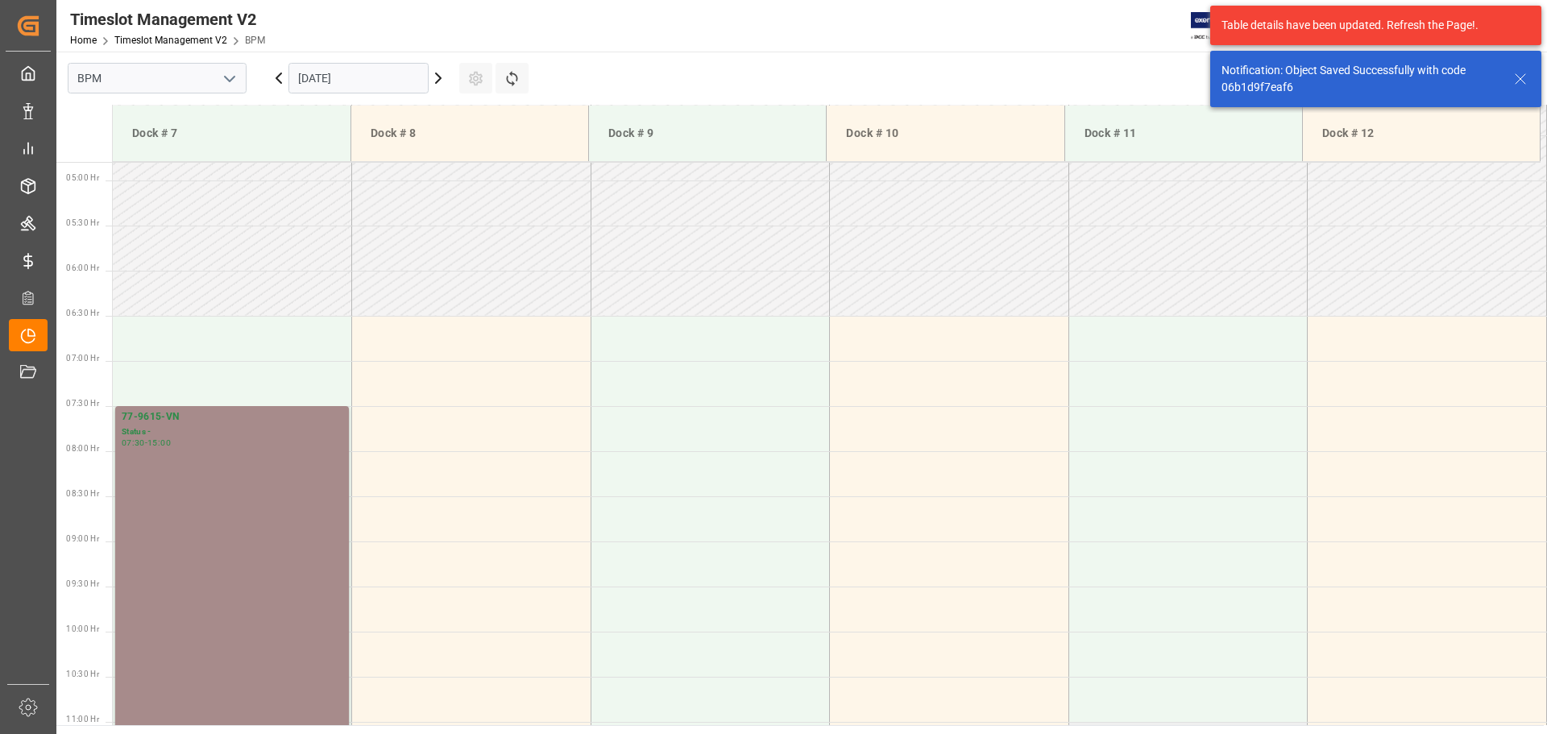
scroll to position [475, 0]
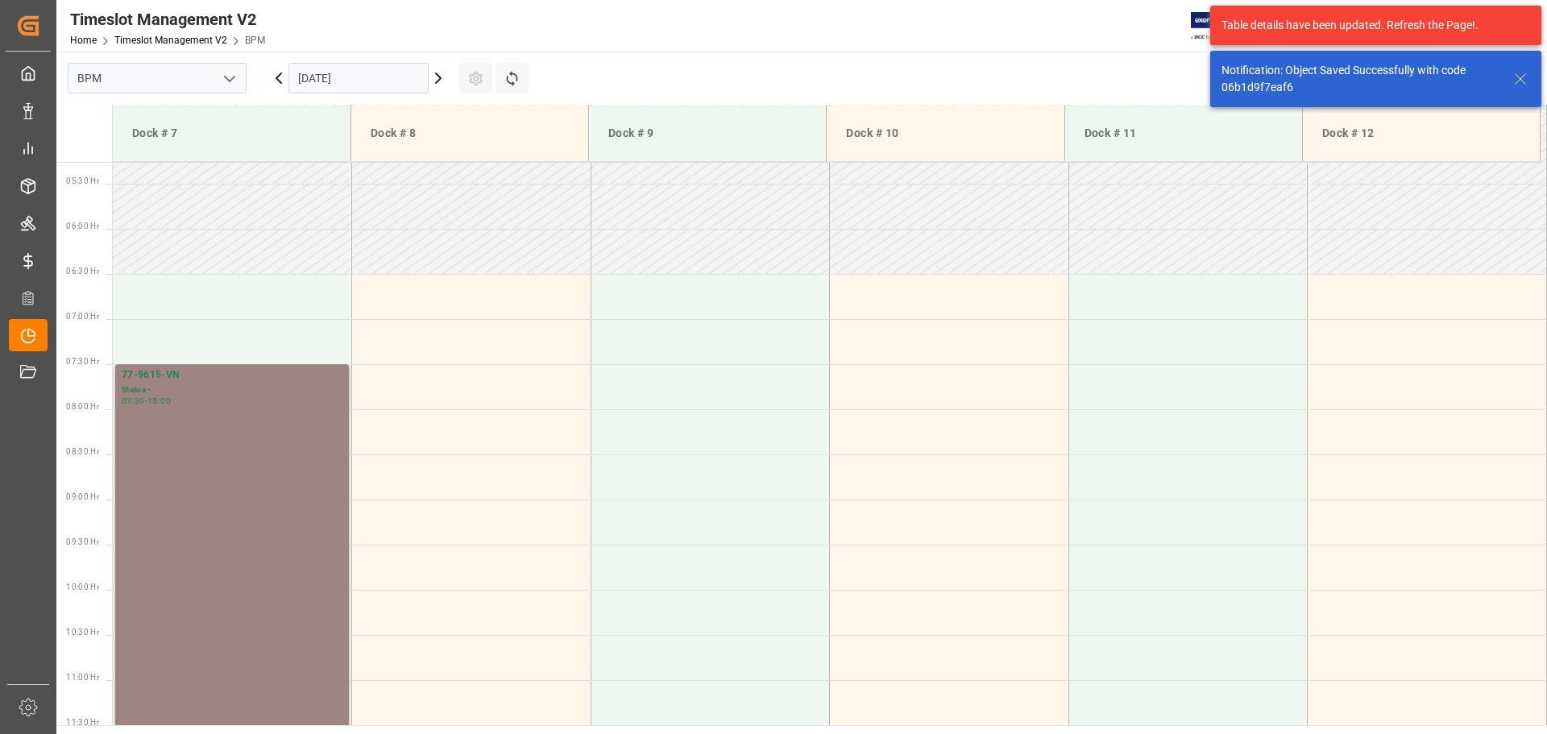
click at [262, 535] on div "77-9615-VN Status - 07:30 - 15:00" at bounding box center [232, 701] width 221 height 669
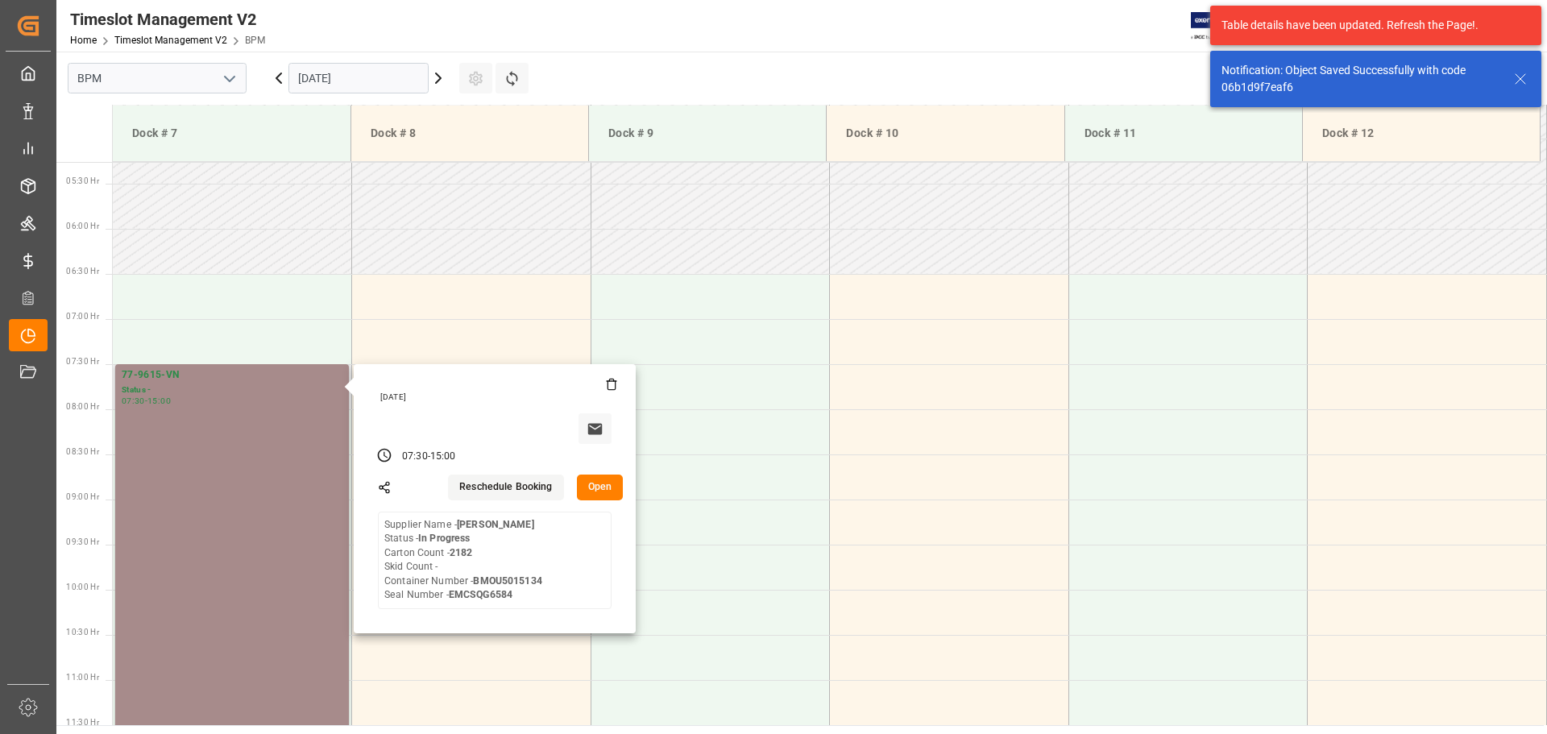
click at [586, 489] on button "Open" at bounding box center [600, 488] width 47 height 26
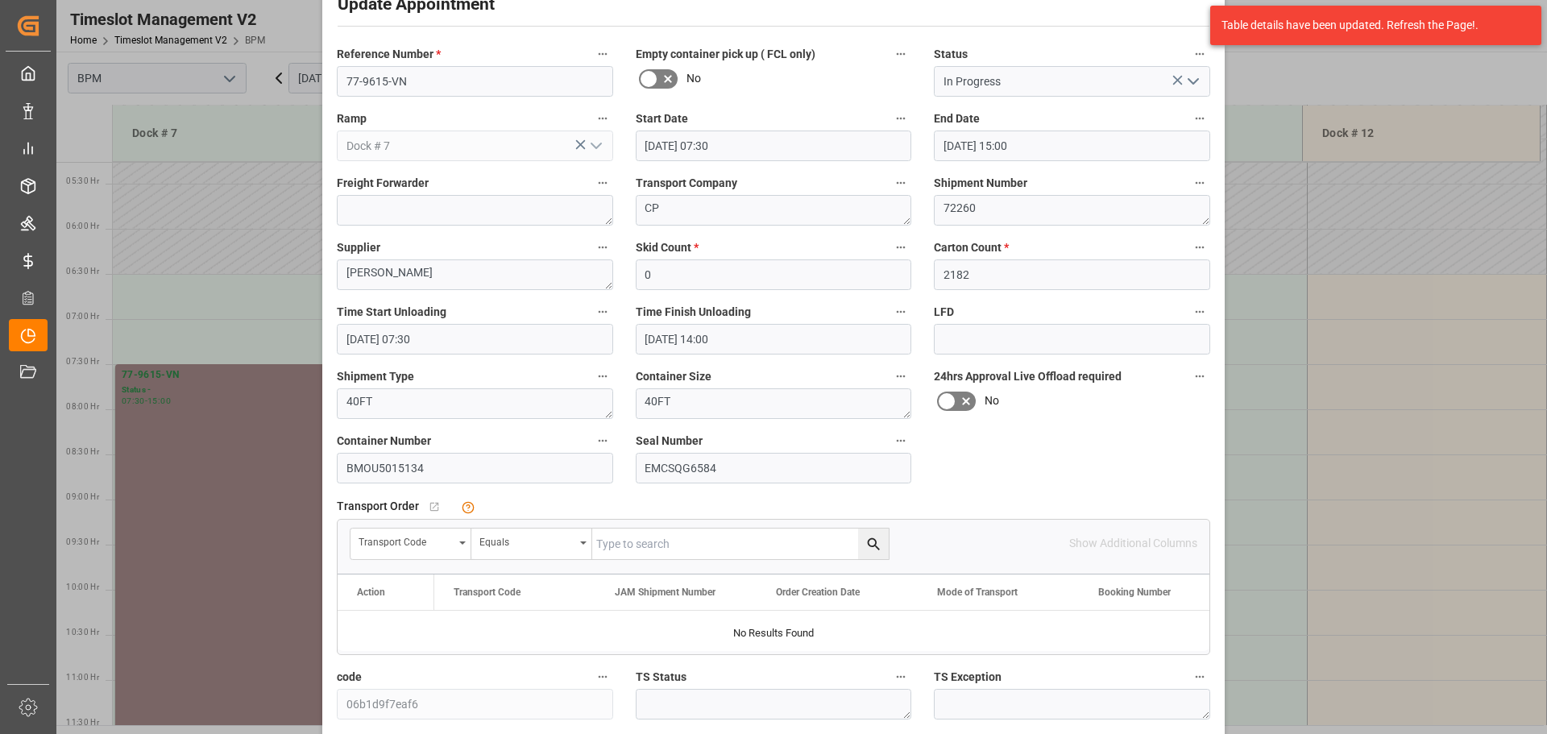
scroll to position [81, 0]
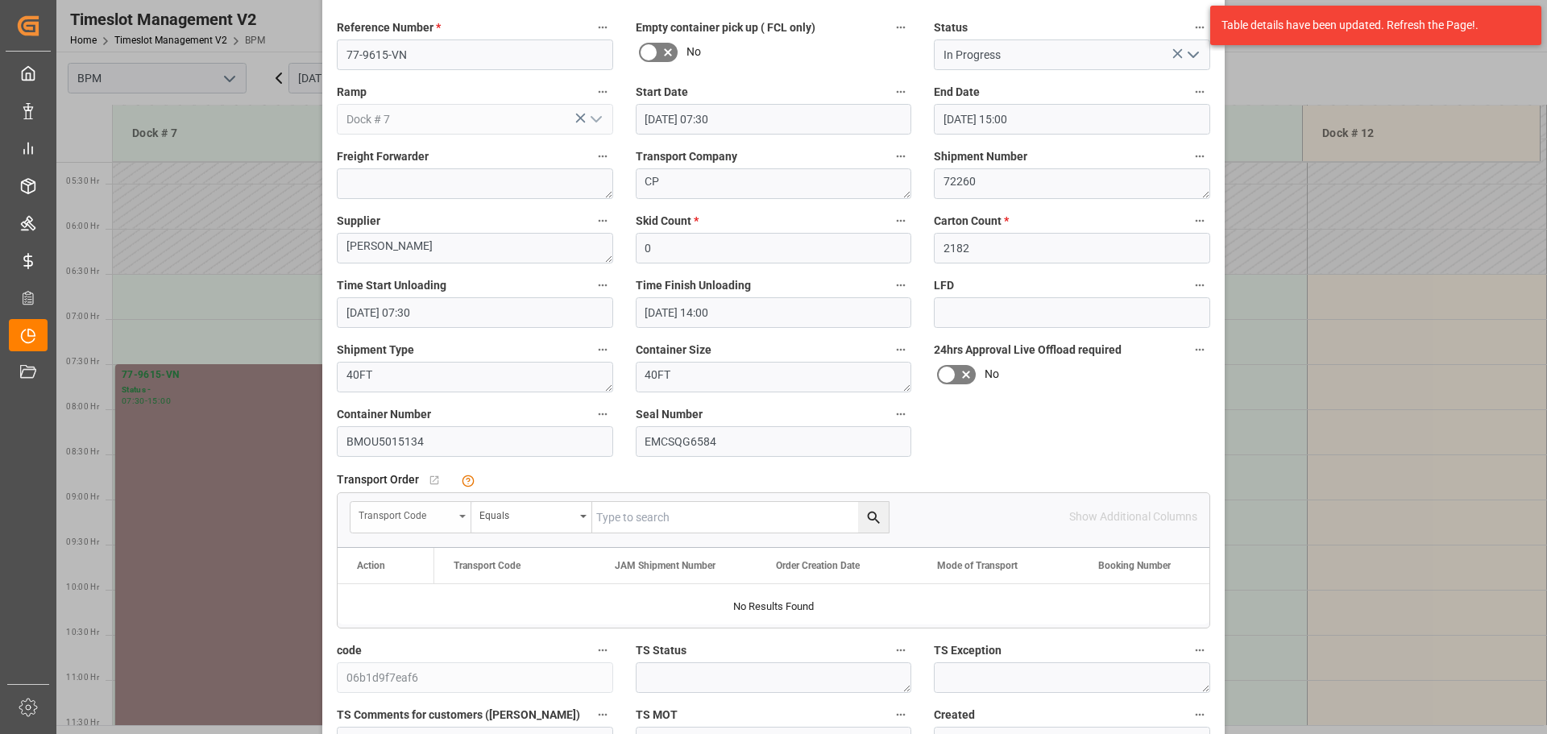
click at [458, 520] on div "Transport Code" at bounding box center [410, 517] width 121 height 31
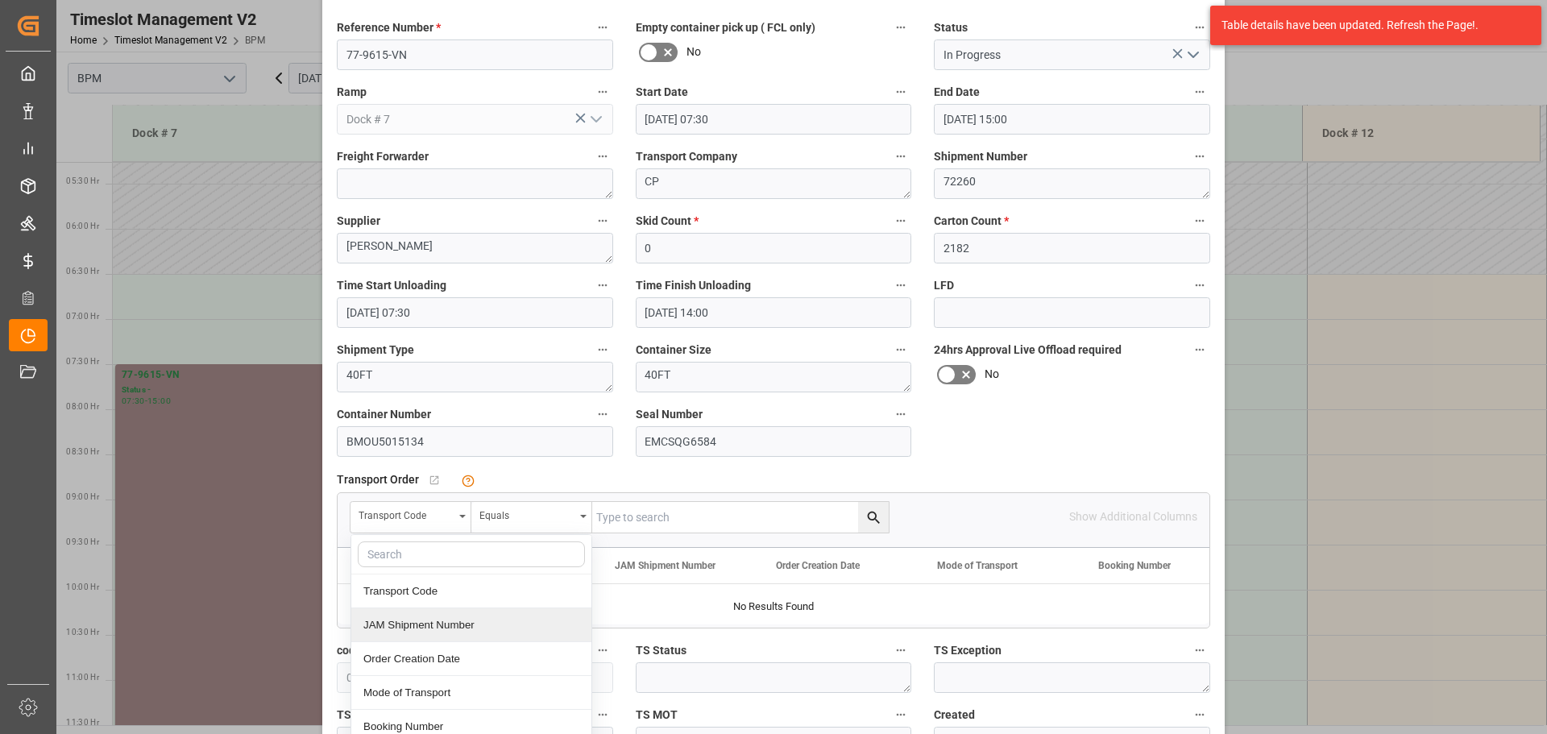
click at [458, 624] on div "JAM Shipment Number" at bounding box center [471, 625] width 240 height 34
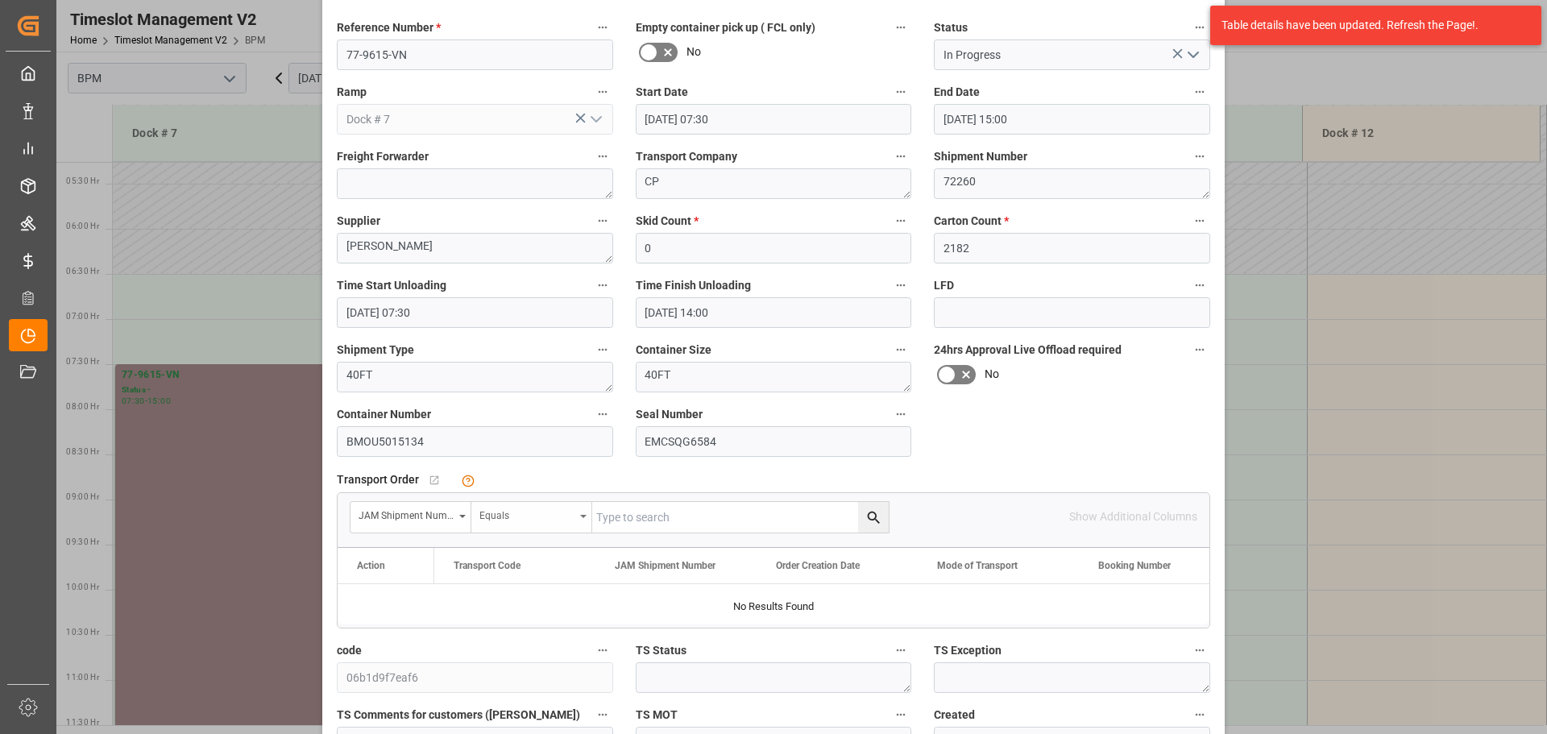
click at [548, 524] on div "Equals" at bounding box center [531, 517] width 121 height 31
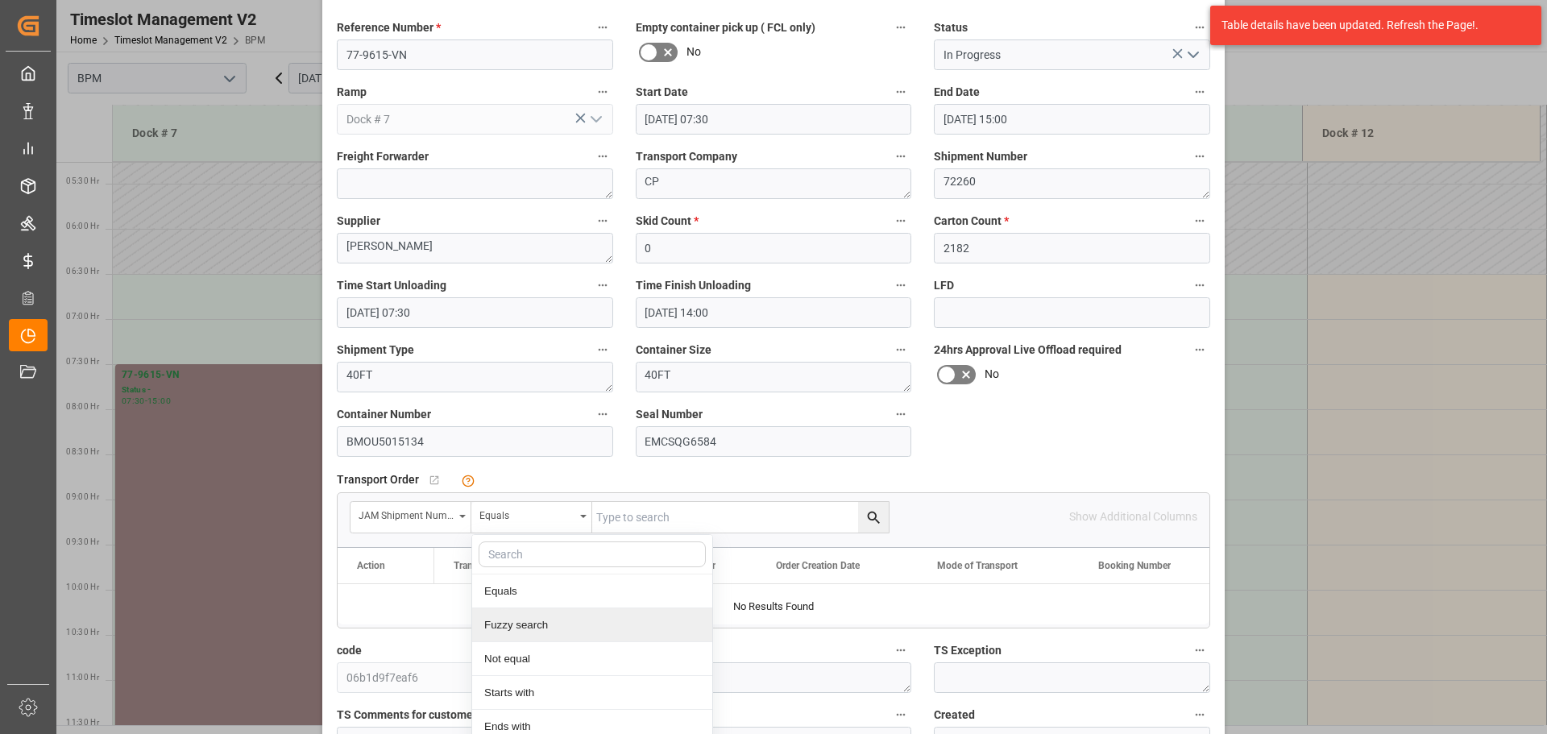
click at [556, 625] on div "Fuzzy search" at bounding box center [592, 625] width 240 height 34
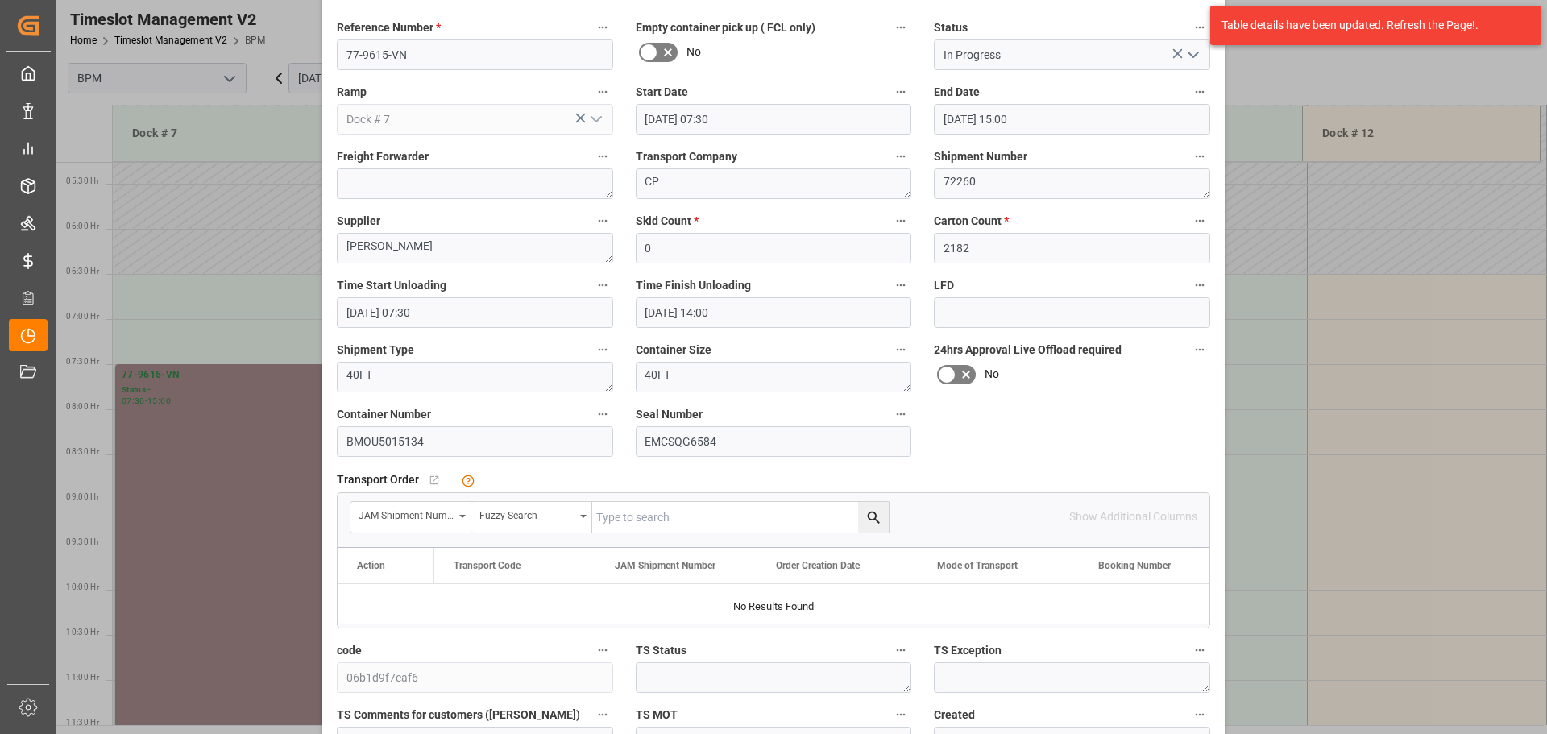
click at [704, 519] on input "text" at bounding box center [740, 517] width 296 height 31
type input "72260"
click at [869, 514] on icon "search button" at bounding box center [873, 517] width 17 height 17
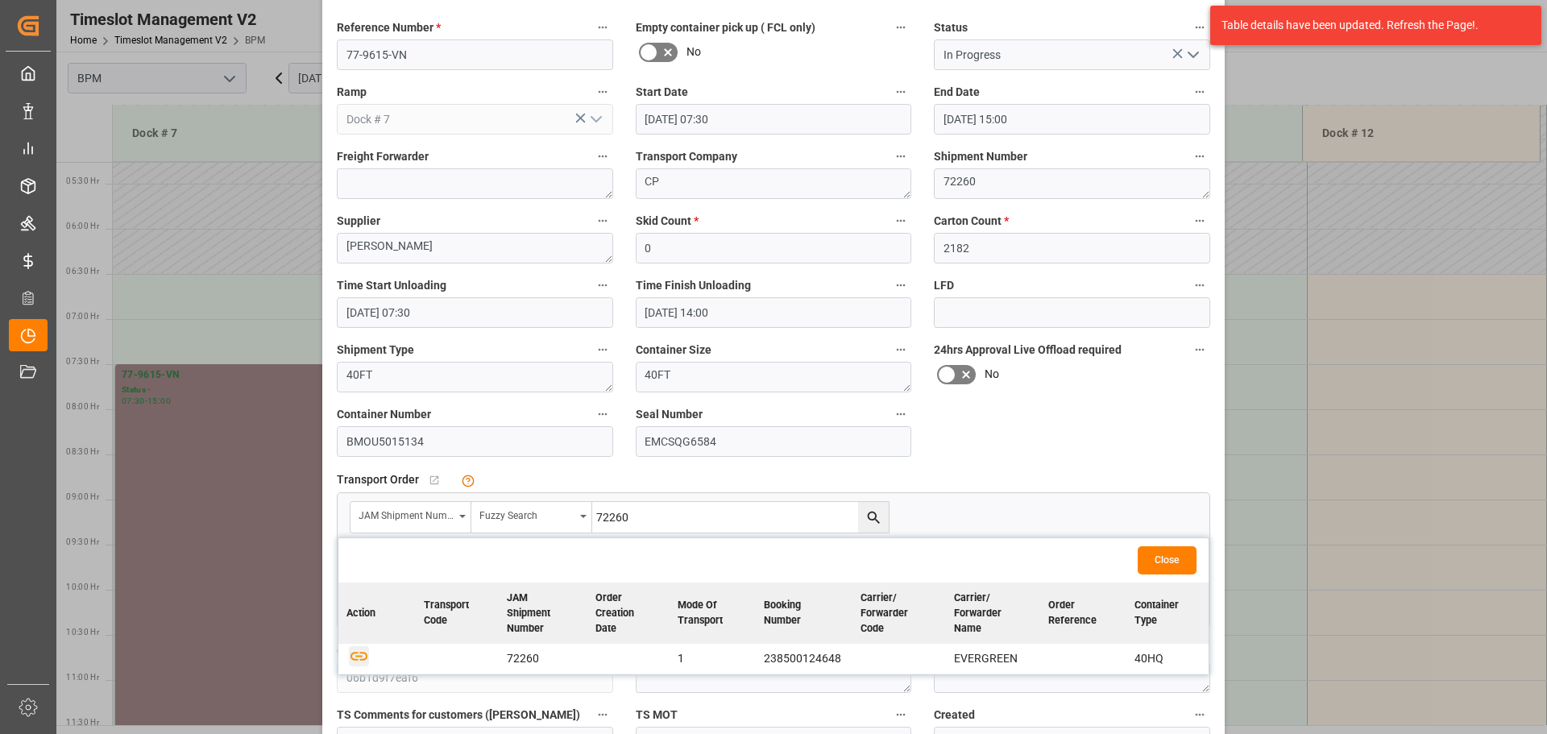
click at [358, 655] on icon "button" at bounding box center [359, 656] width 20 height 20
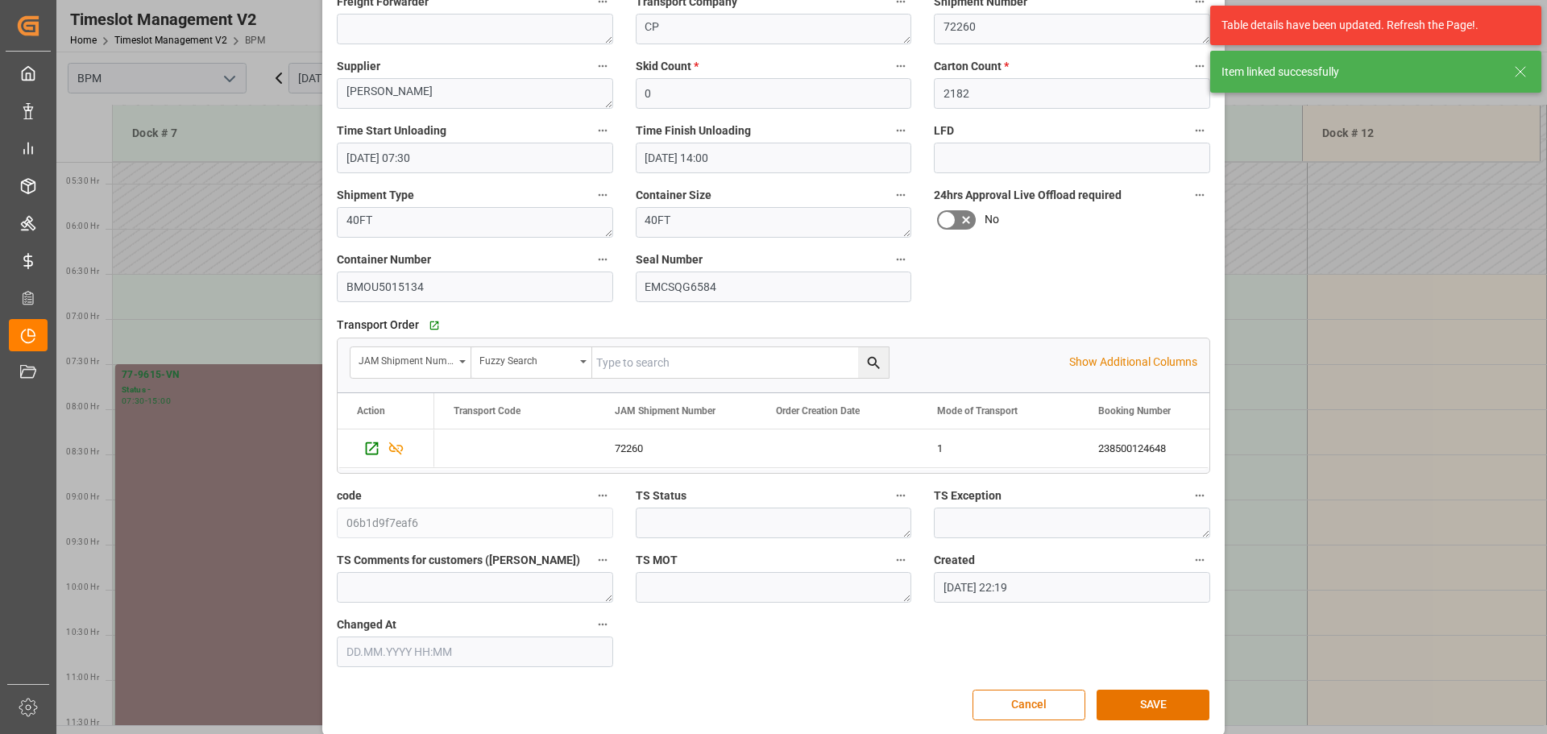
scroll to position [242, 0]
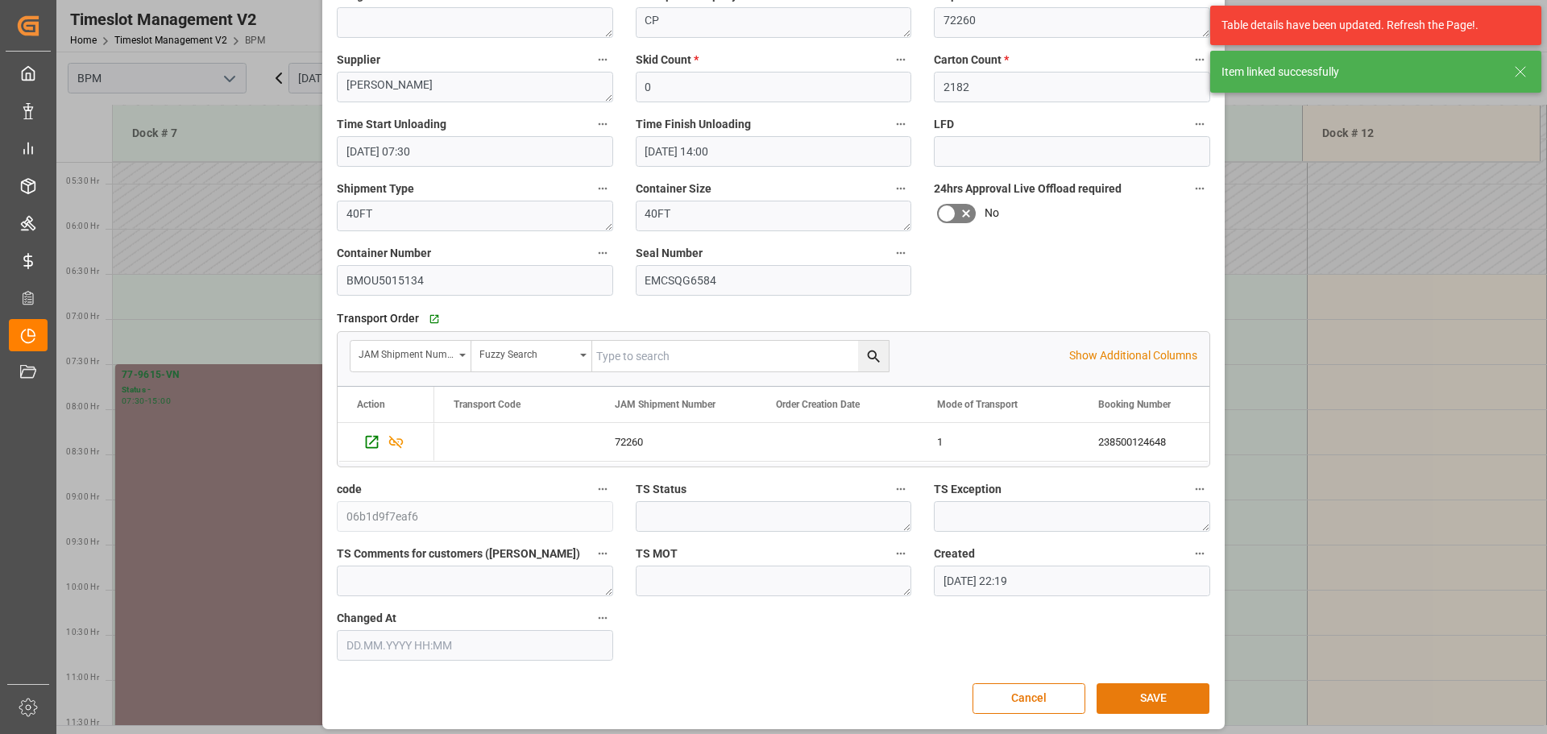
click at [1125, 696] on button "SAVE" at bounding box center [1152, 698] width 113 height 31
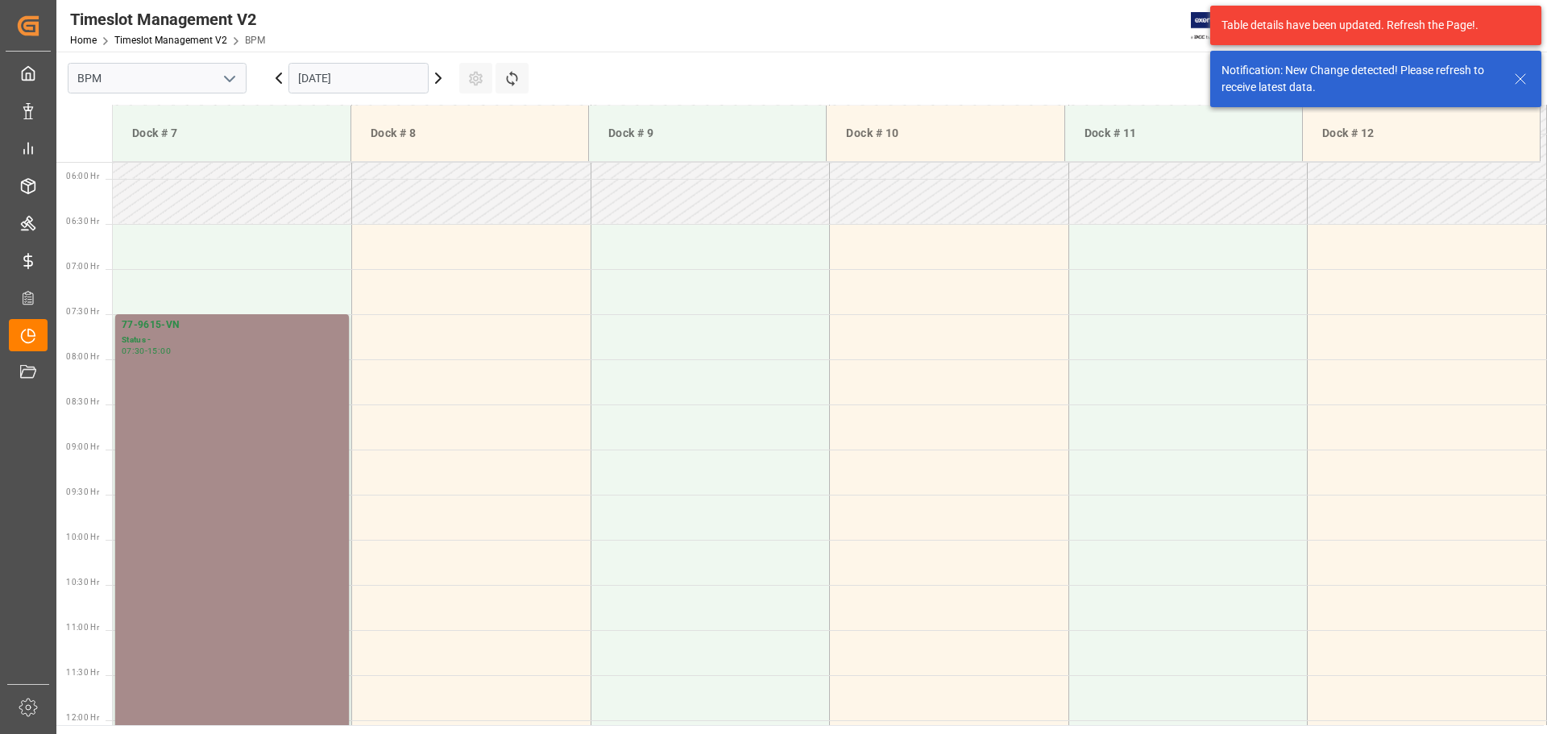
scroll to position [531, 0]
